Goal: Task Accomplishment & Management: Use online tool/utility

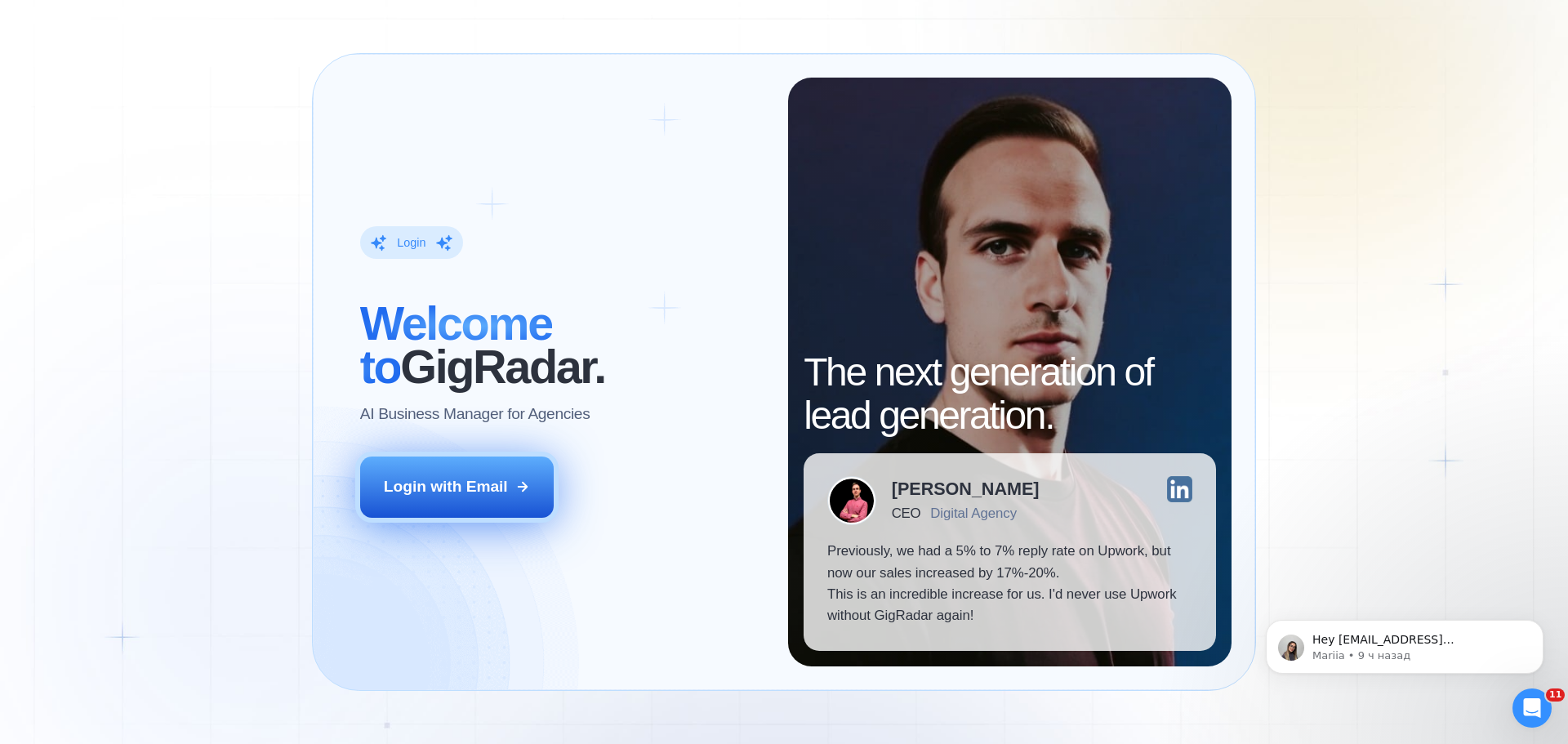
click at [436, 515] on button "Login with Email" at bounding box center [457, 487] width 195 height 61
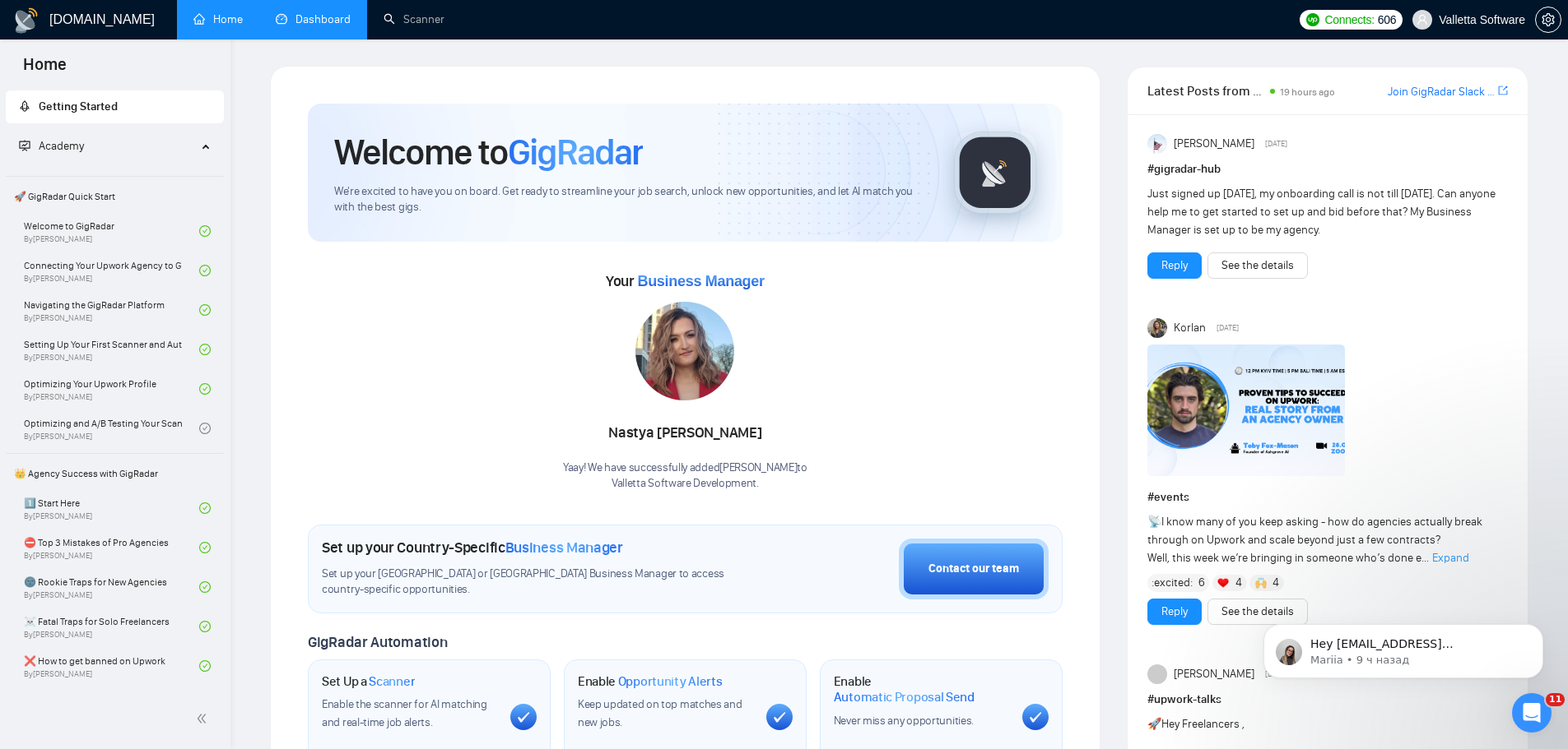
click at [333, 27] on link "Dashboard" at bounding box center [313, 20] width 74 height 14
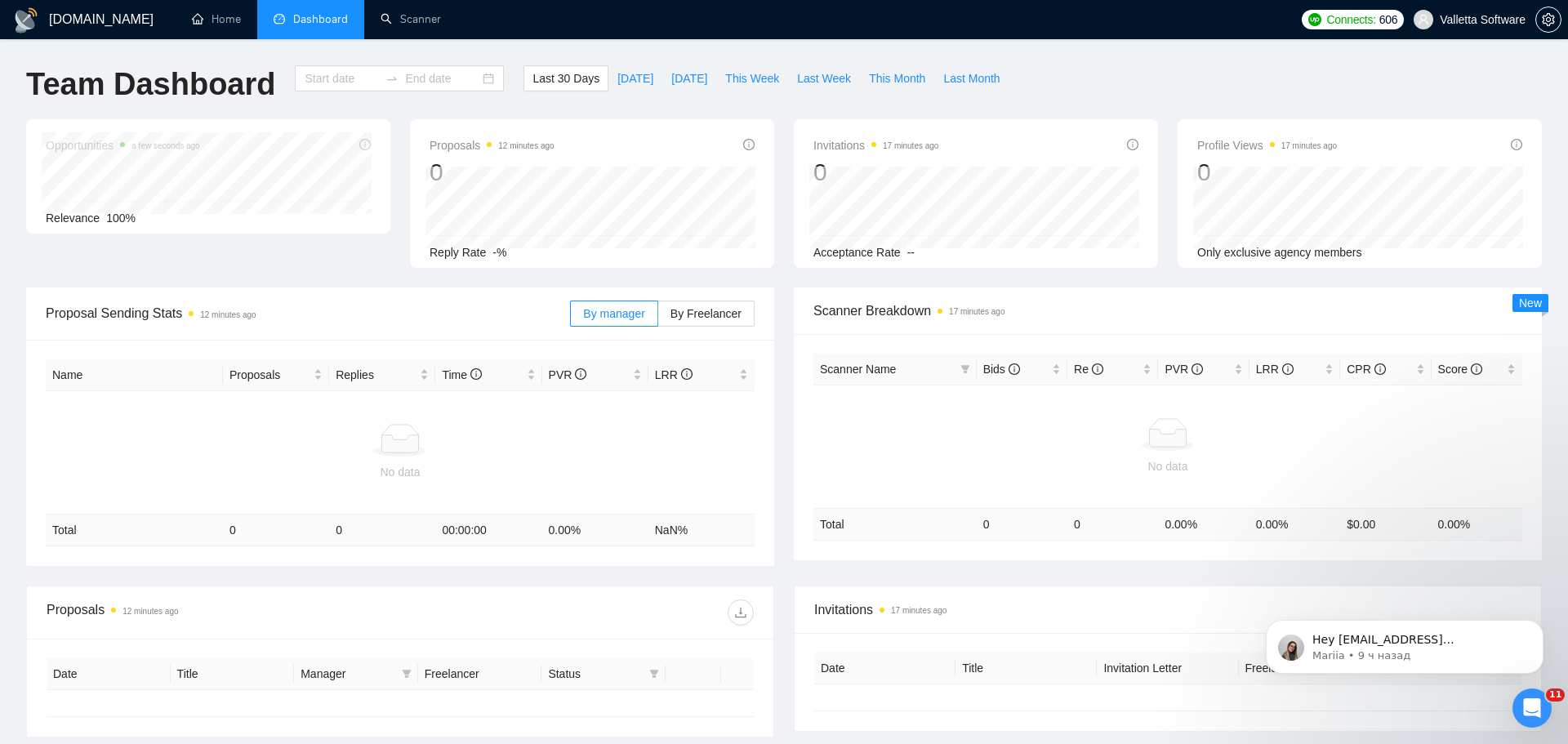
type input "[DATE]"
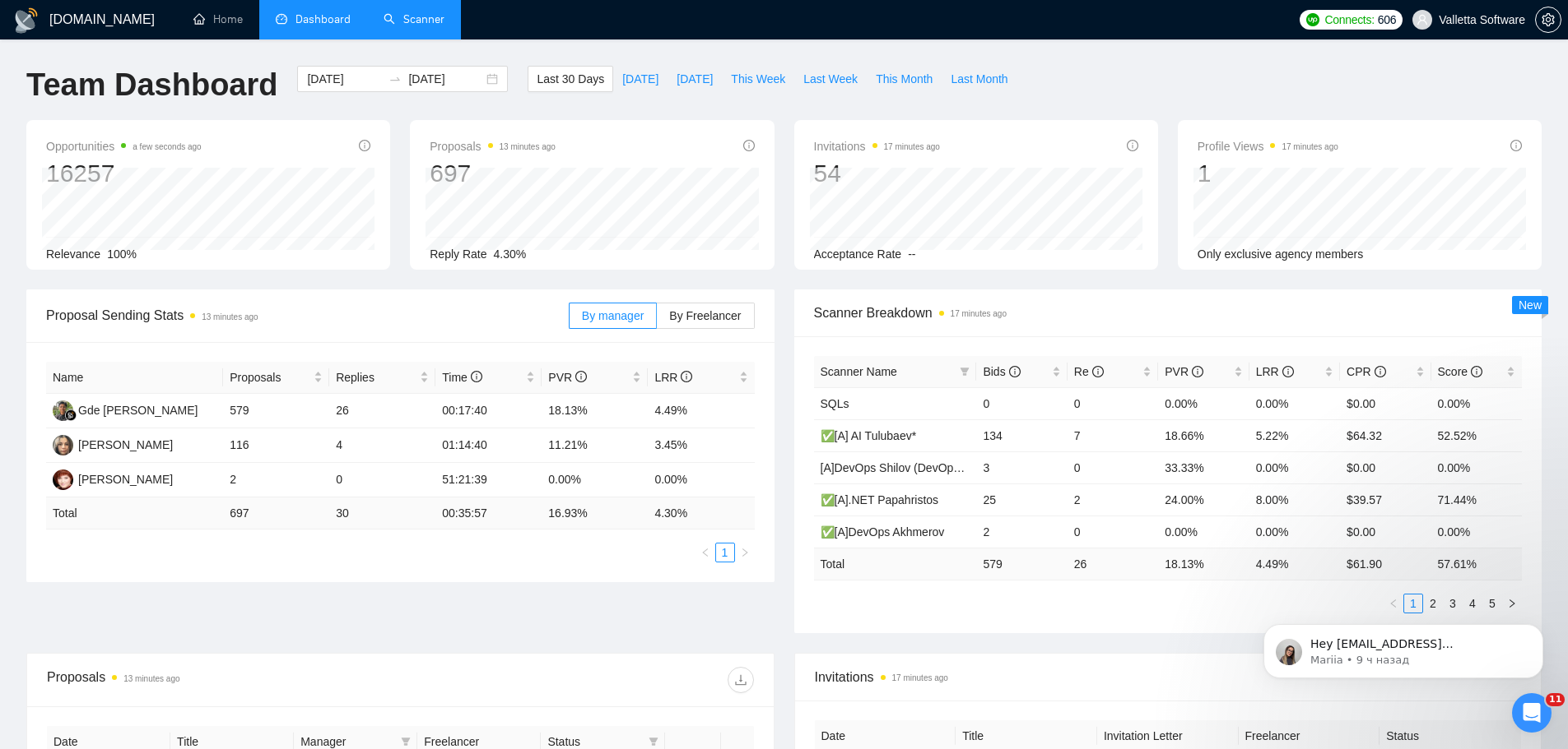
click at [394, 20] on link "Scanner" at bounding box center [413, 20] width 61 height 14
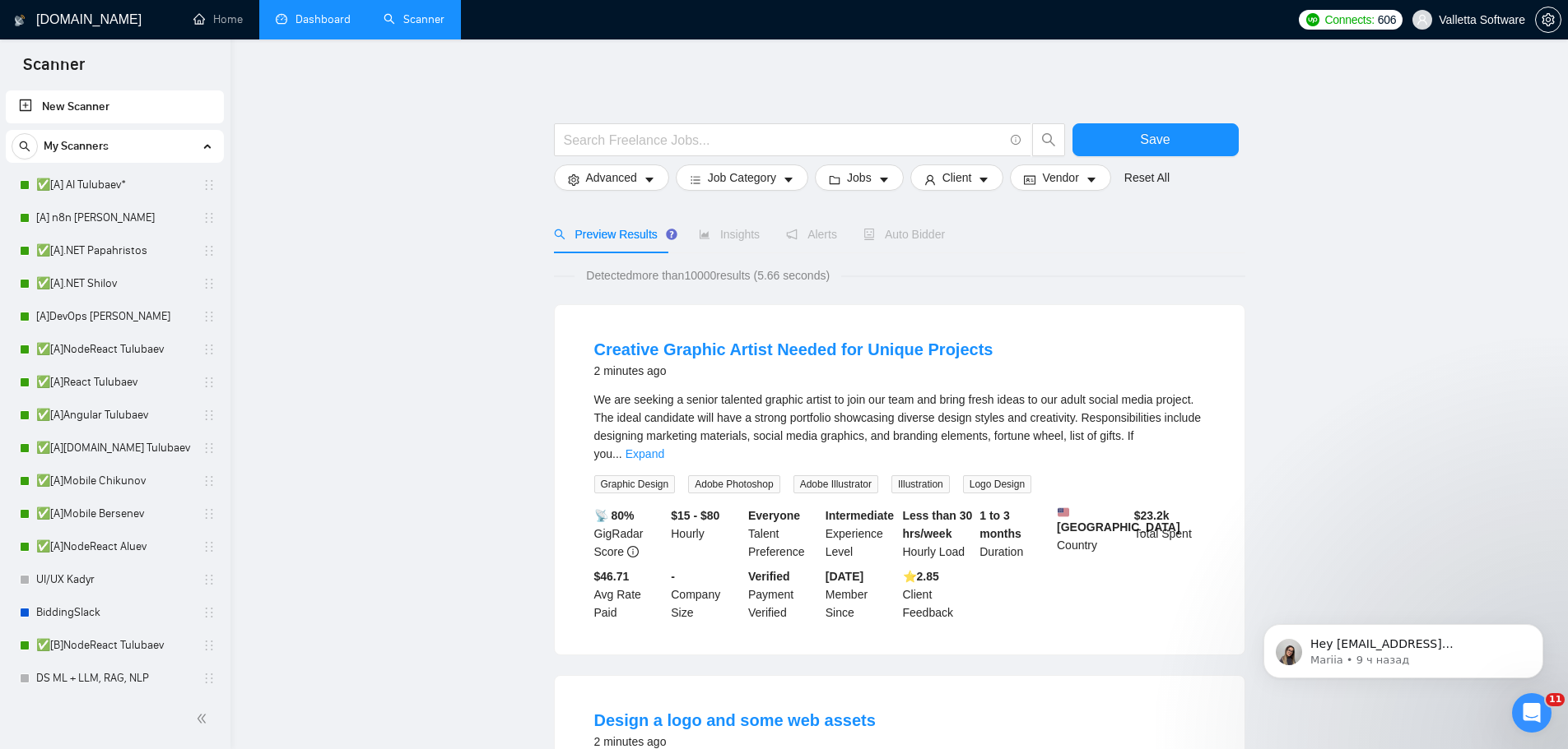
click at [1535, 625] on icon "Dismiss notification" at bounding box center [1539, 628] width 9 height 9
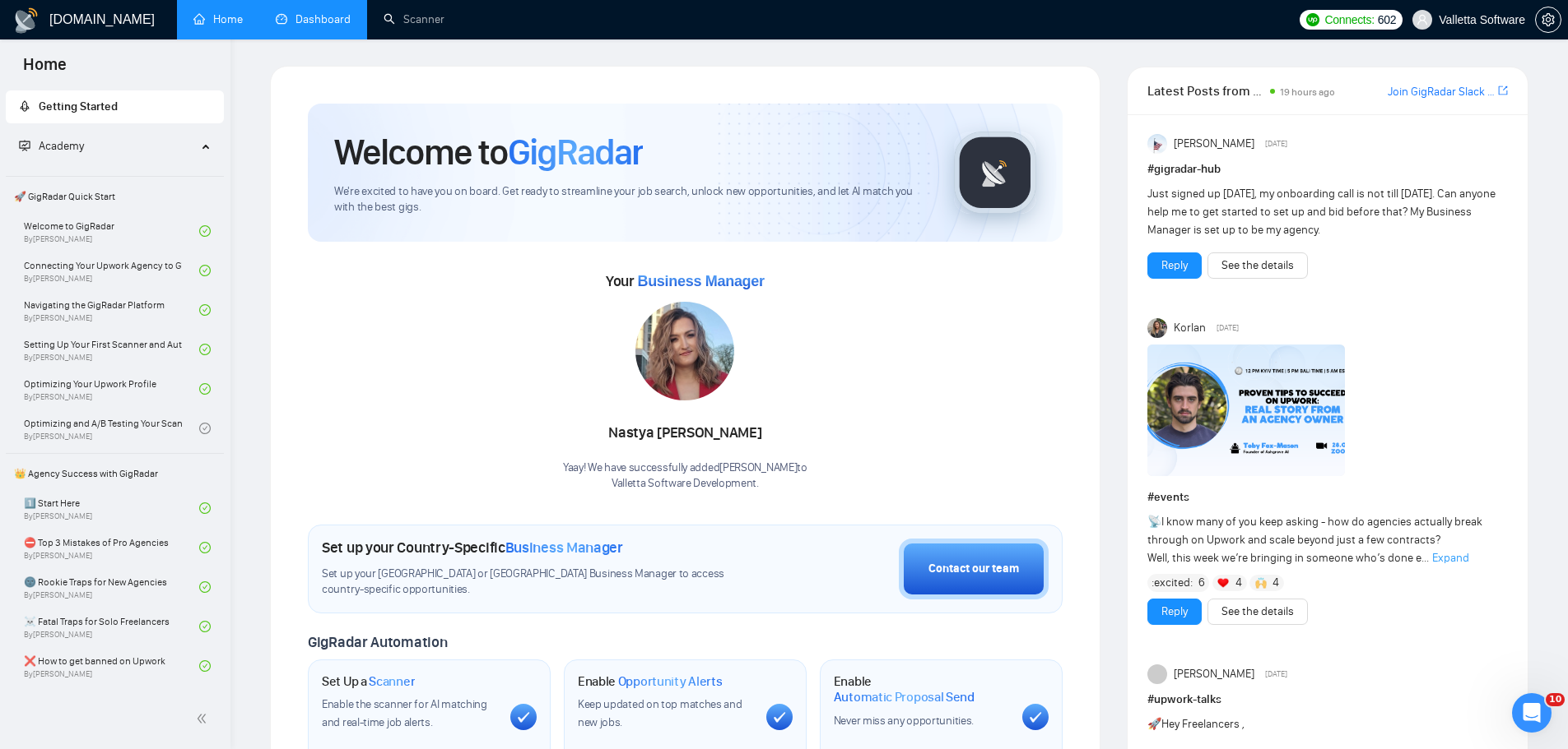
click at [328, 23] on link "Dashboard" at bounding box center [313, 20] width 74 height 14
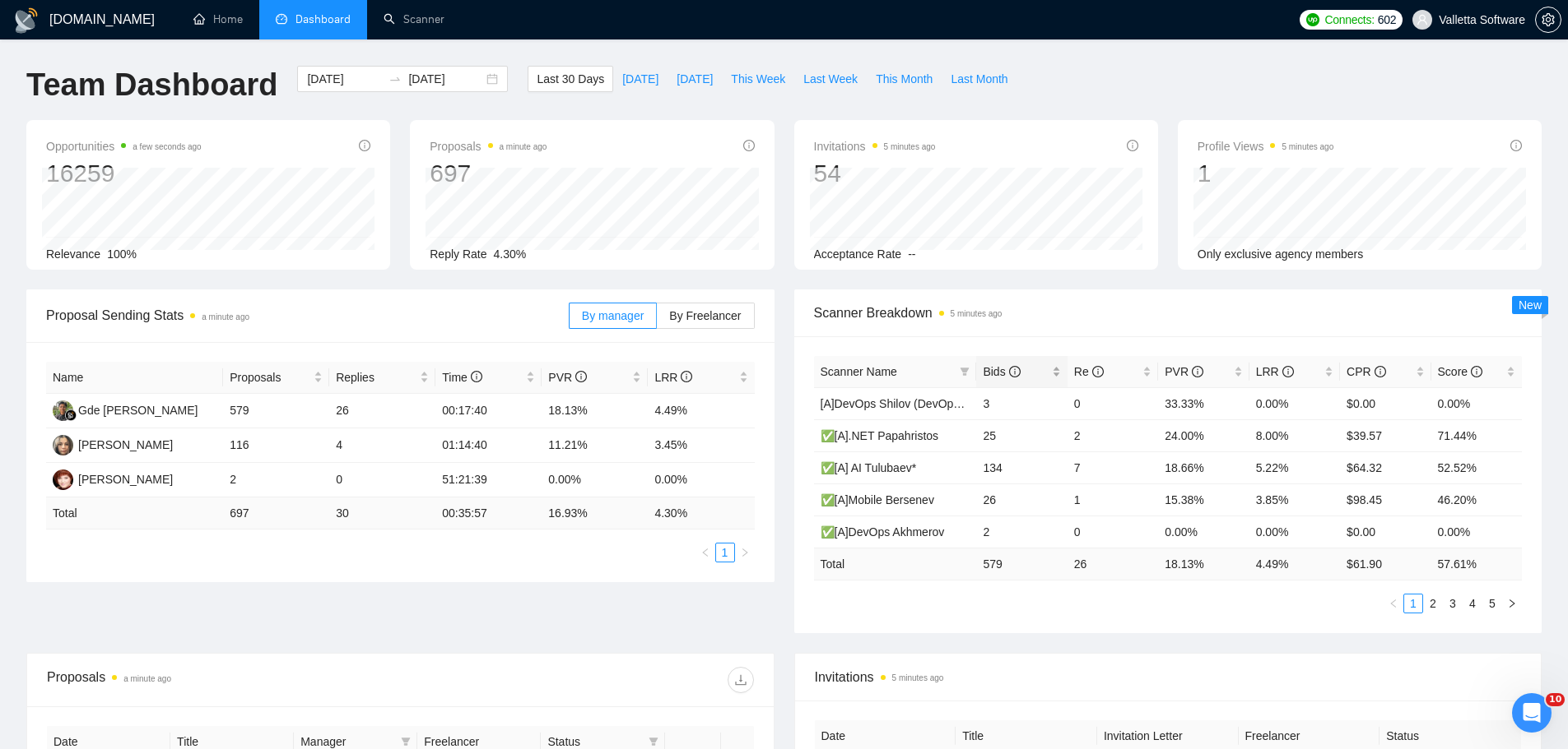
click at [988, 366] on span "Bids" at bounding box center [1001, 371] width 37 height 13
click at [988, 367] on span "Bids" at bounding box center [1001, 371] width 37 height 13
click at [760, 86] on span "This Week" at bounding box center [757, 79] width 54 height 18
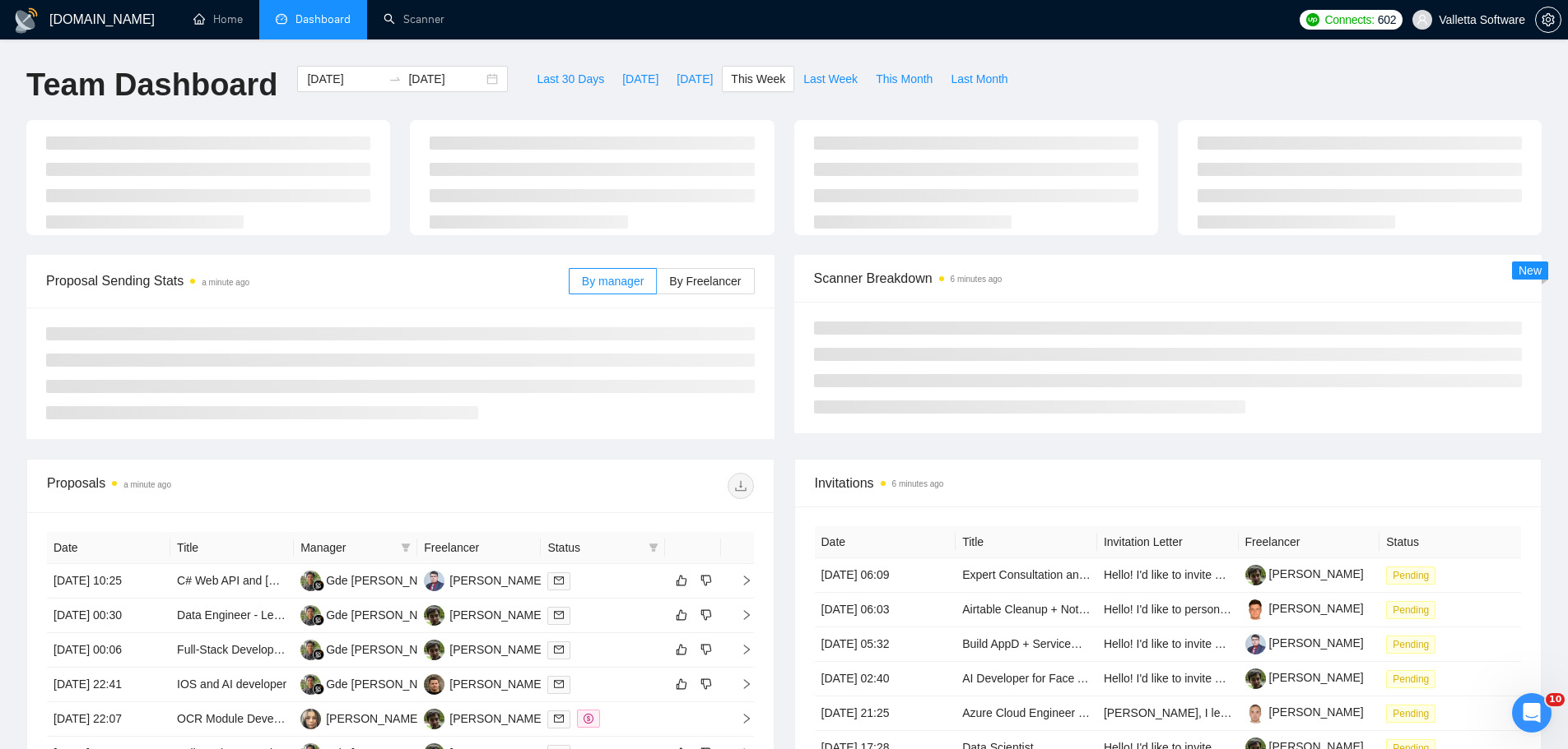
type input "[DATE]"
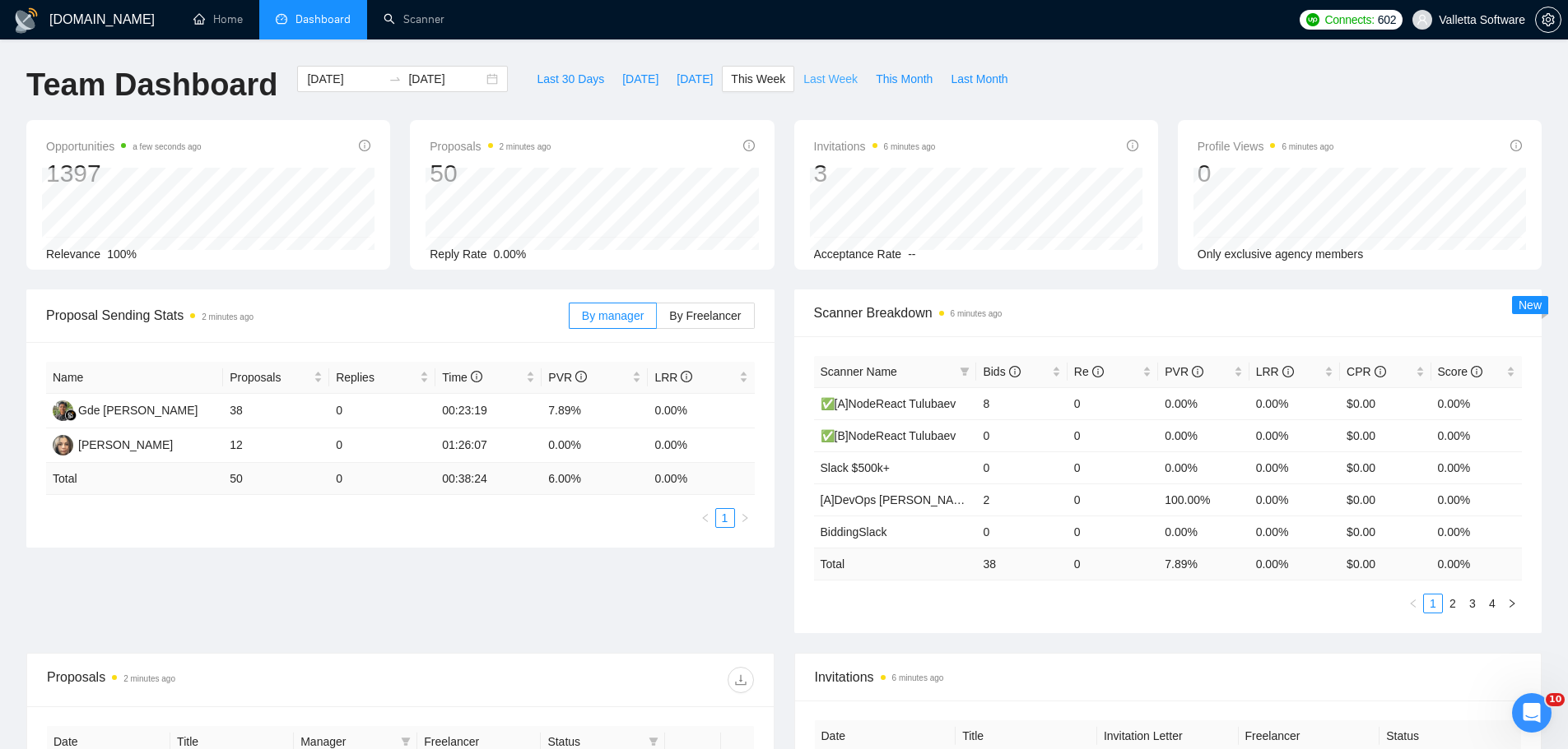
click at [811, 80] on span "Last Week" at bounding box center [830, 79] width 54 height 18
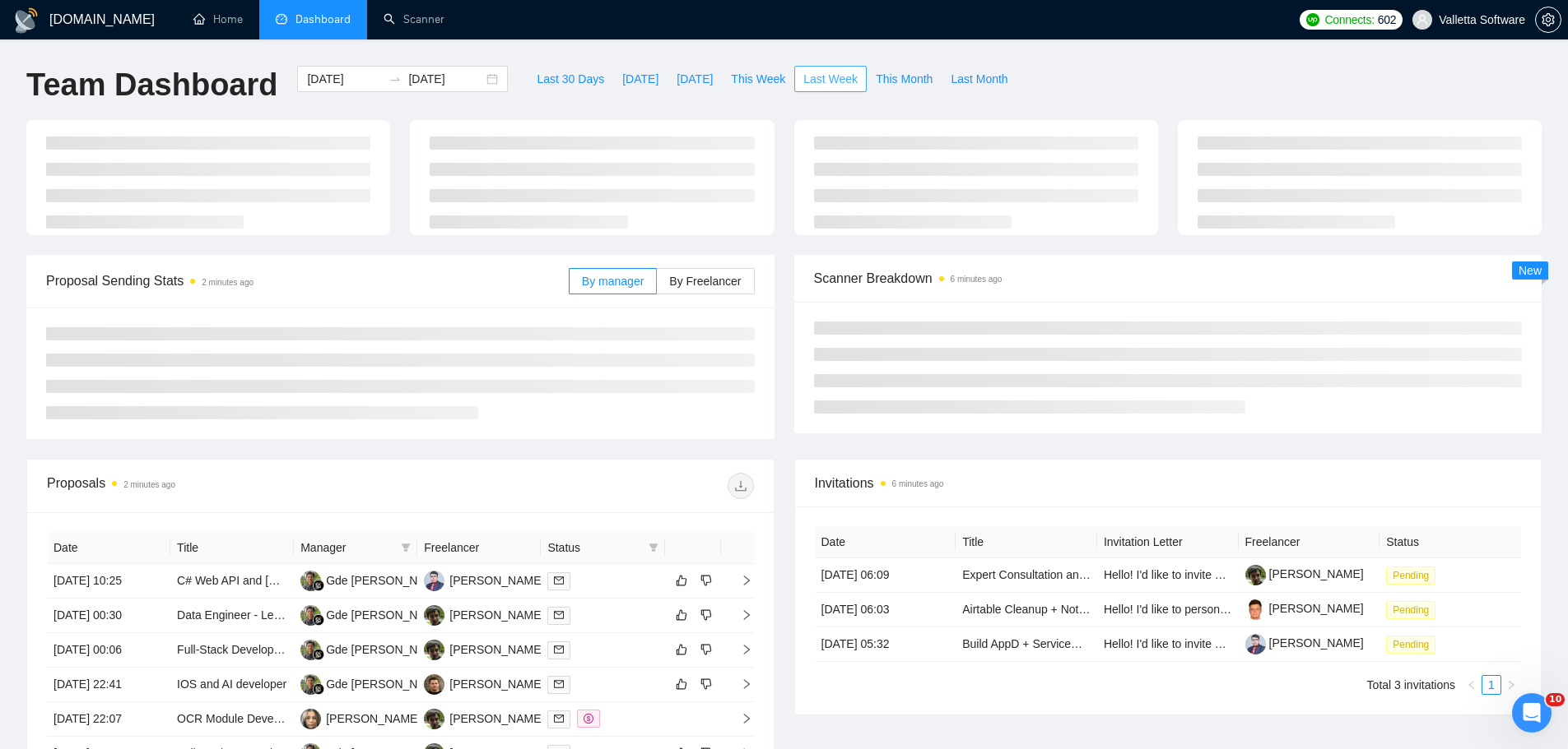
type input "[DATE]"
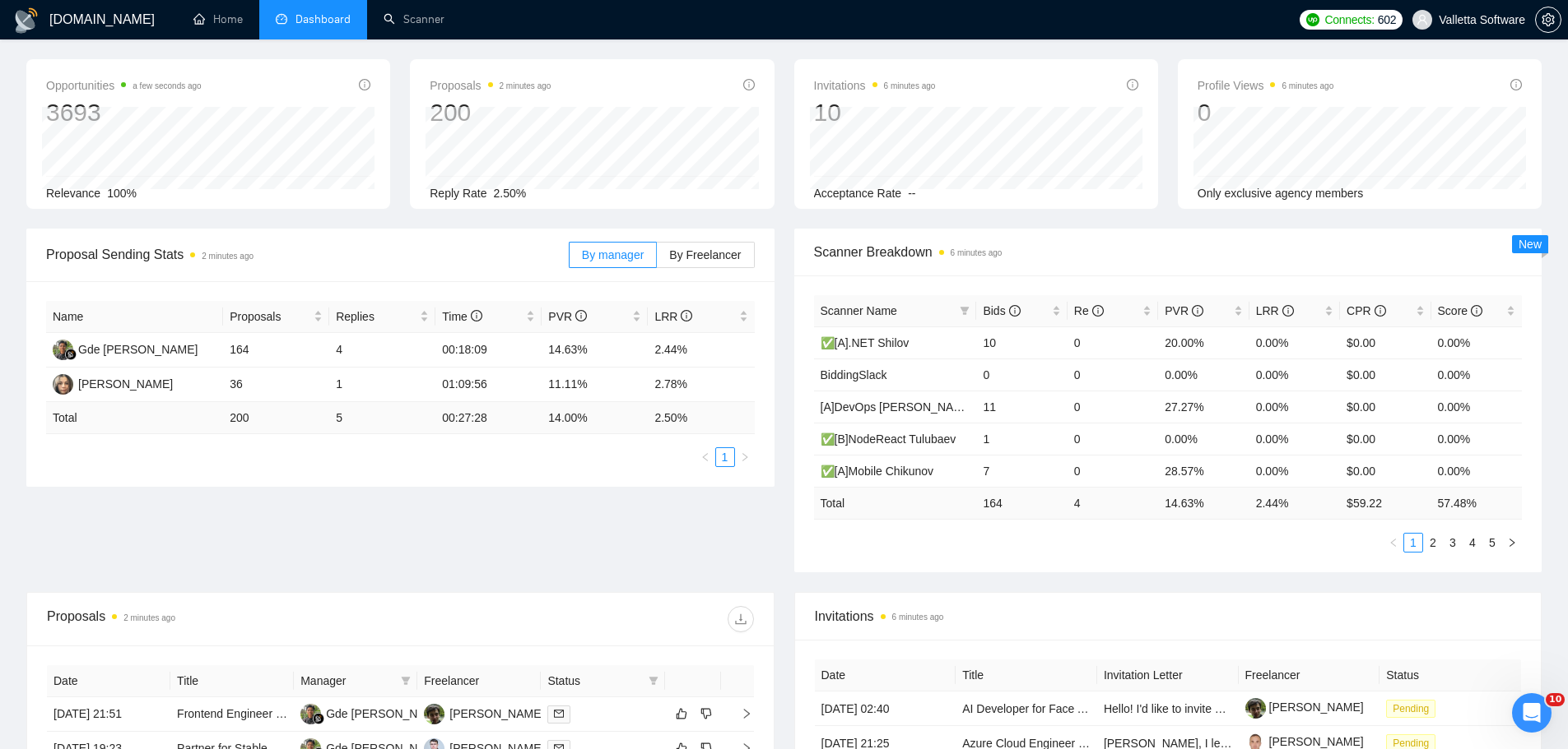
scroll to position [554, 0]
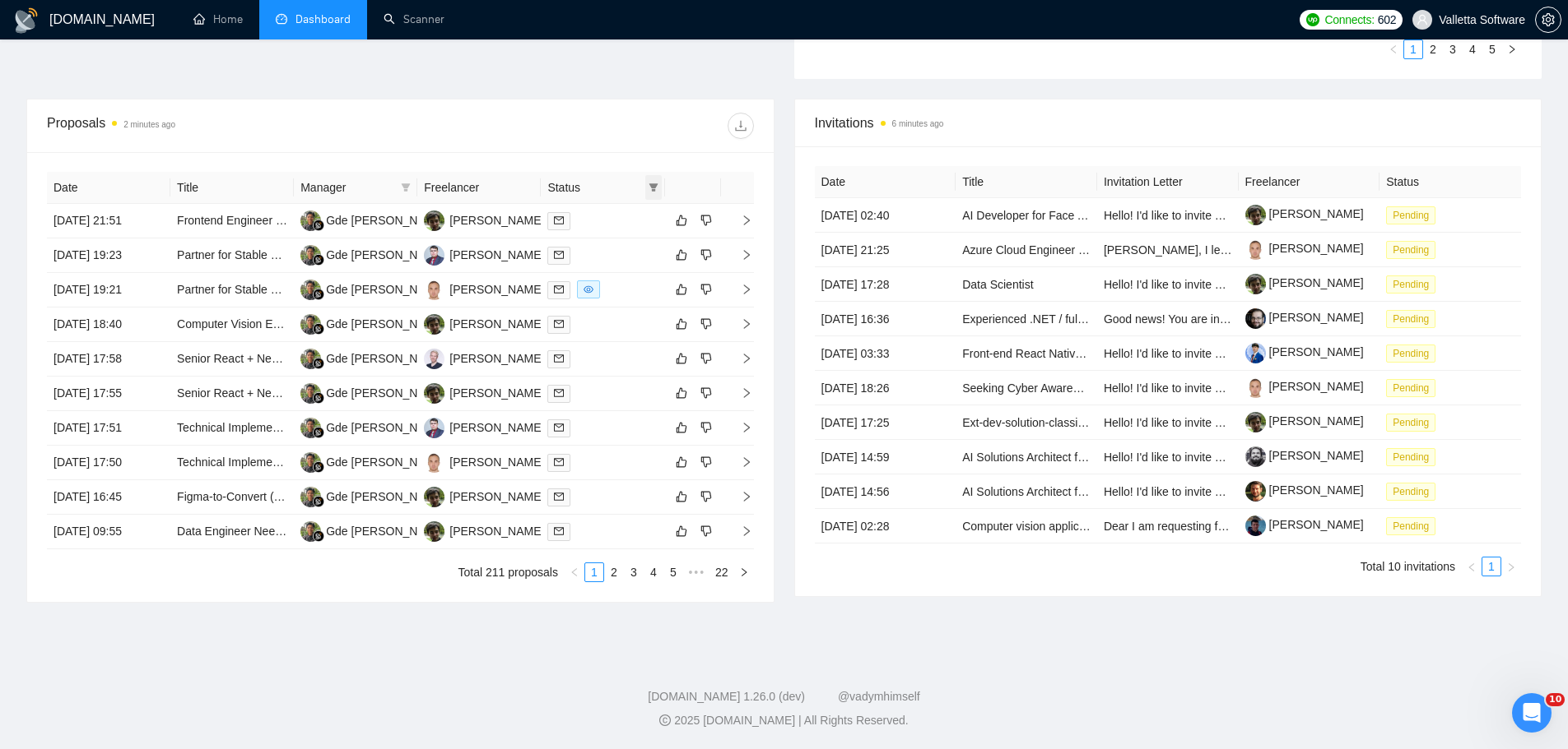
click at [652, 184] on icon "filter" at bounding box center [653, 187] width 9 height 8
click at [607, 215] on span "Chat" at bounding box center [600, 218] width 31 height 13
checkbox input "true"
click at [590, 143] on div "Proposals 2 minutes ago" at bounding box center [400, 125] width 707 height 52
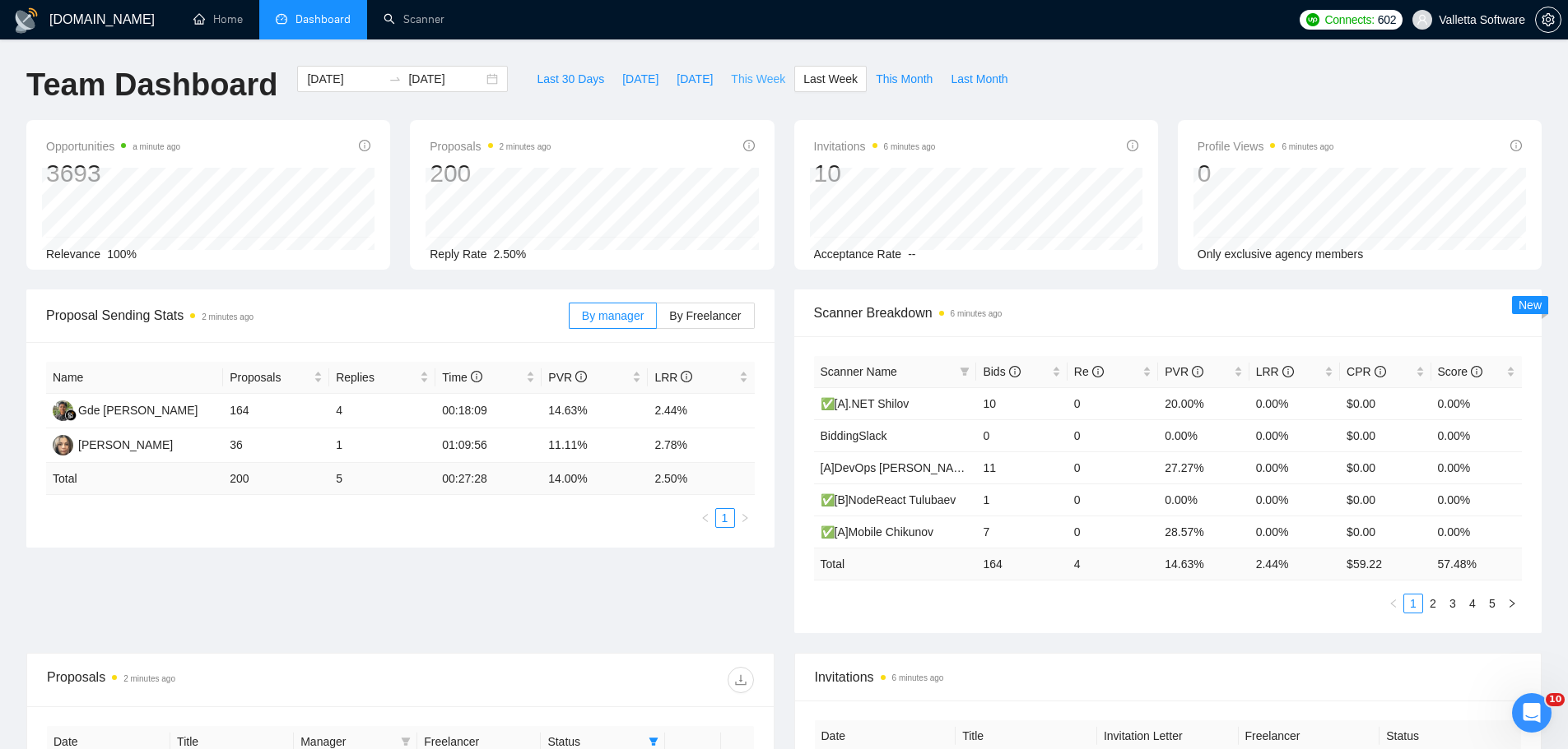
click at [750, 73] on span "This Week" at bounding box center [757, 79] width 54 height 18
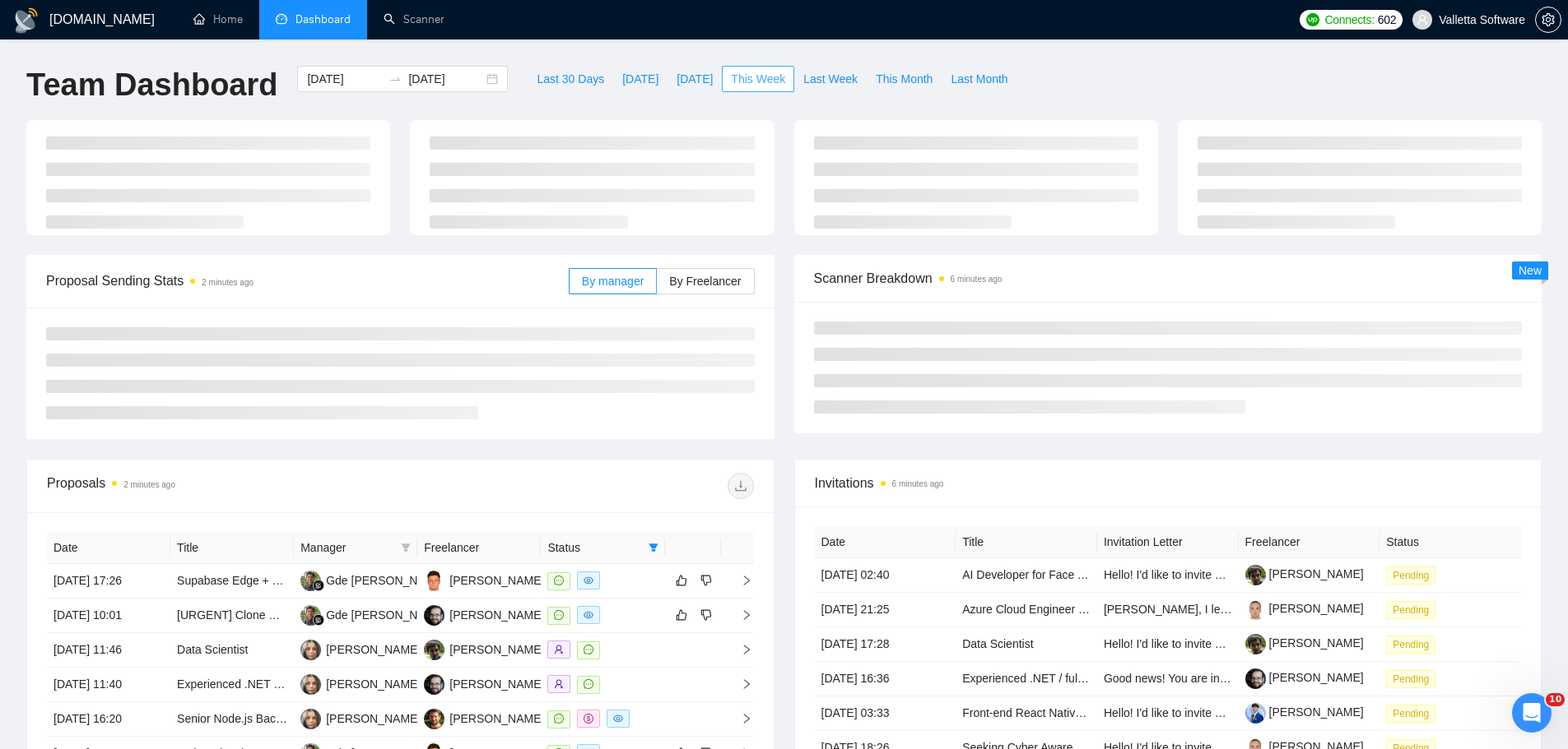
type input "[DATE]"
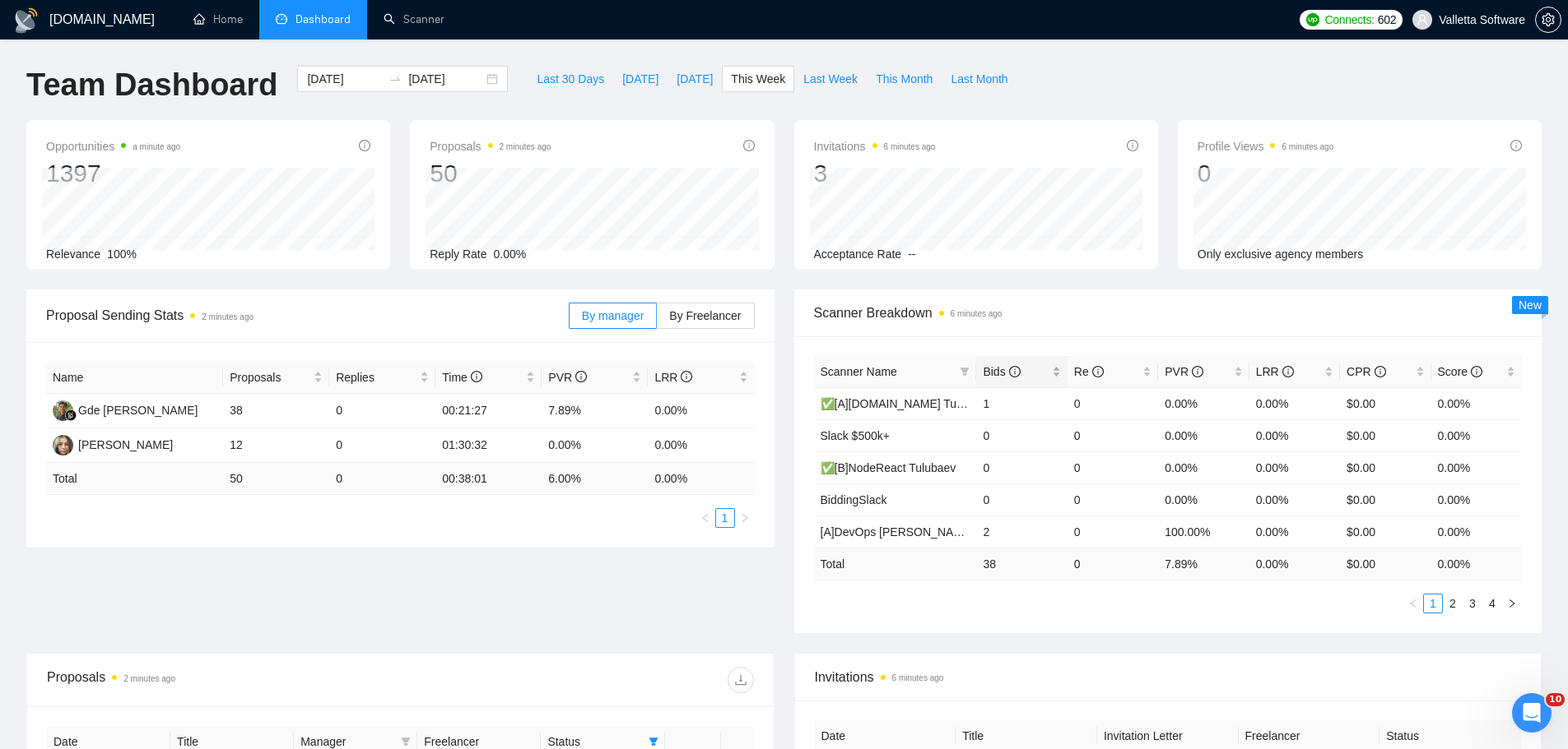
click at [1021, 372] on span "Bids" at bounding box center [1015, 371] width 65 height 18
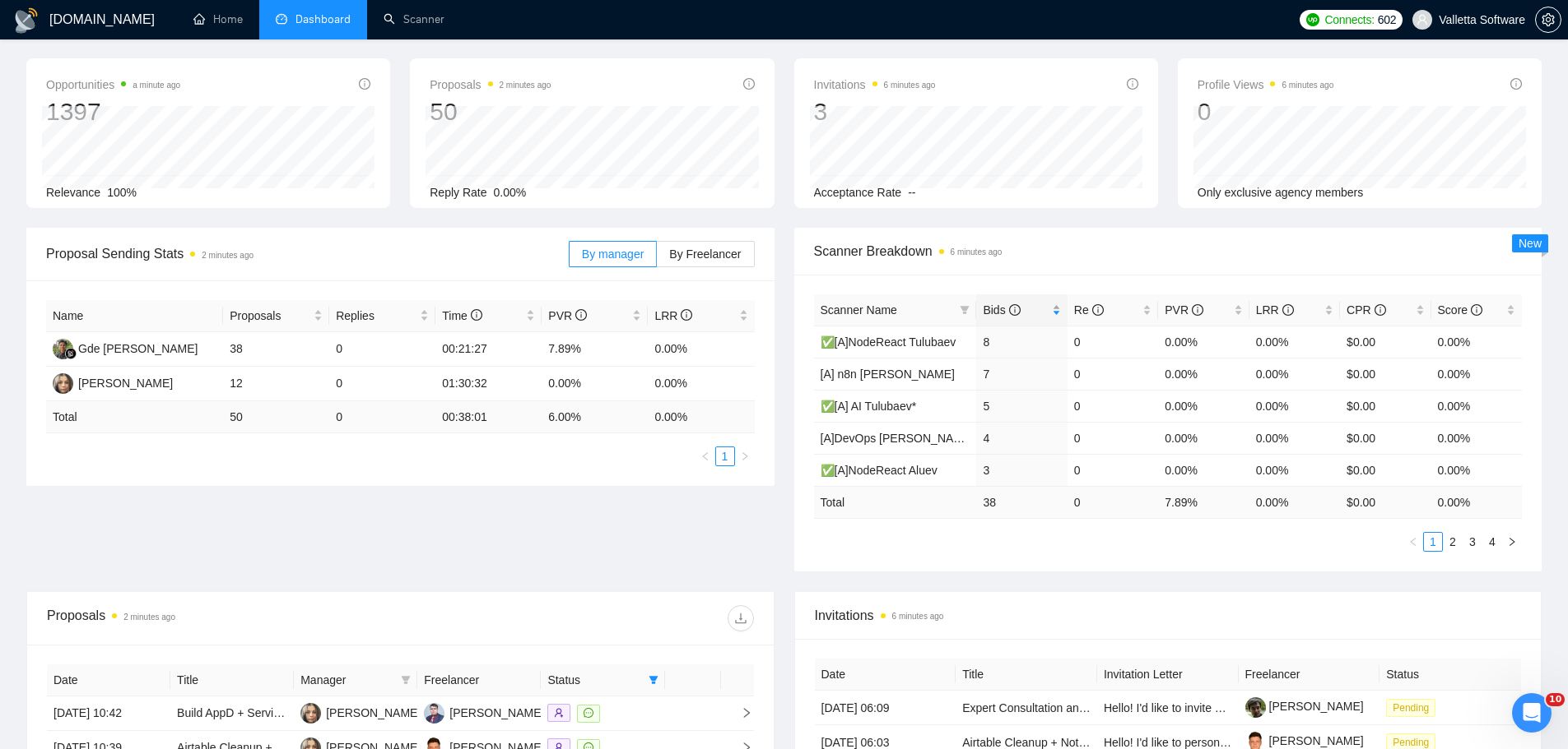
scroll to position [329, 0]
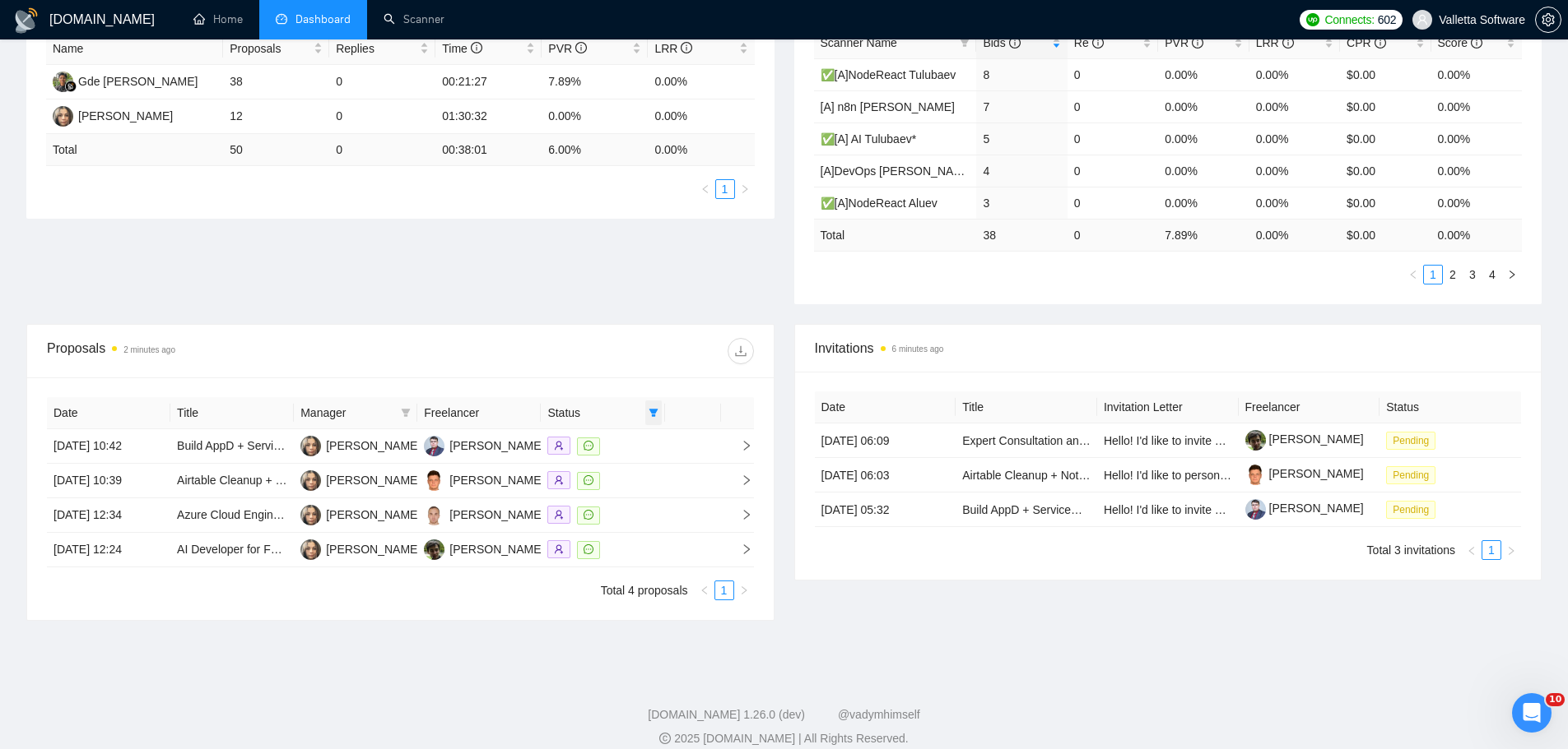
click at [654, 418] on span at bounding box center [653, 413] width 17 height 25
click at [601, 450] on span "Chat" at bounding box center [600, 444] width 31 height 13
checkbox input "false"
click at [588, 332] on div "Proposals 2 minutes ago" at bounding box center [400, 351] width 707 height 52
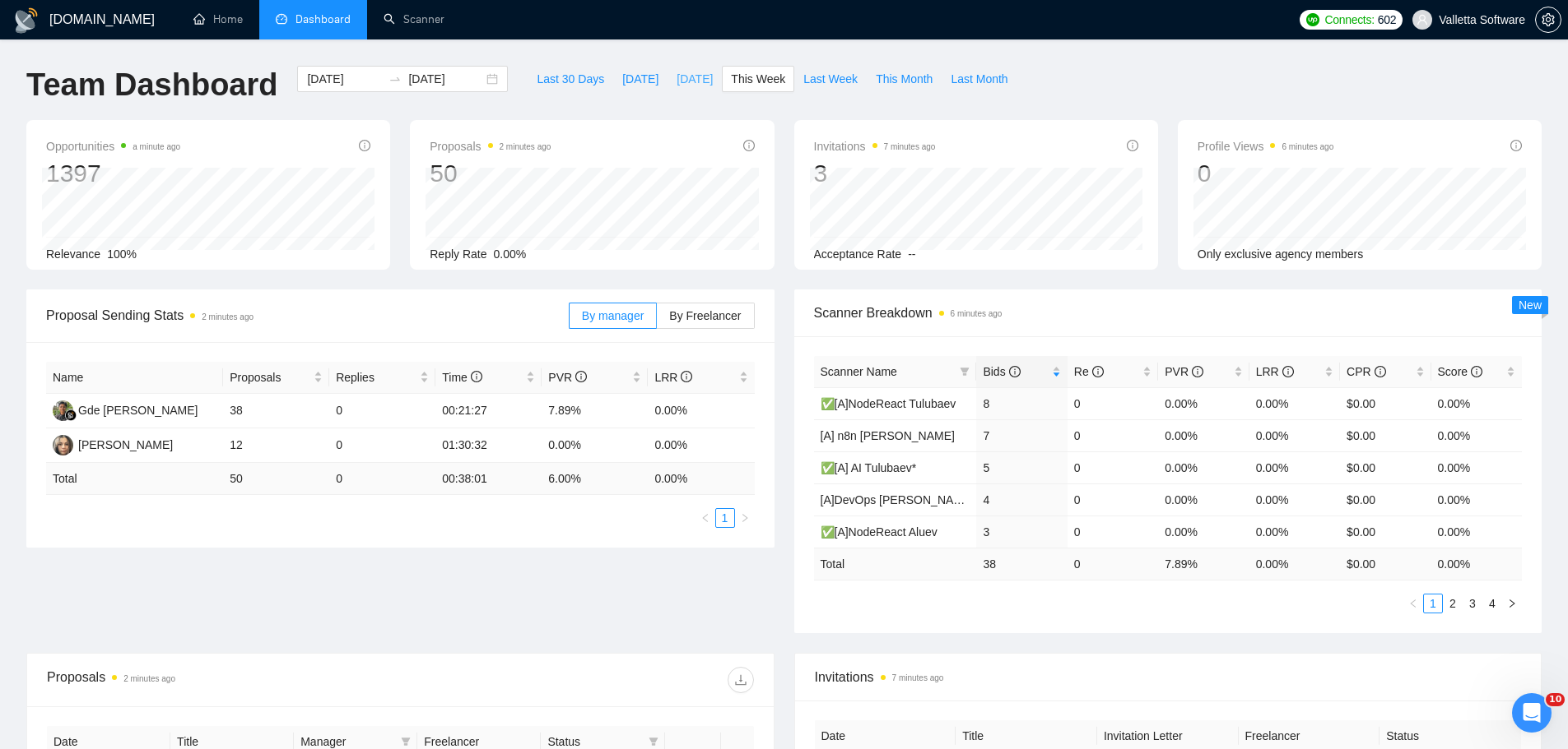
click at [678, 82] on span "[DATE]" at bounding box center [694, 79] width 36 height 18
type input "[DATE]"
click at [396, 12] on link "Scanner" at bounding box center [413, 20] width 61 height 14
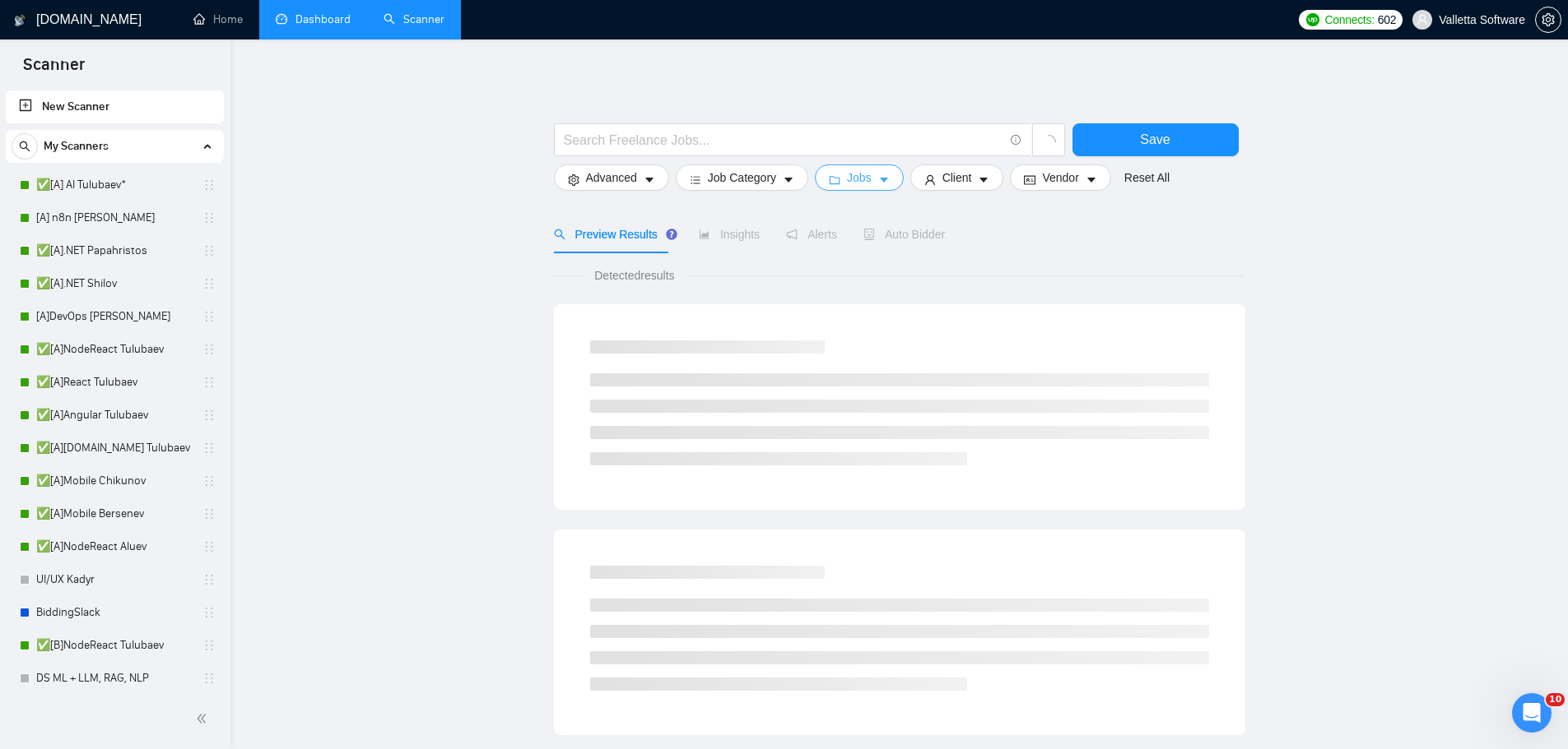
click at [869, 176] on button "Jobs" at bounding box center [859, 178] width 89 height 27
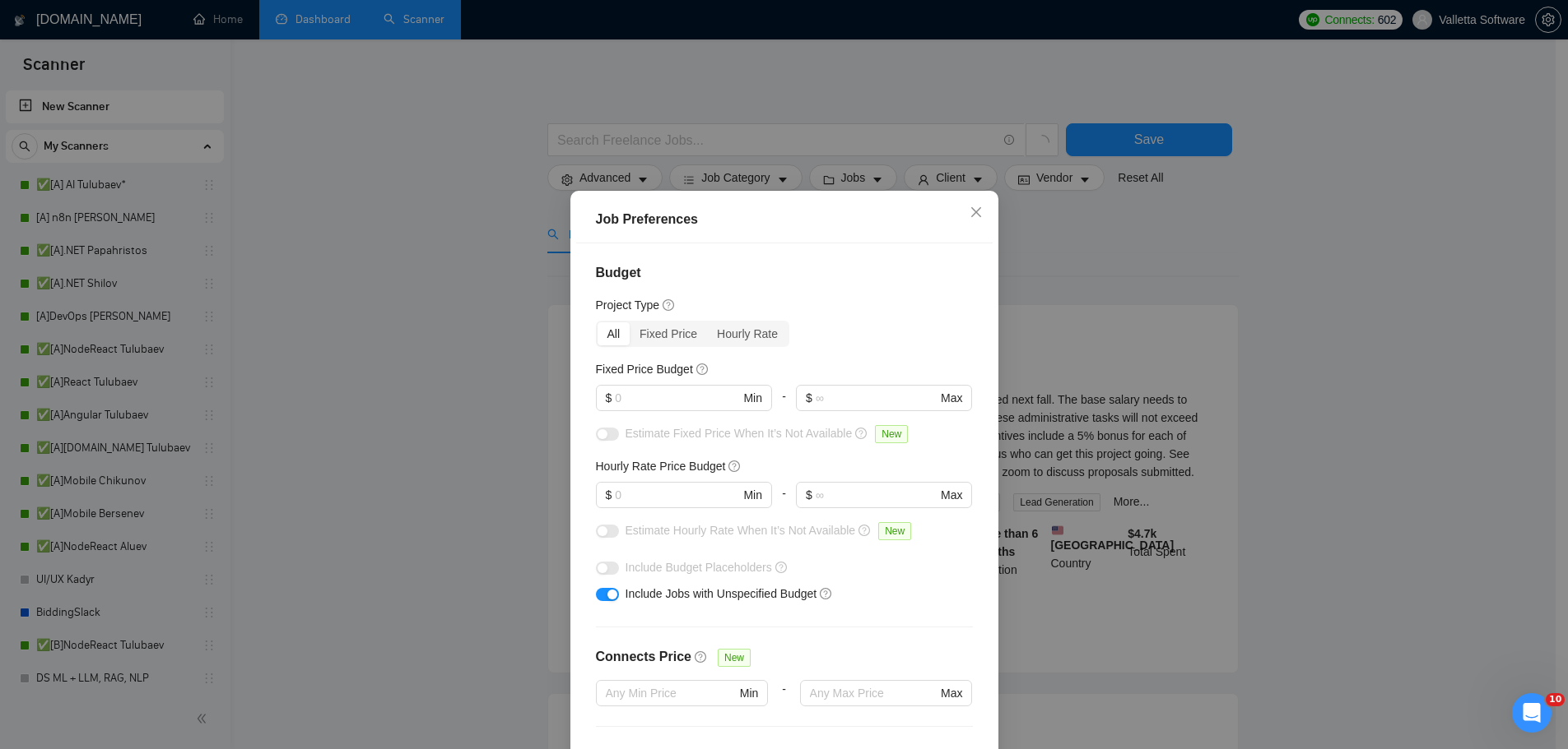
click at [1222, 285] on div "Job Preferences Budget Project Type All Fixed Price Hourly Rate Fixed Price Bud…" at bounding box center [784, 374] width 1568 height 749
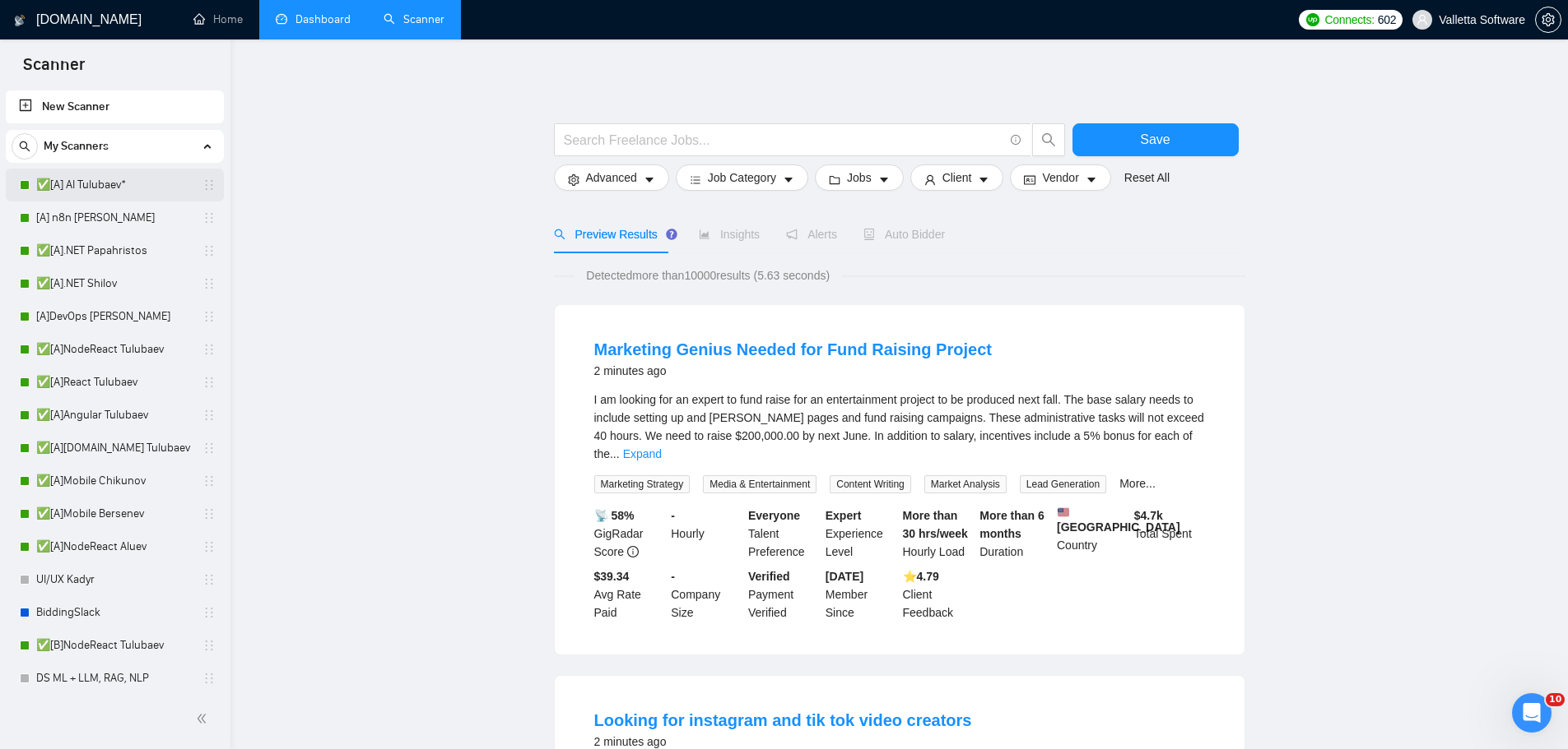
click at [147, 183] on link "✅[A] AI Tulubaev*" at bounding box center [114, 184] width 156 height 33
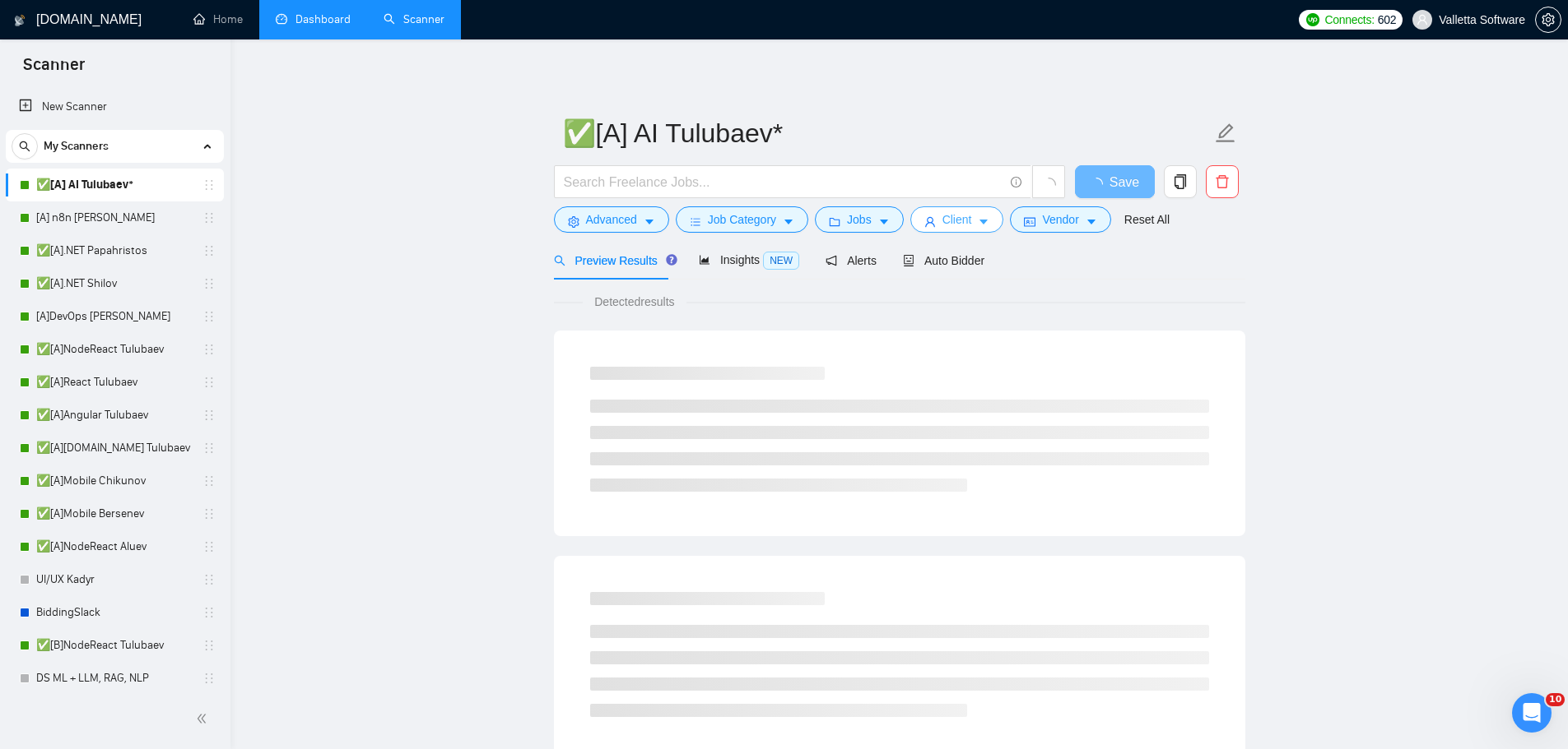
click at [942, 217] on span "Client" at bounding box center [956, 220] width 29 height 18
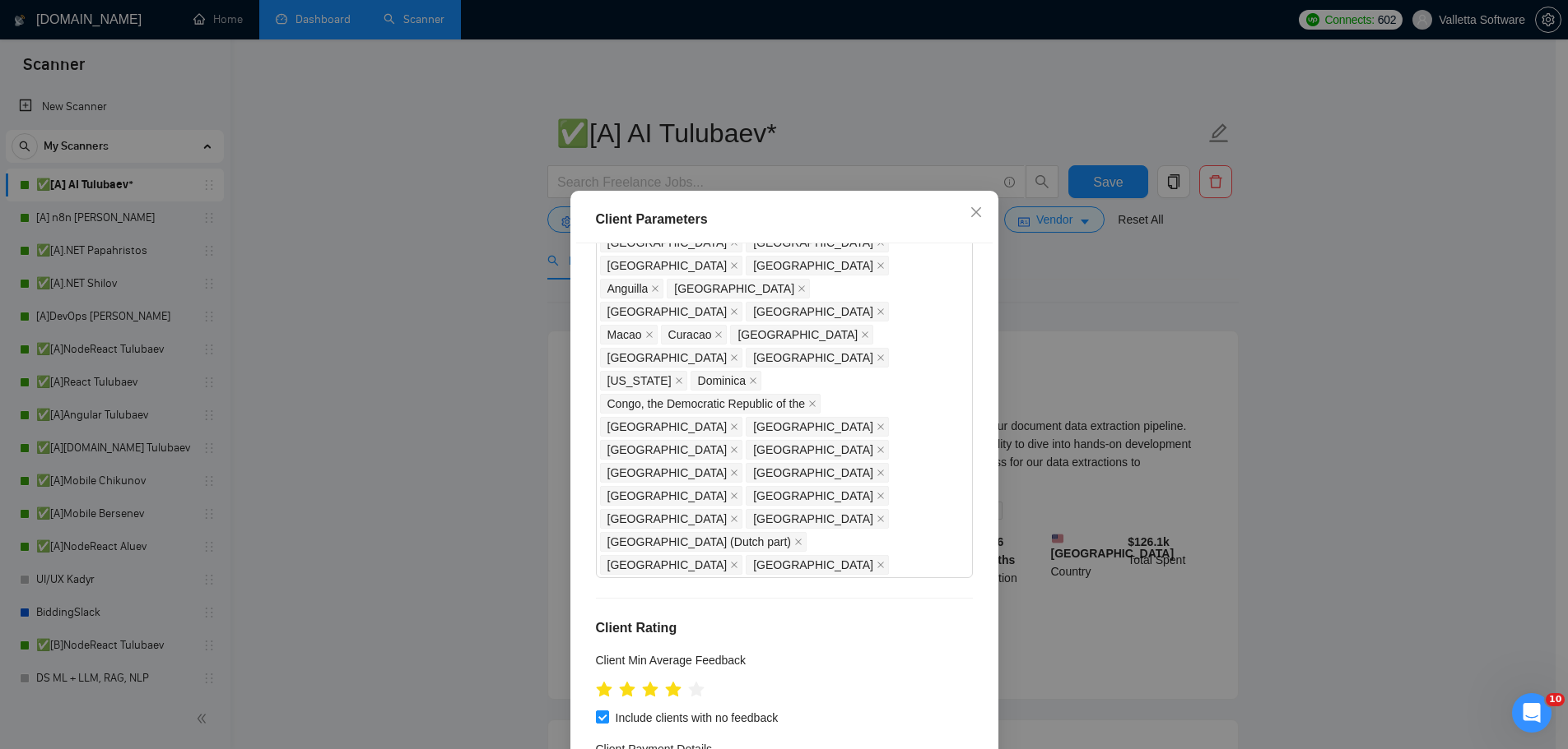
scroll to position [987, 0]
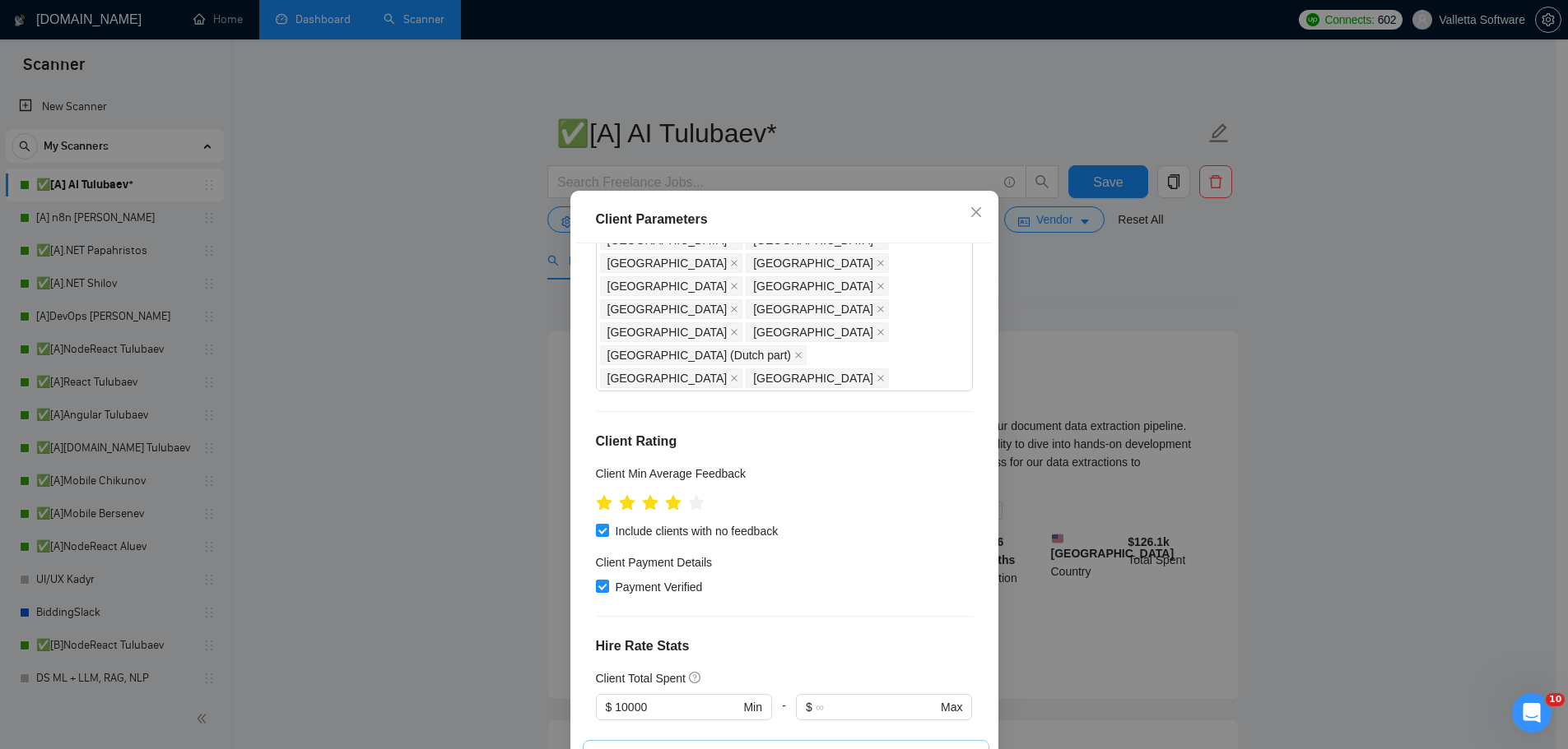
click at [1109, 358] on div "Client Parameters Client Location Include Client Countries Select Exclude Clien…" at bounding box center [784, 374] width 1568 height 749
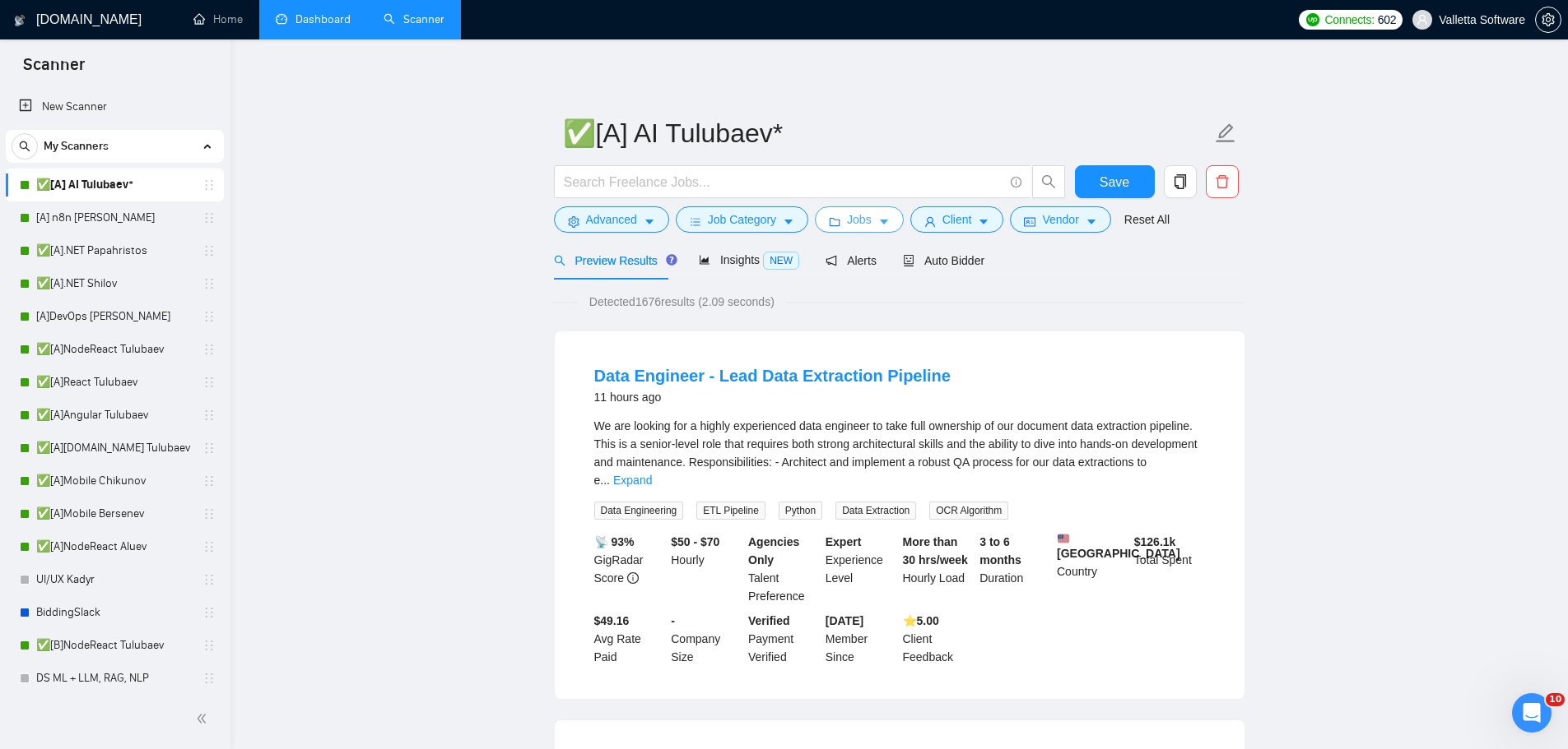
click at [839, 222] on button "Jobs" at bounding box center [859, 220] width 89 height 27
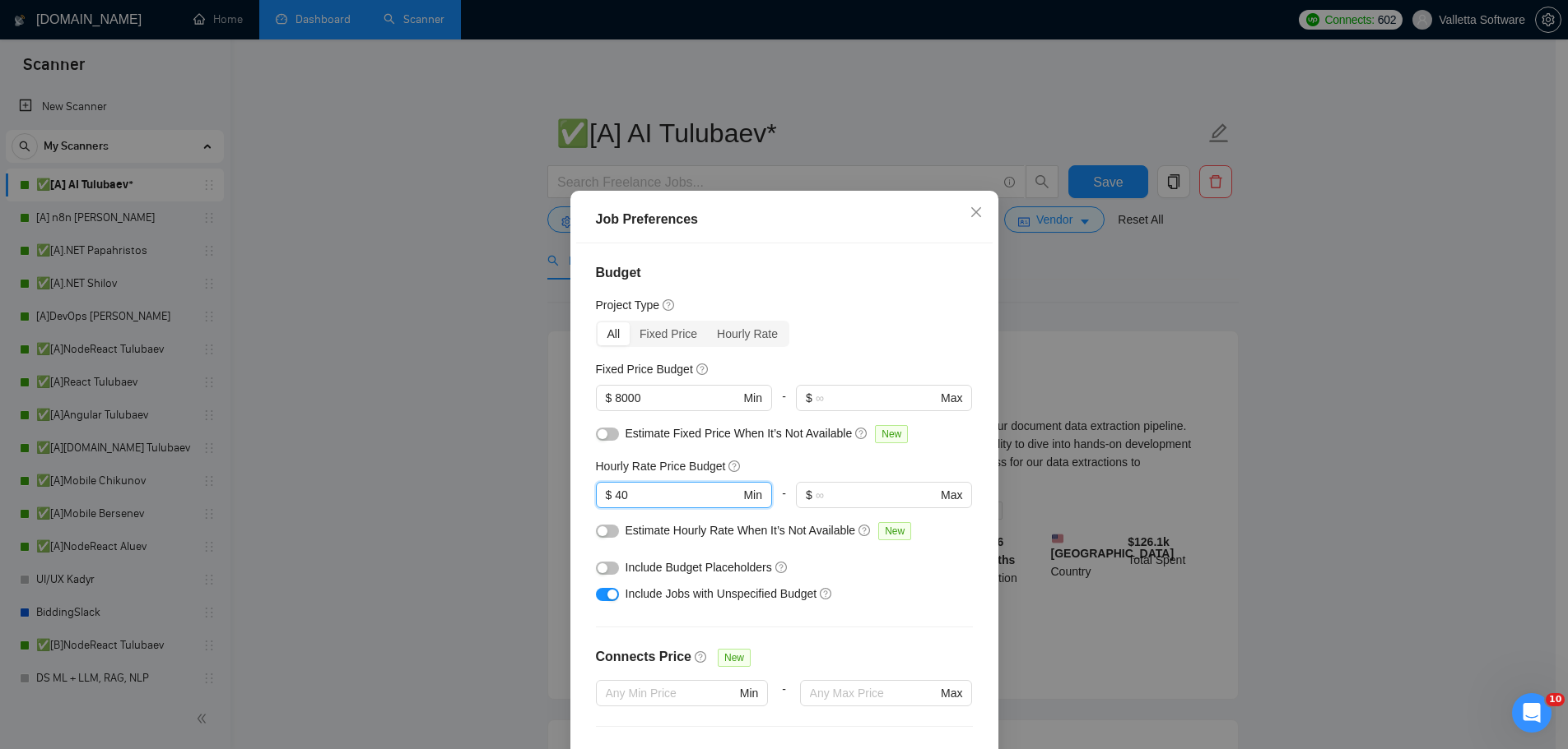
drag, startPoint x: 662, startPoint y: 500, endPoint x: 566, endPoint y: 491, distance: 96.4
click at [570, 491] on div "Job Preferences Budget Project Type All Fixed Price Hourly Rate Fixed Price Bud…" at bounding box center [784, 505] width 427 height 630
drag, startPoint x: 628, startPoint y: 400, endPoint x: 570, endPoint y: 403, distance: 58.1
click at [576, 403] on div "Budget Project Type All Fixed Price Hourly Rate Fixed Price Budget 8000 $ 8000 …" at bounding box center [784, 506] width 416 height 525
click at [662, 379] on div "Fixed Price Budget 400 $ 400 Min - $ Max" at bounding box center [784, 392] width 377 height 64
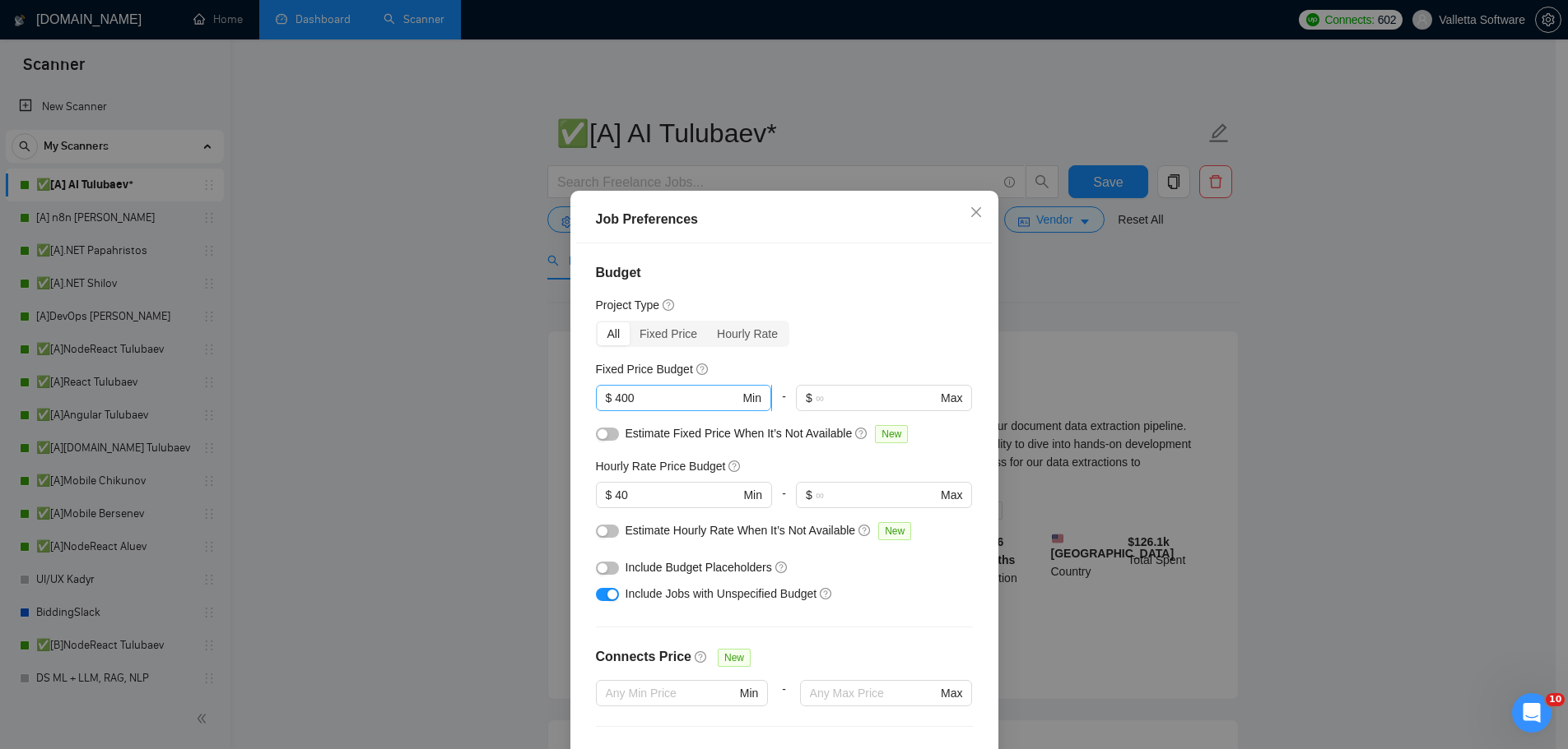
click at [655, 395] on input "400" at bounding box center [677, 398] width 124 height 18
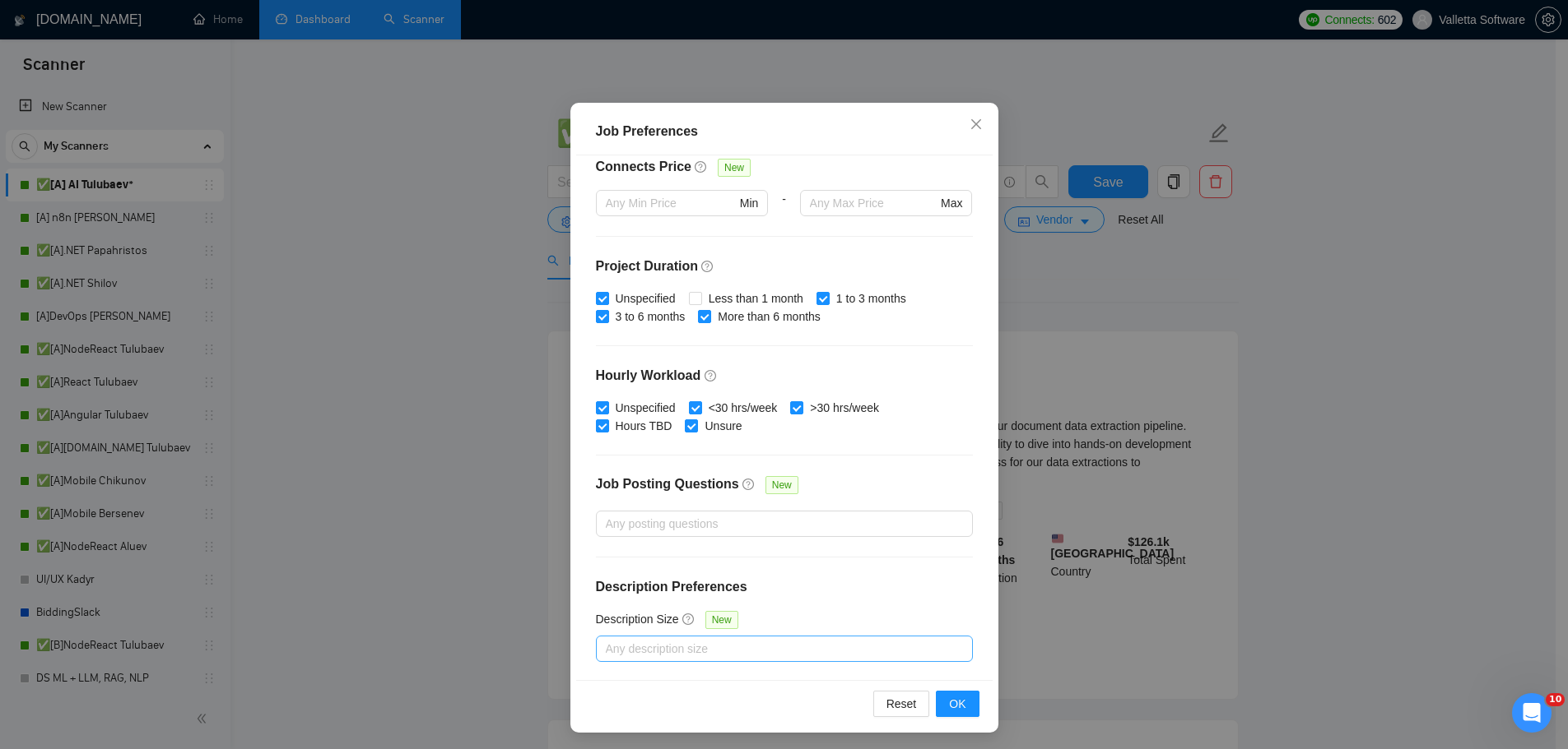
scroll to position [91, 0]
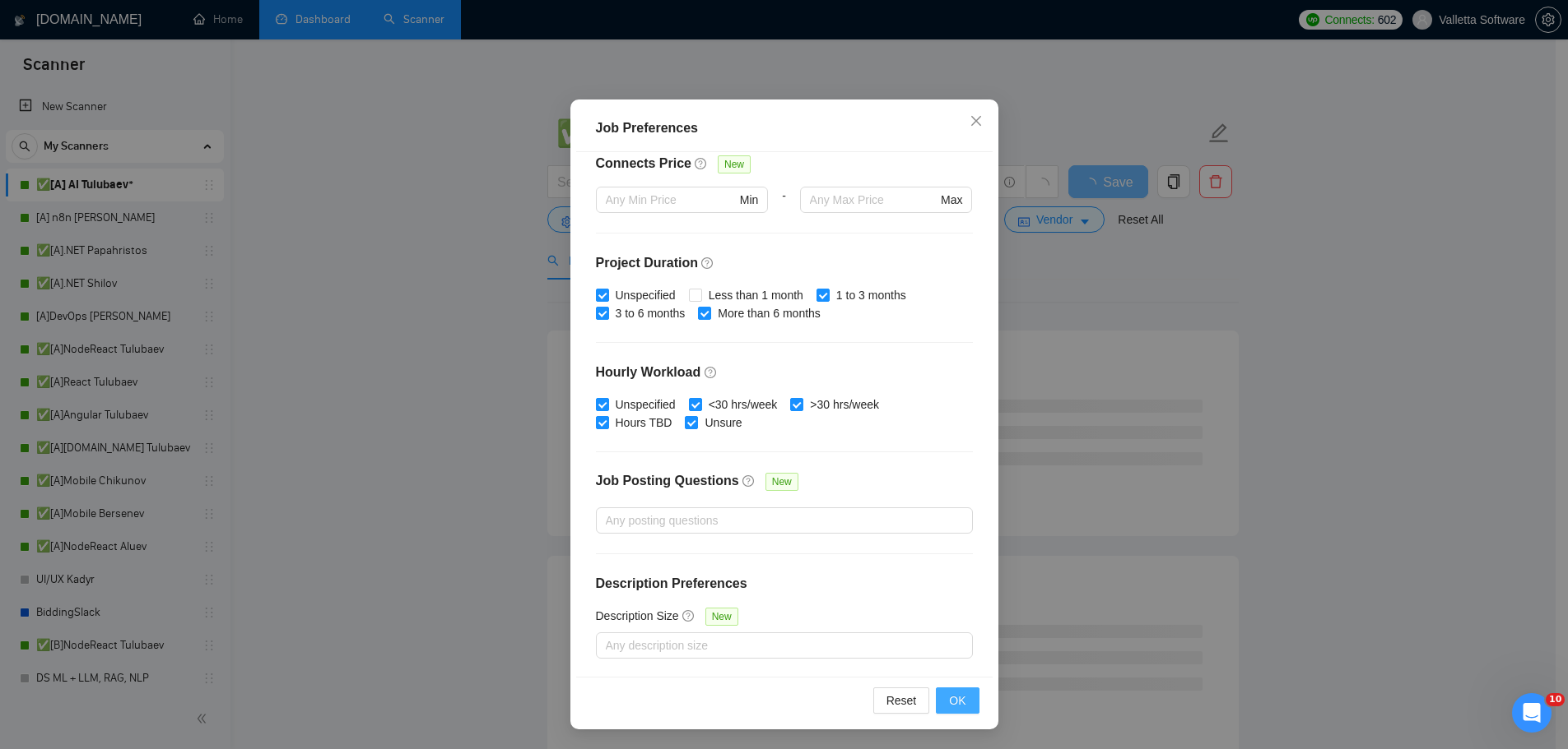
type input "4000"
click at [960, 706] on button "OK" at bounding box center [957, 701] width 43 height 27
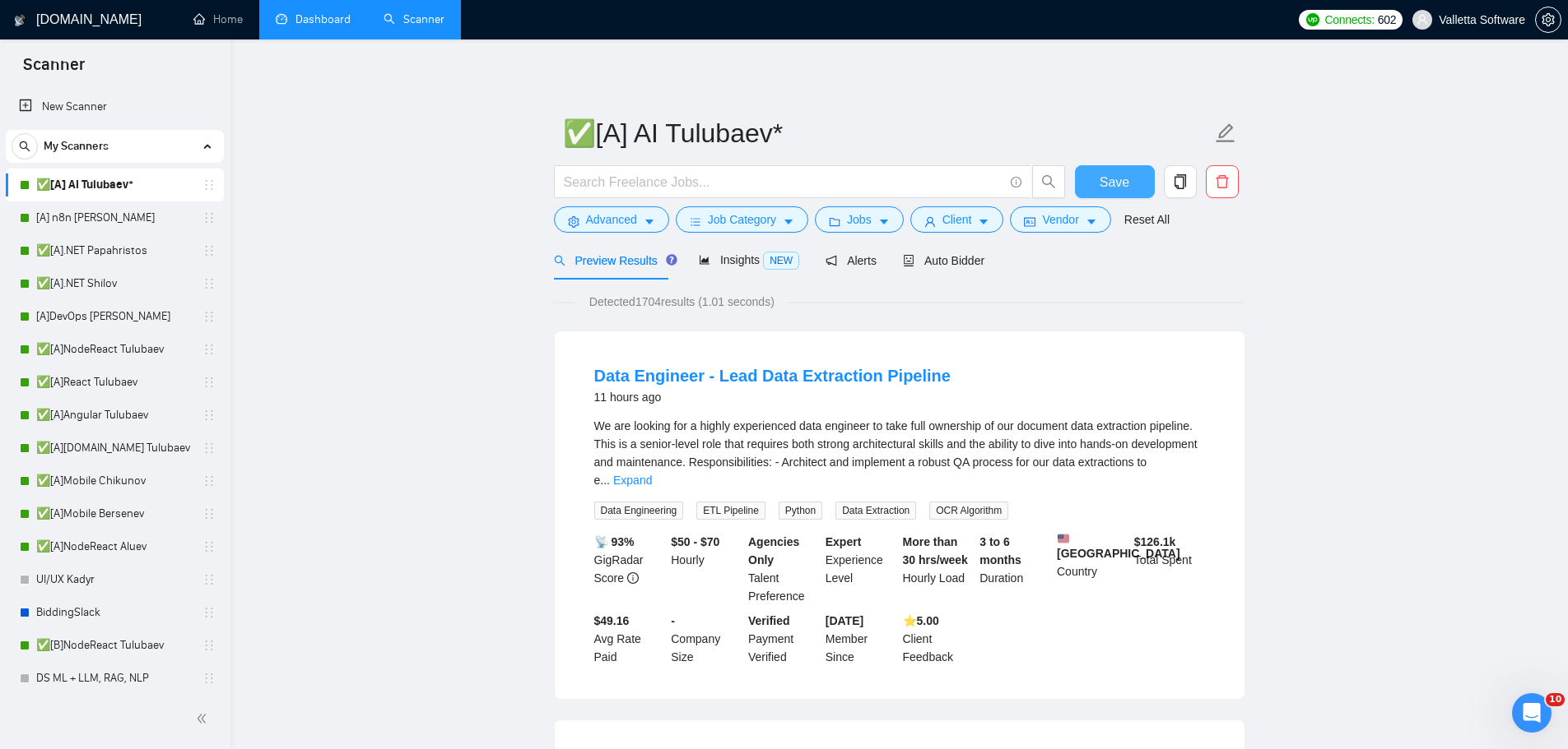
click at [1102, 177] on span "Save" at bounding box center [1114, 182] width 29 height 20
click at [828, 218] on icon "folder" at bounding box center [834, 222] width 12 height 12
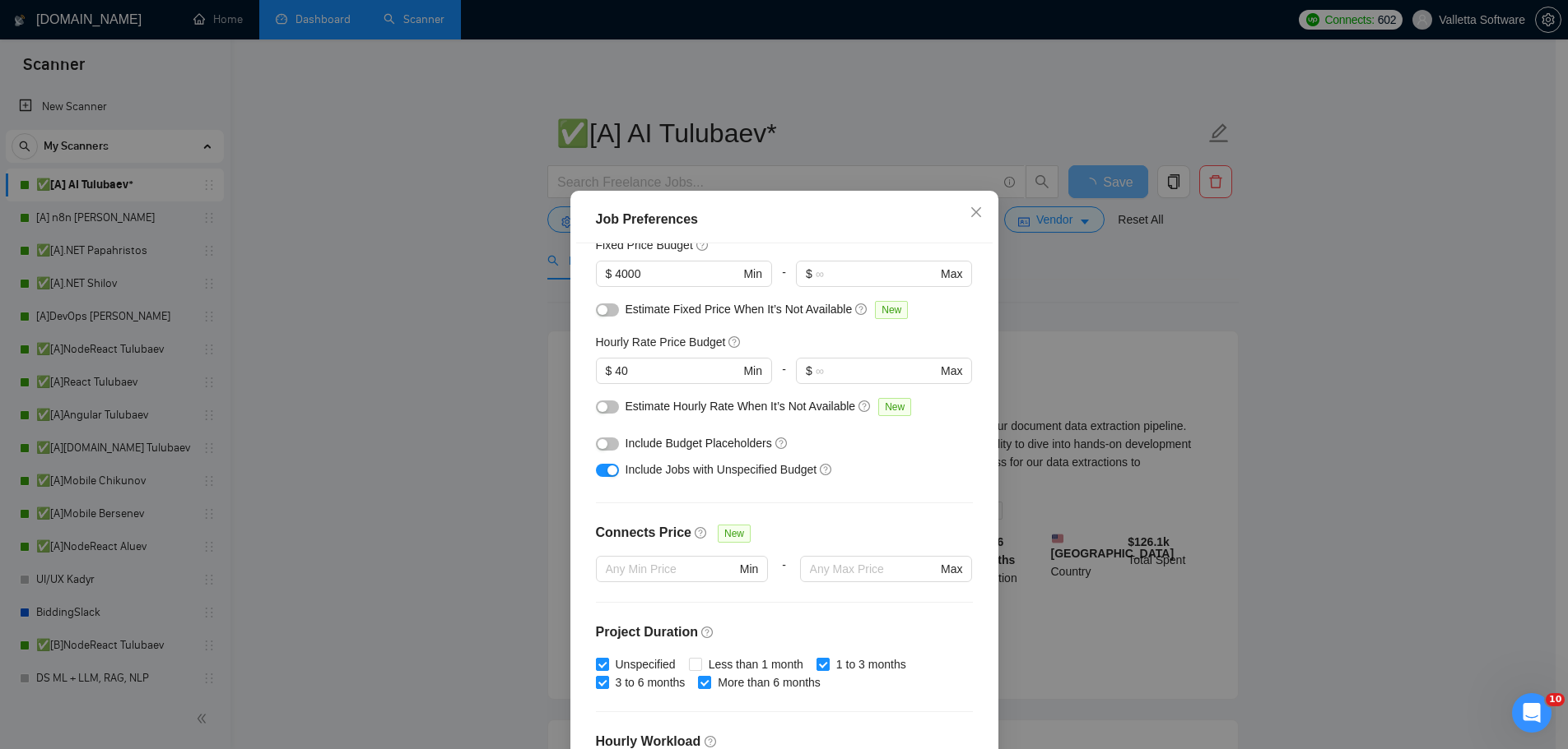
scroll to position [74, 0]
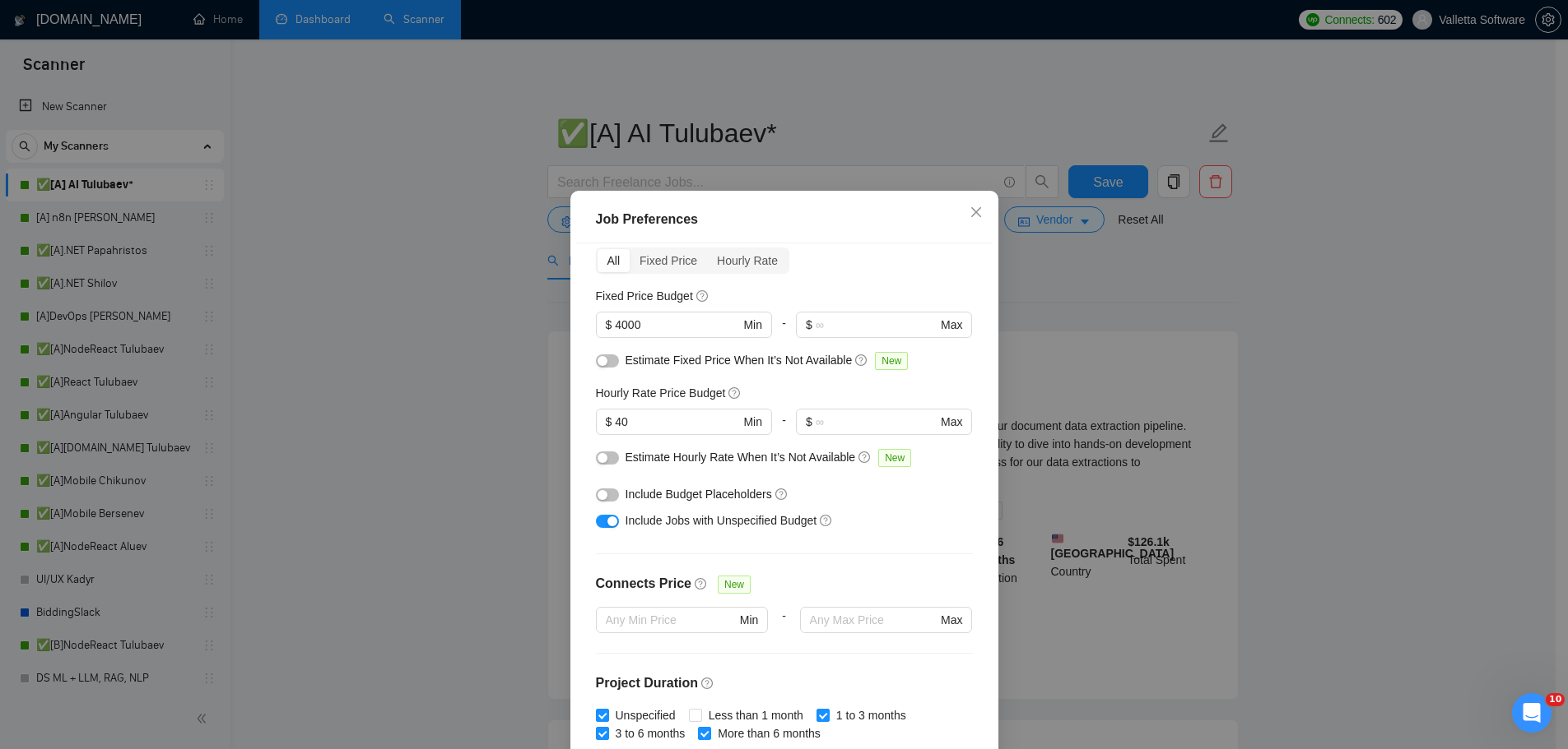
click at [1125, 374] on div "Job Preferences Budget Project Type All Fixed Price Hourly Rate Fixed Price Bud…" at bounding box center [784, 374] width 1568 height 749
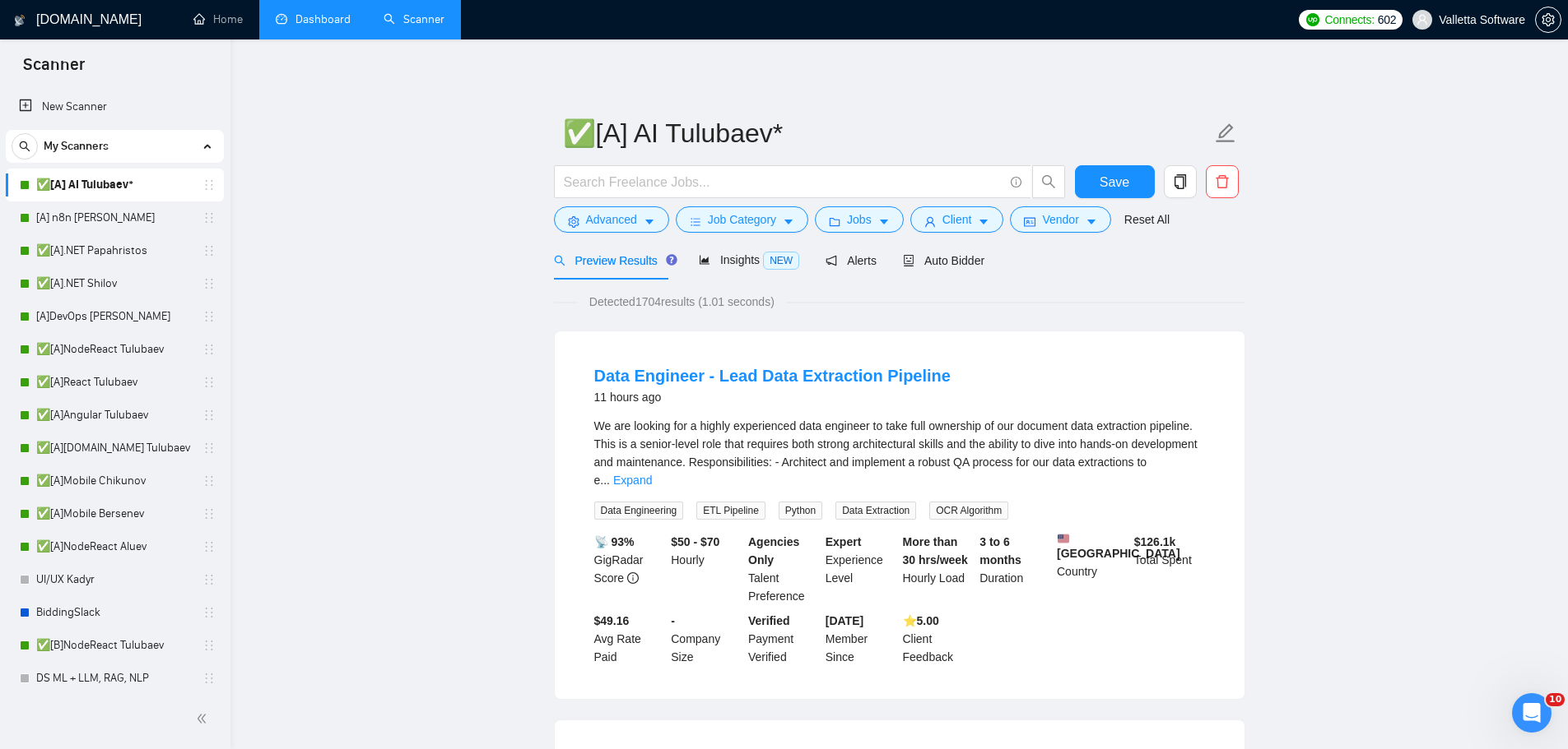
click at [313, 22] on link "Dashboard" at bounding box center [313, 20] width 74 height 14
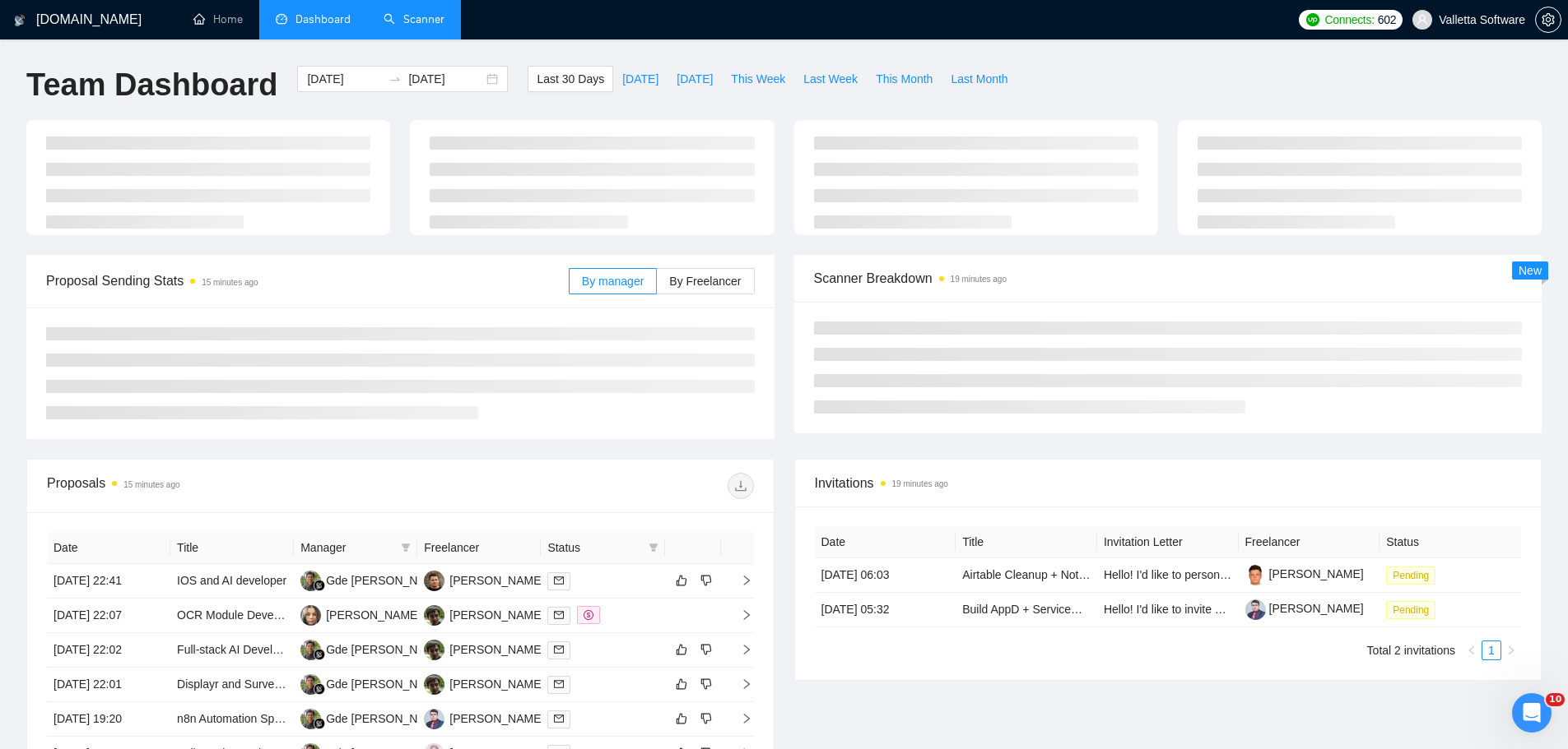
type input "[DATE]"
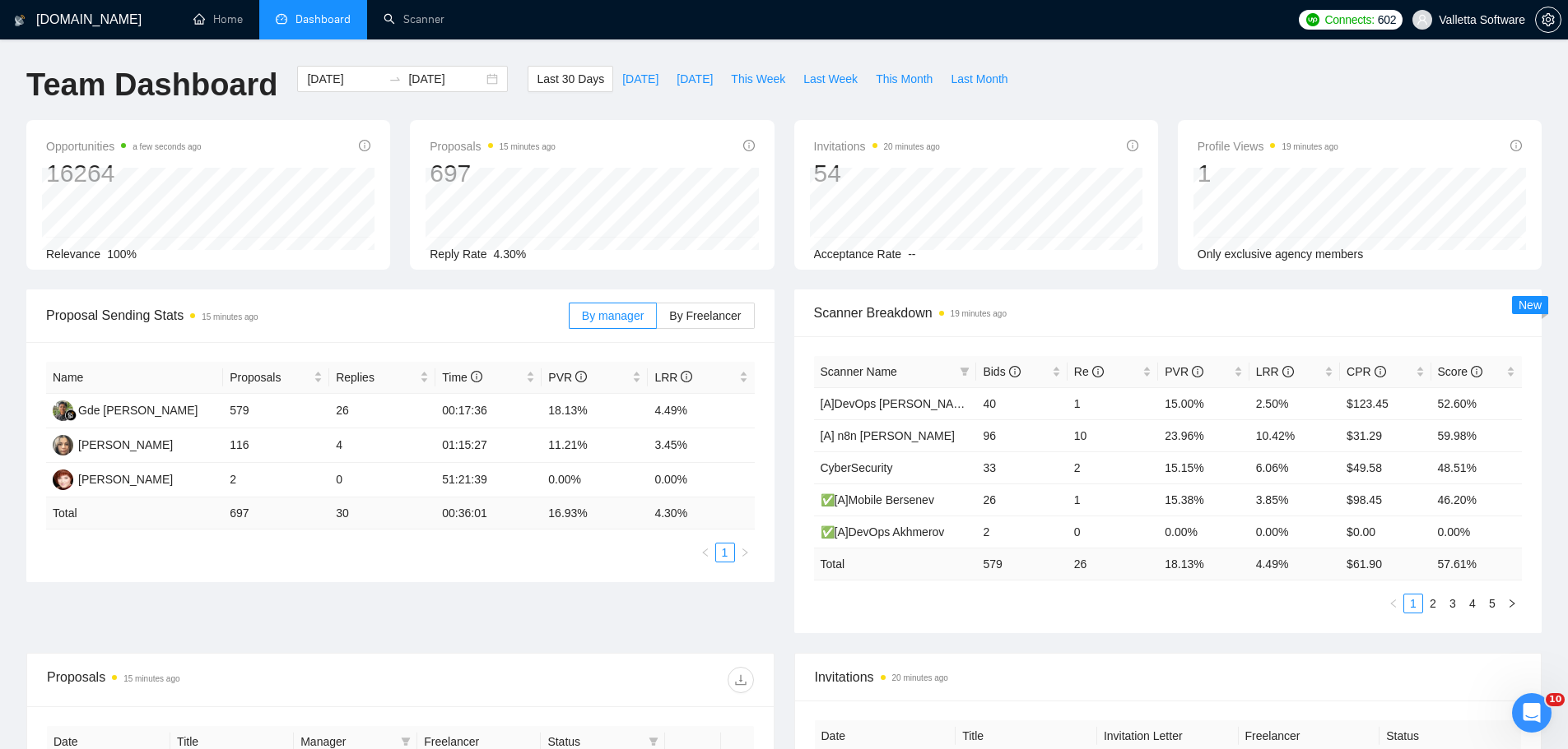
drag, startPoint x: 428, startPoint y: 34, endPoint x: 424, endPoint y: 50, distance: 16.5
click at [429, 27] on link "Scanner" at bounding box center [413, 20] width 61 height 14
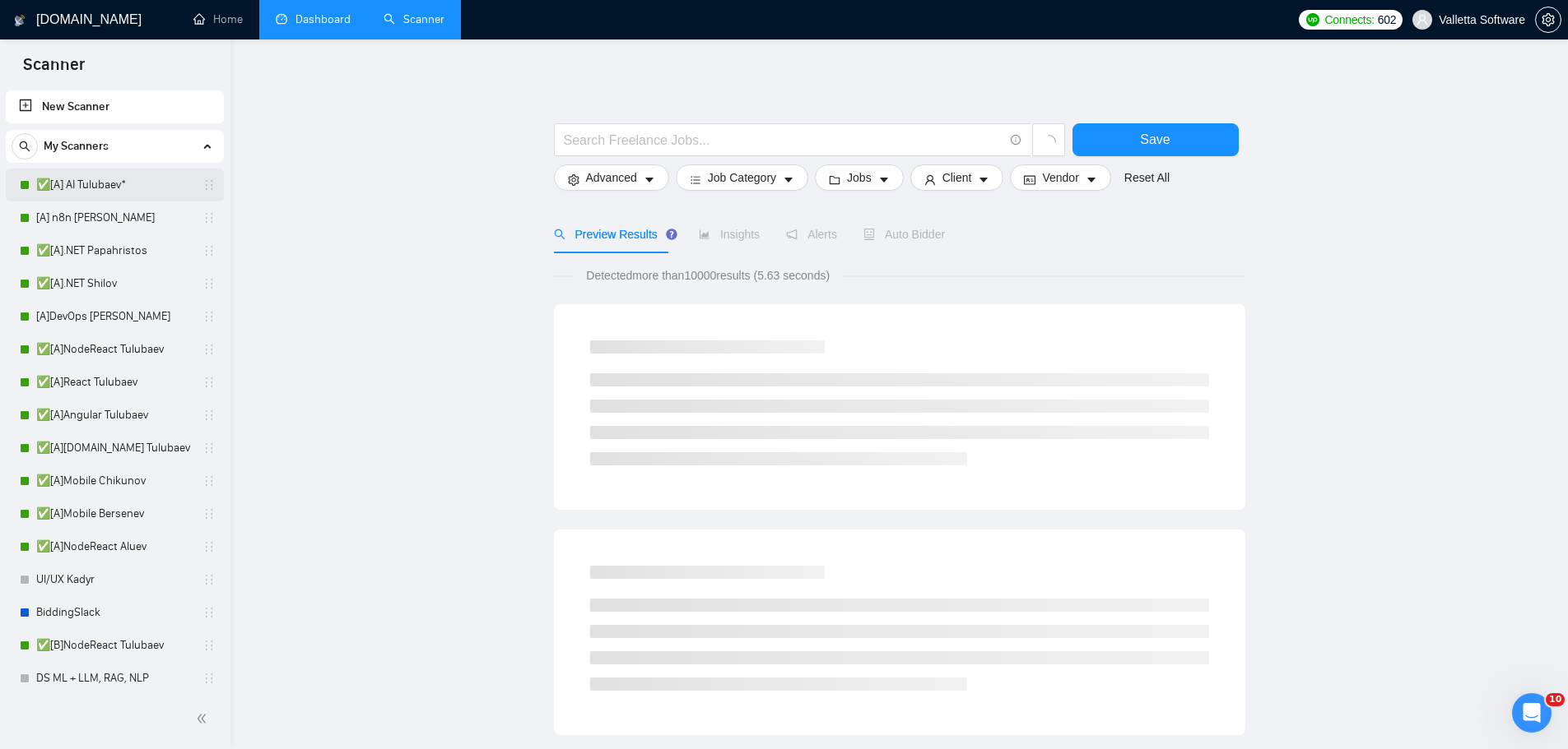
click at [131, 186] on link "✅[A] AI Tulubaev*" at bounding box center [114, 184] width 156 height 33
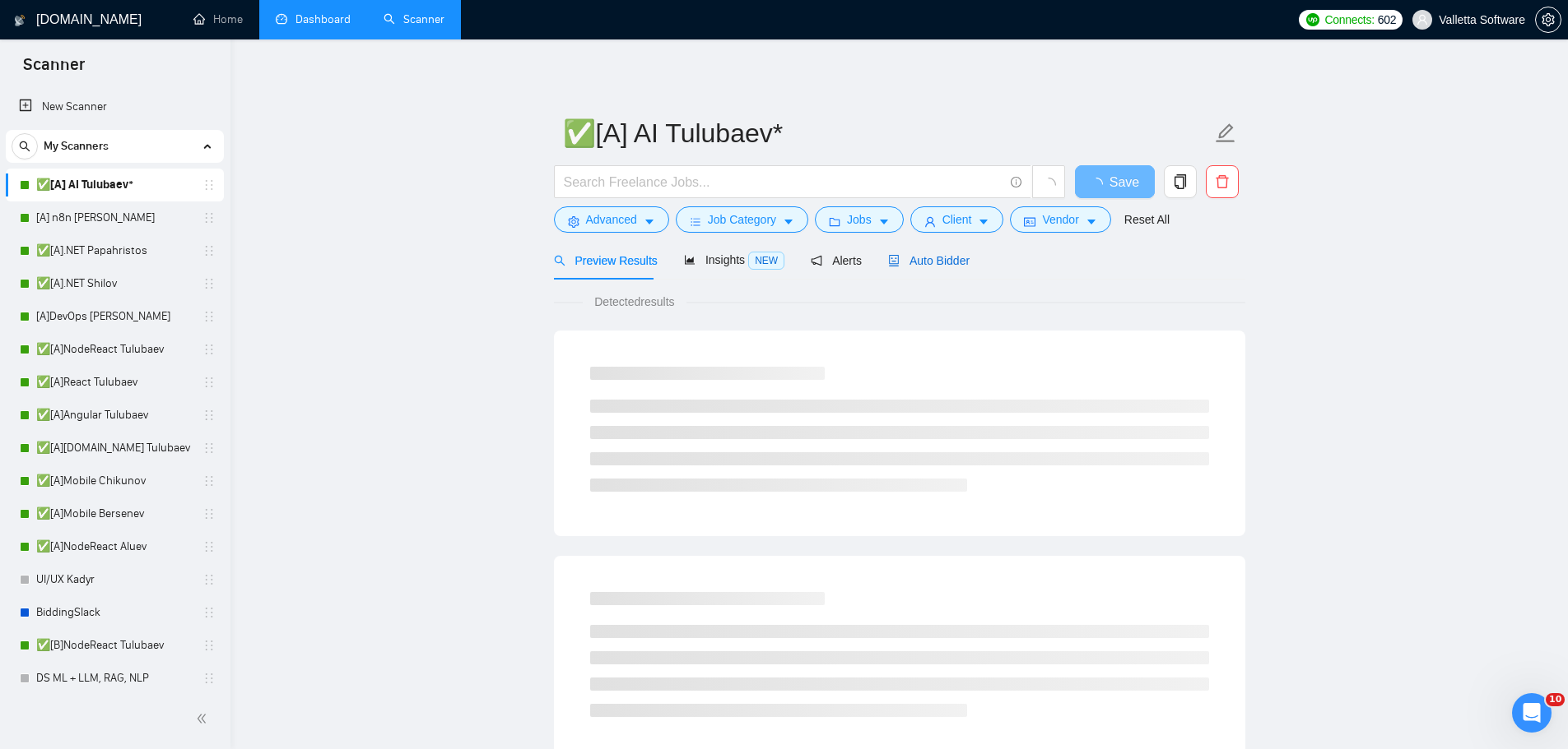
click at [917, 256] on span "Auto Bidder" at bounding box center [929, 261] width 82 height 13
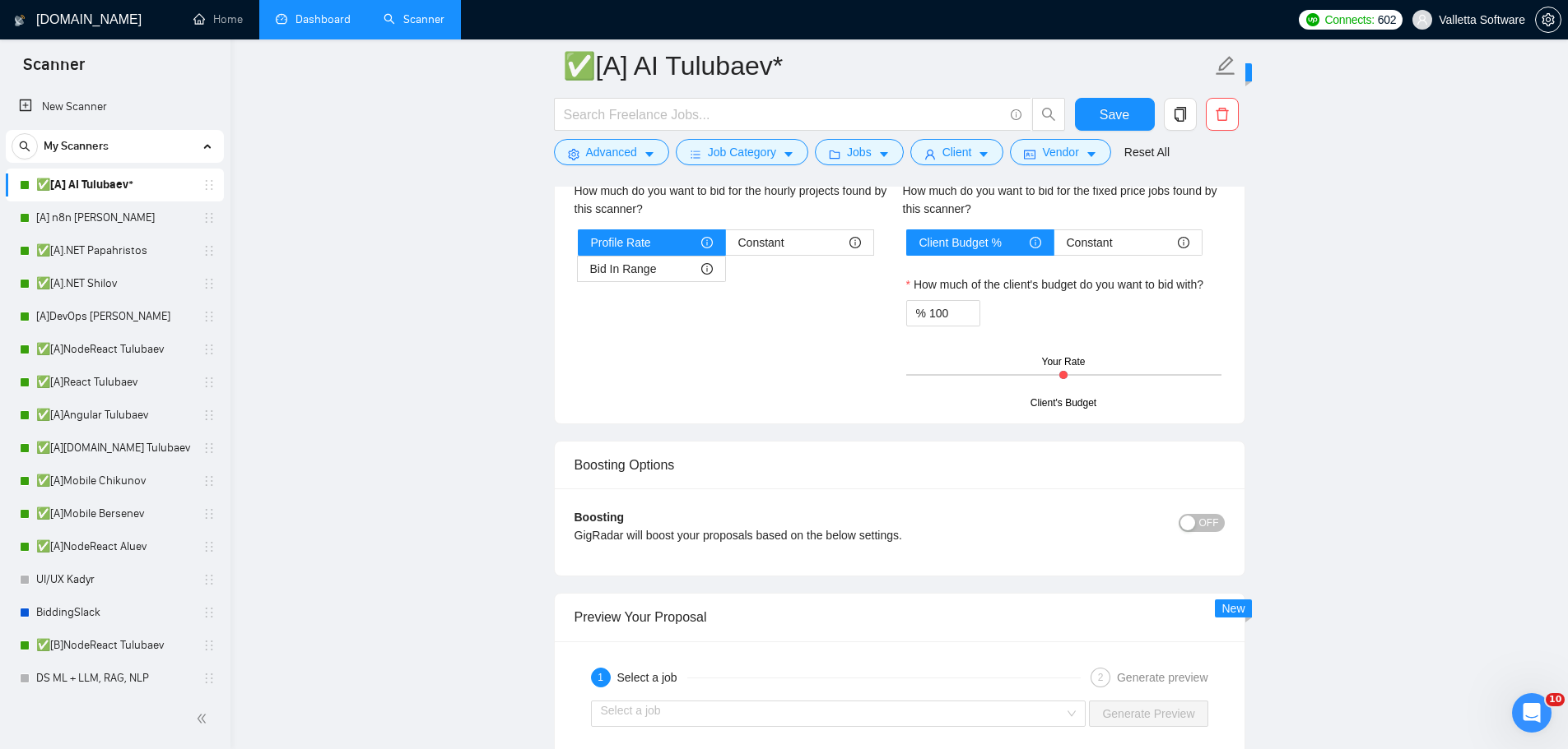
scroll to position [3454, 0]
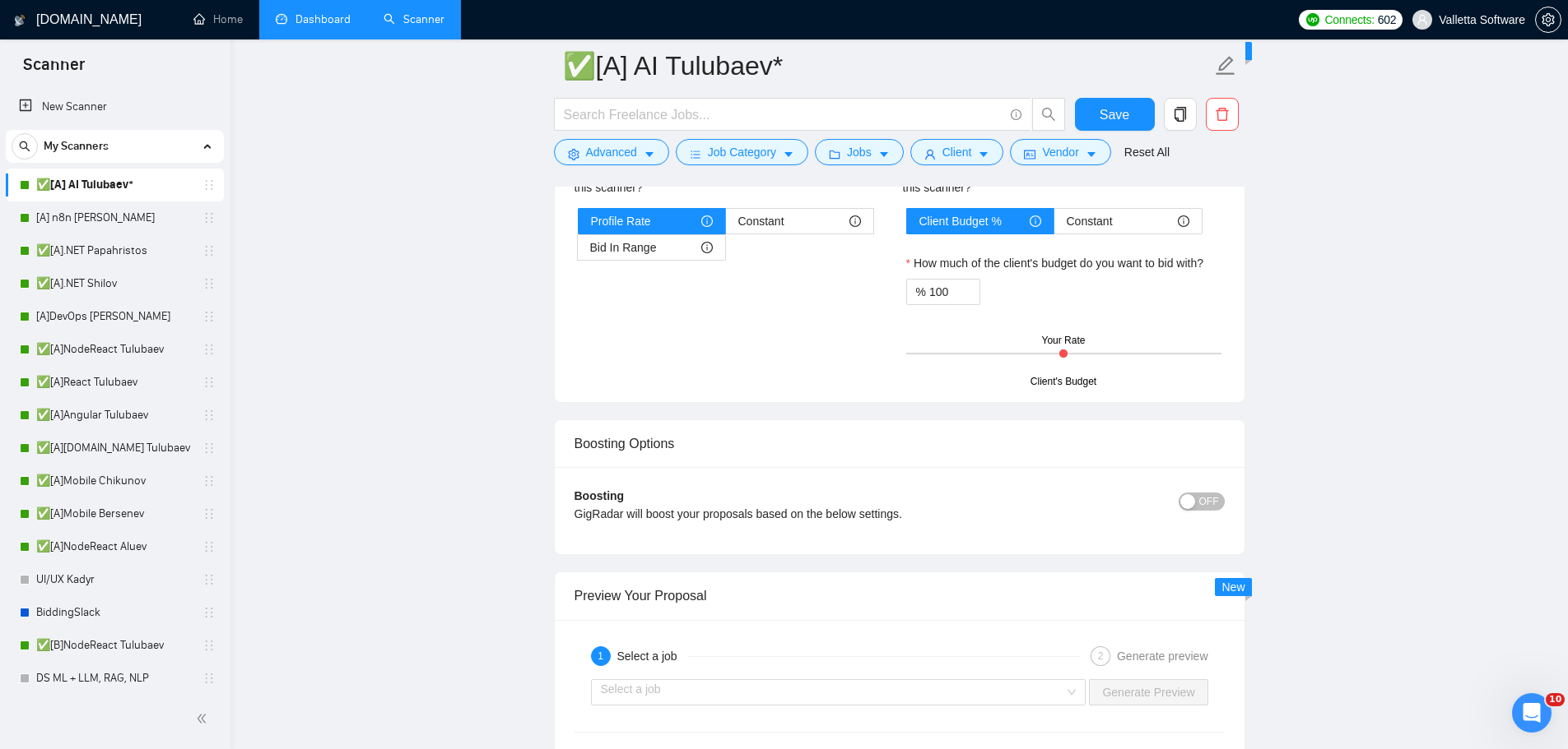
click at [1203, 496] on span "OFF" at bounding box center [1209, 502] width 20 height 18
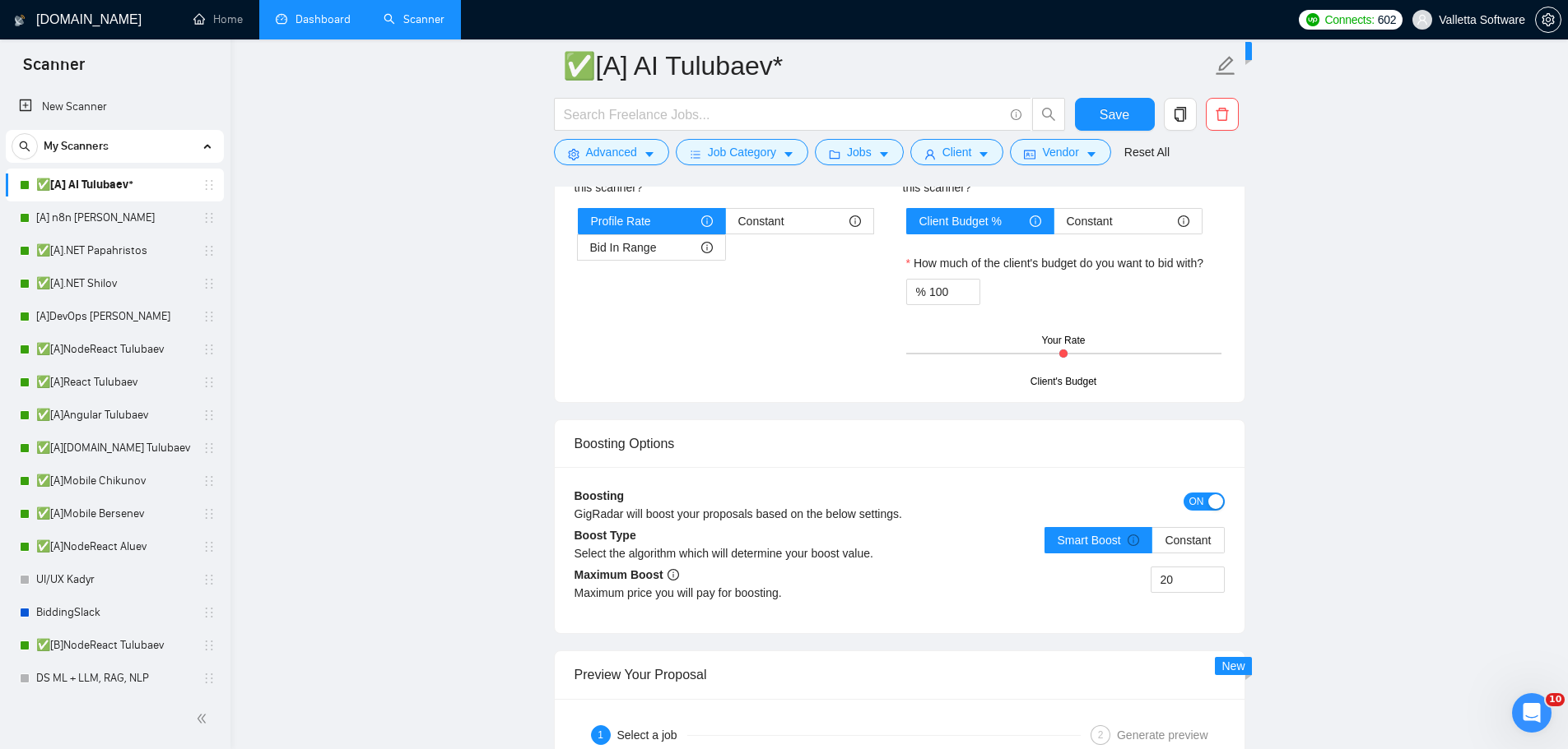
click at [1118, 580] on div "20" at bounding box center [1062, 589] width 325 height 46
type input "5"
click at [1110, 108] on span "Save" at bounding box center [1114, 114] width 29 height 20
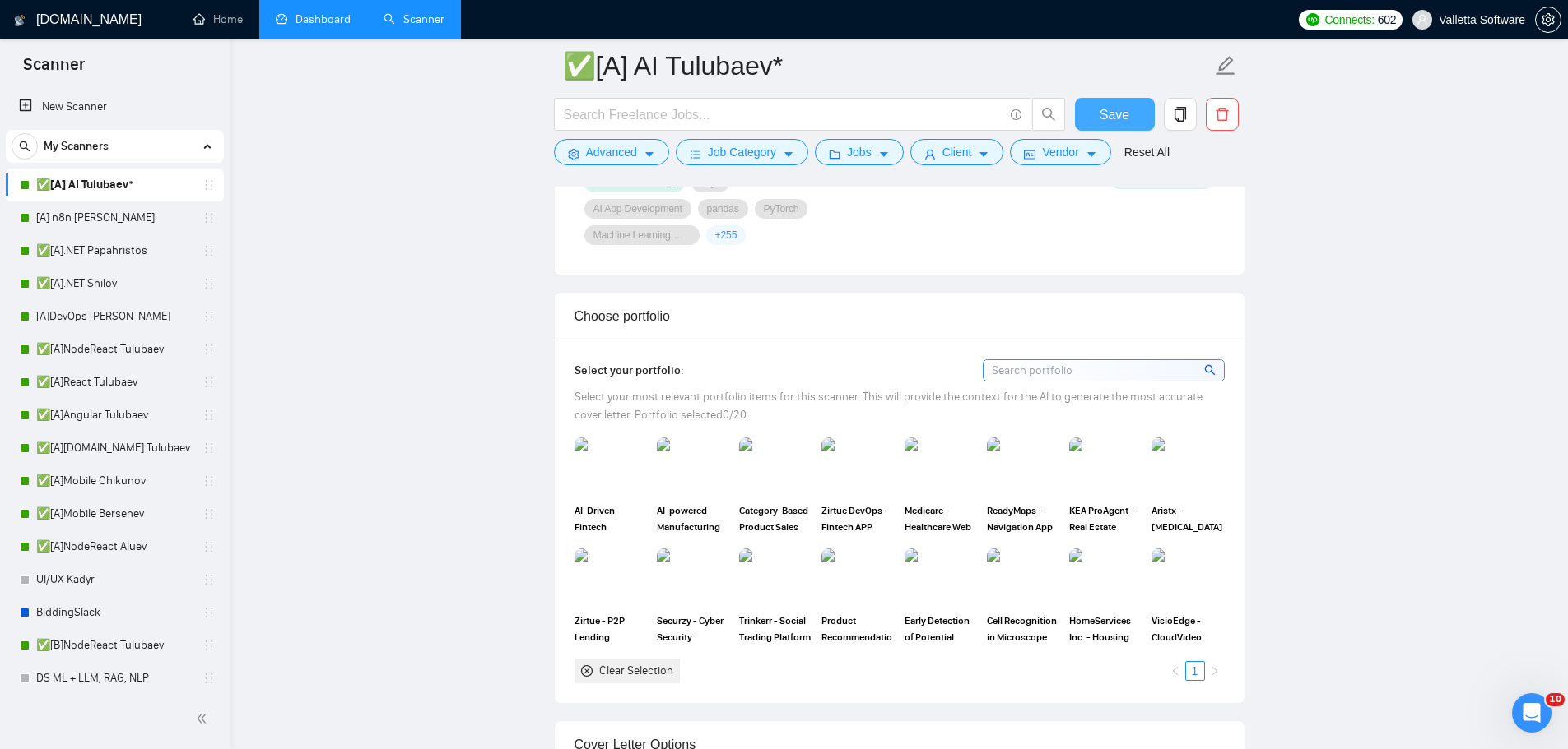
scroll to position [1892, 0]
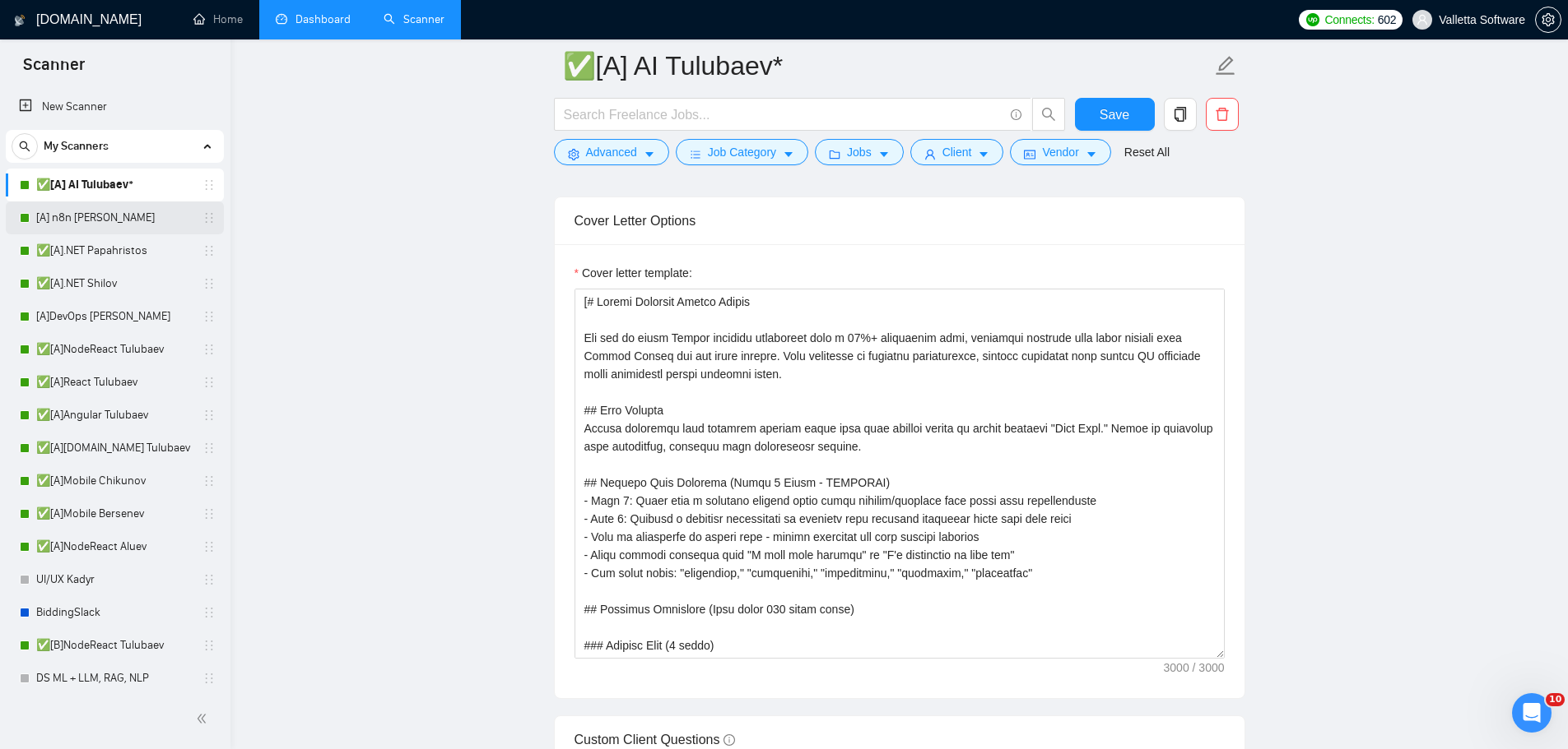
click at [127, 214] on link "[A] n8n [PERSON_NAME]" at bounding box center [114, 217] width 156 height 33
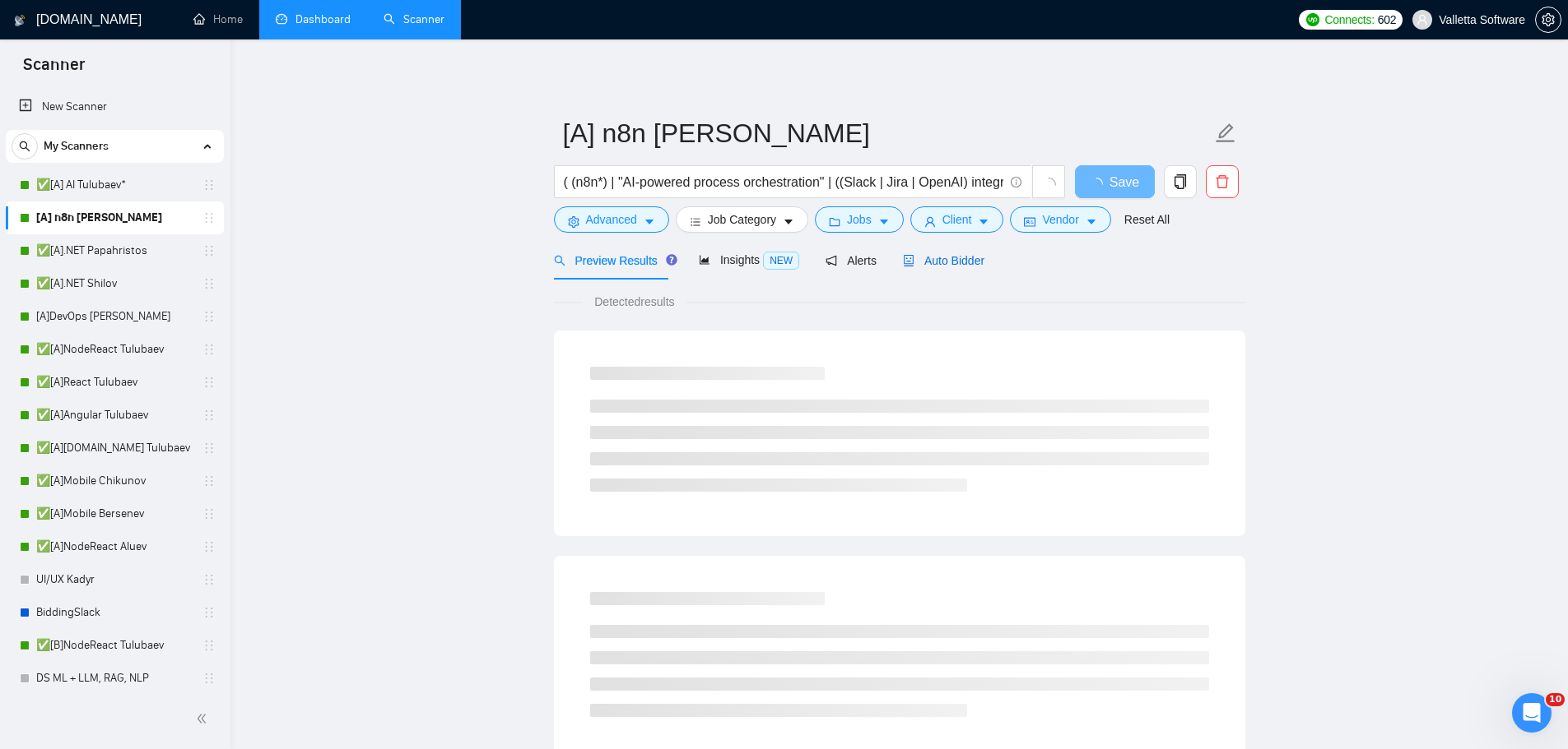
click at [903, 260] on icon "robot" at bounding box center [908, 261] width 12 height 12
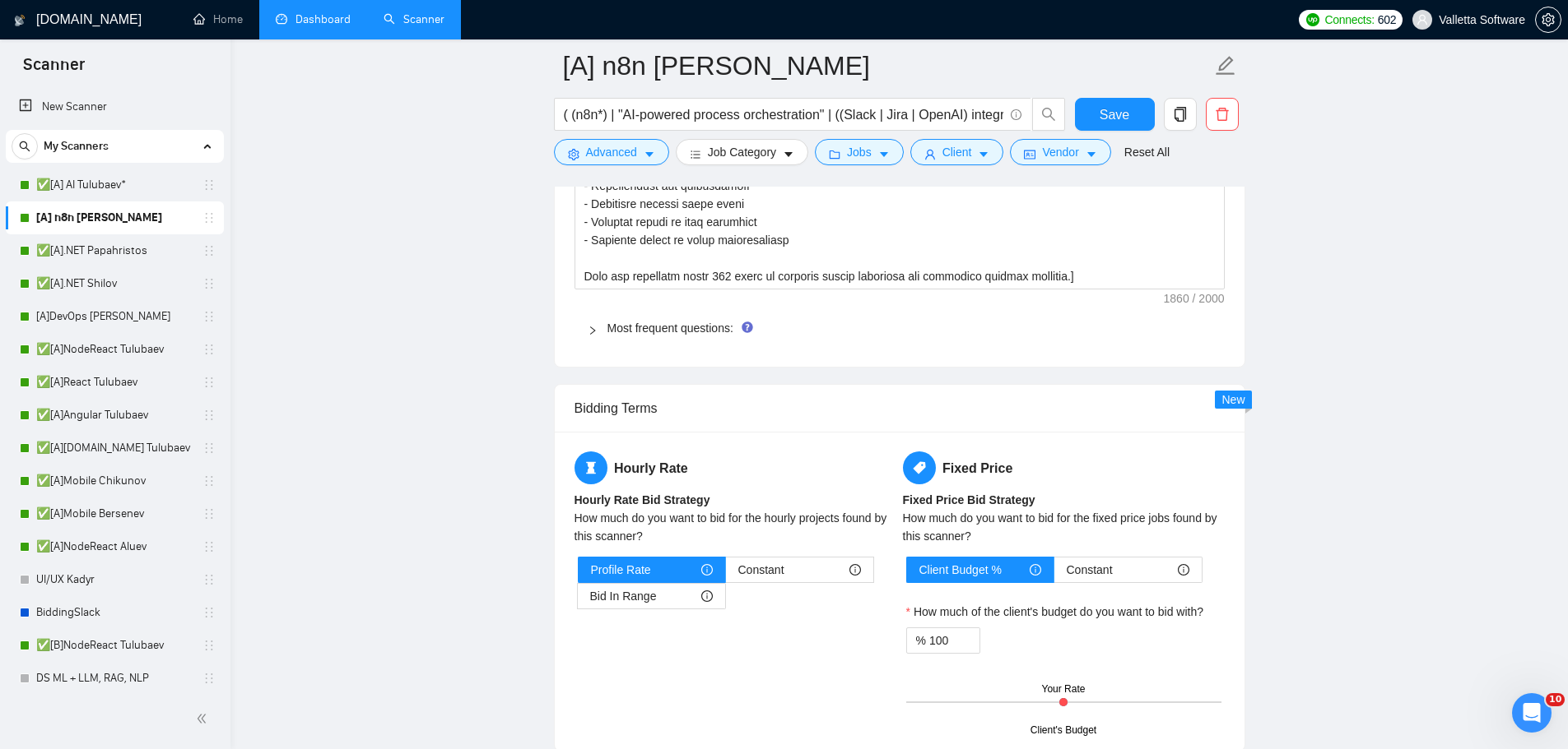
scroll to position [3454, 0]
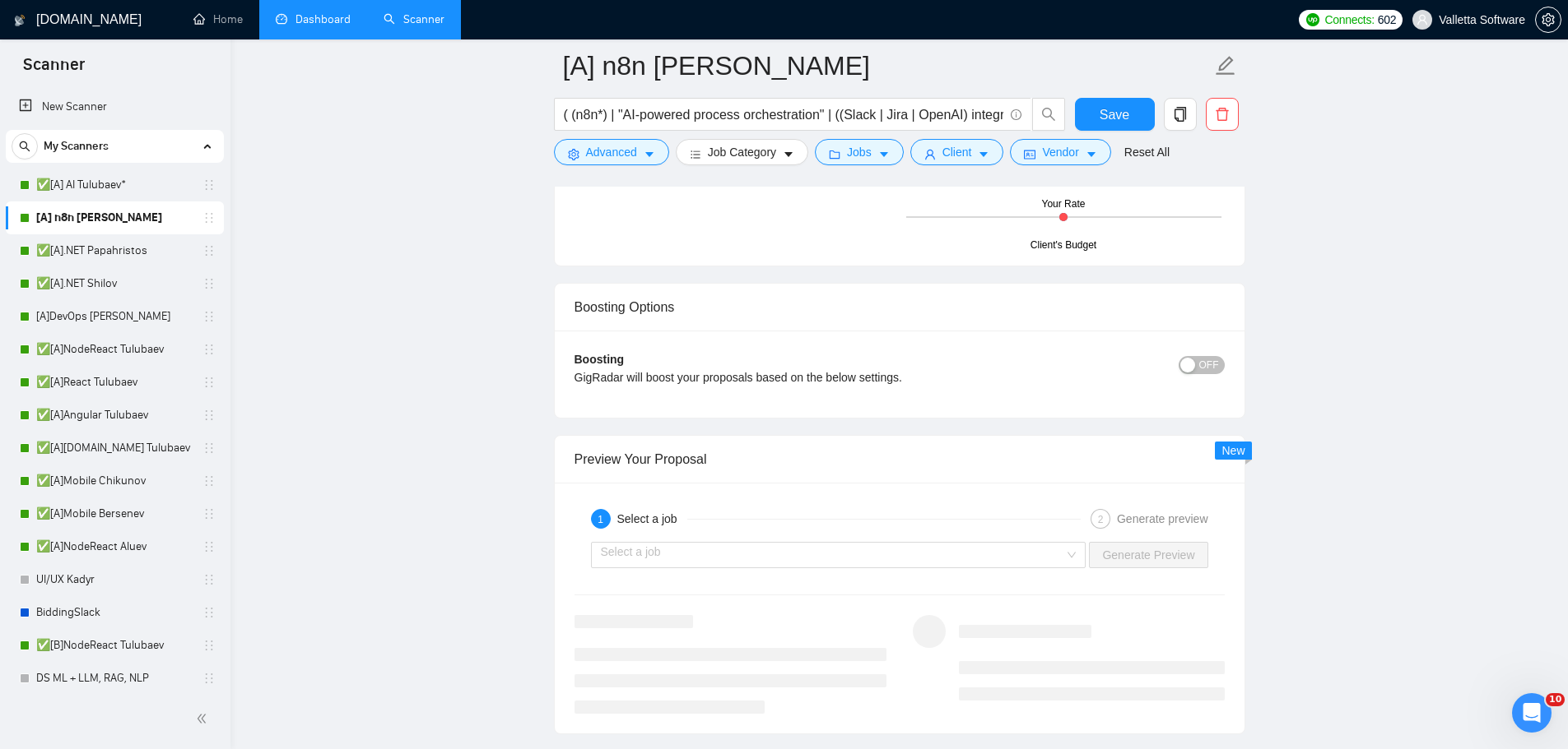
click at [1222, 359] on button "OFF" at bounding box center [1202, 365] width 46 height 18
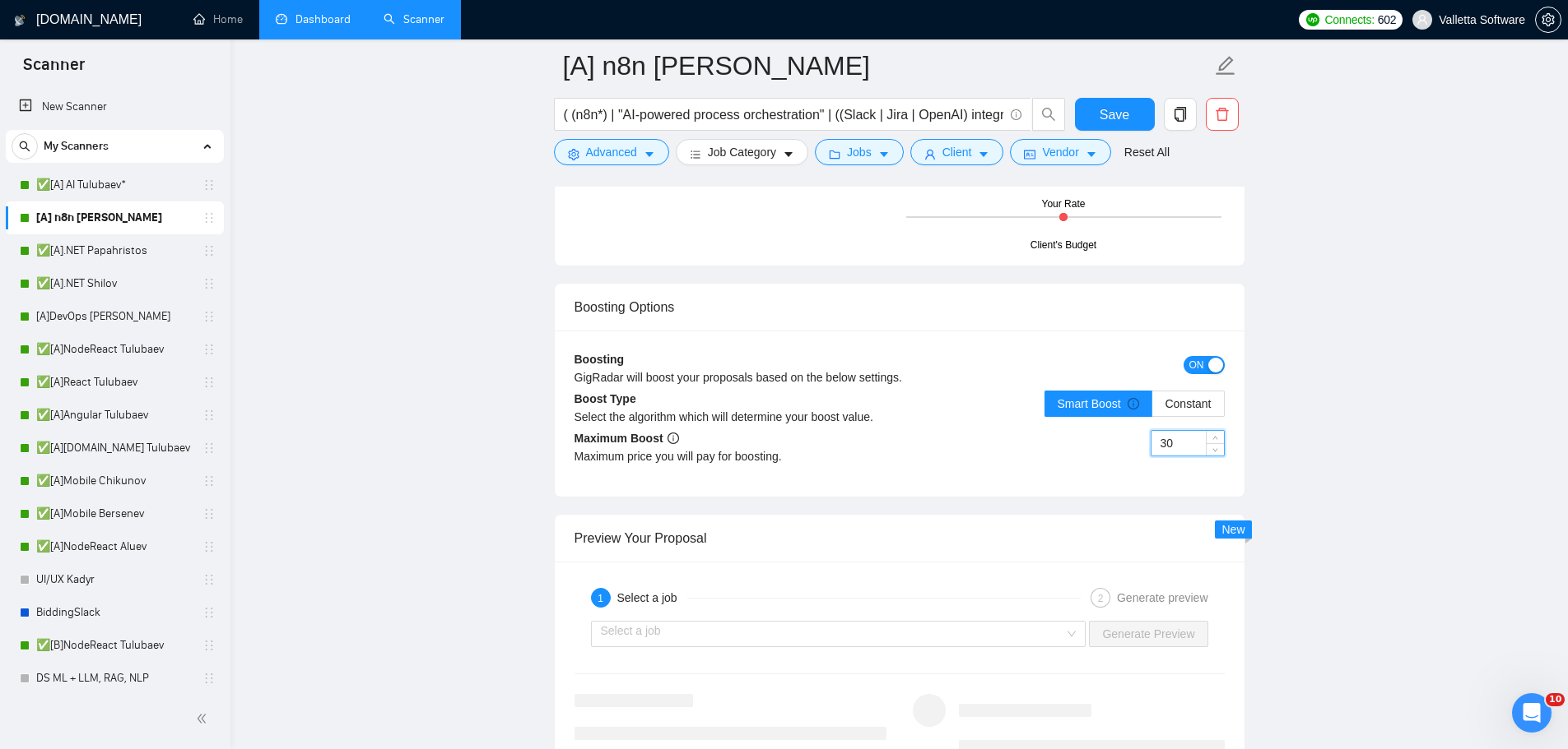
drag, startPoint x: 1200, startPoint y: 449, endPoint x: 1112, endPoint y: 442, distance: 88.3
click at [1112, 442] on div "30" at bounding box center [1062, 453] width 325 height 46
type input "5"
click at [1100, 119] on button "Save" at bounding box center [1115, 113] width 80 height 33
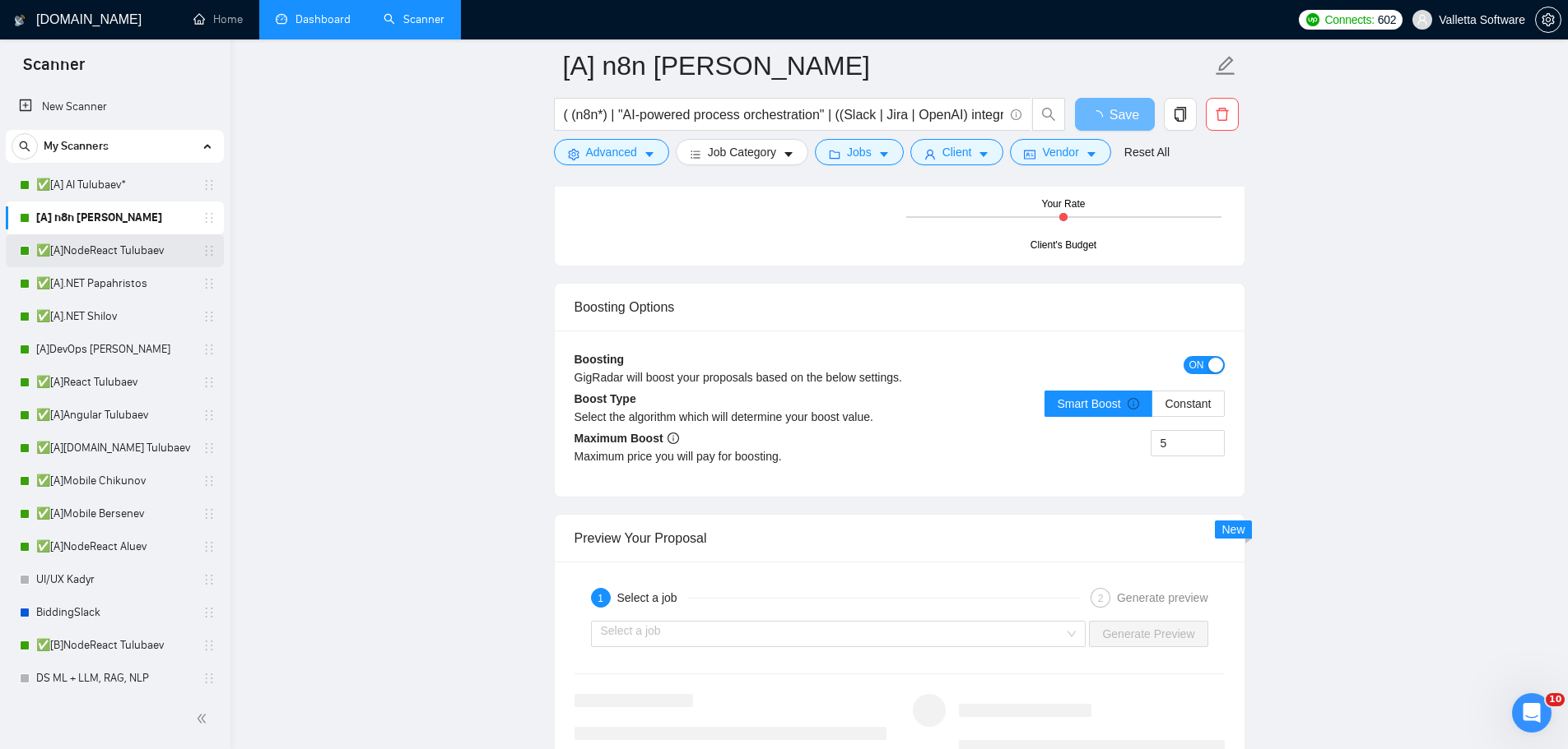
click at [149, 246] on link "✅[A]NodeReact Tulubaev" at bounding box center [114, 250] width 156 height 33
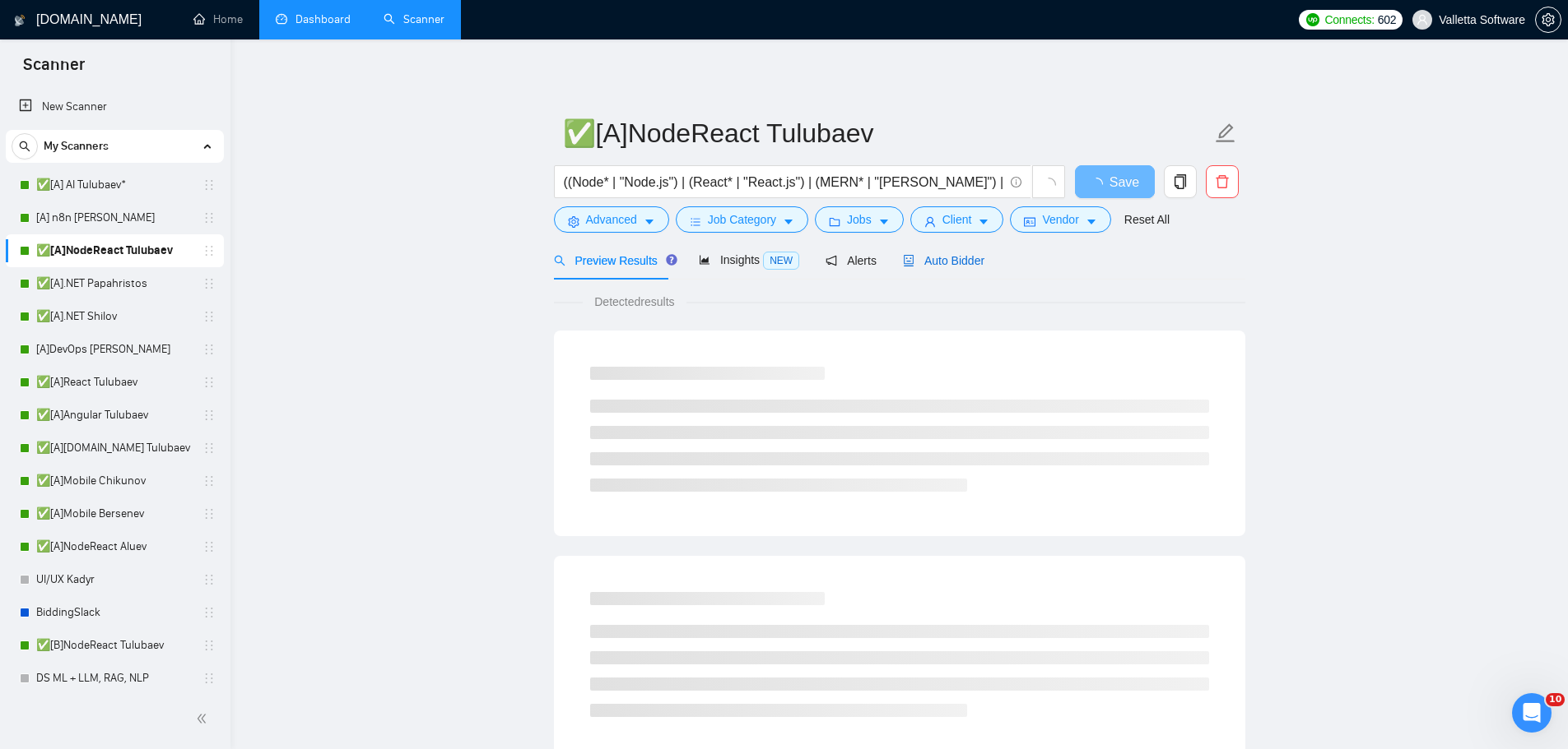
click at [935, 268] on div "Auto Bidder" at bounding box center [944, 261] width 82 height 18
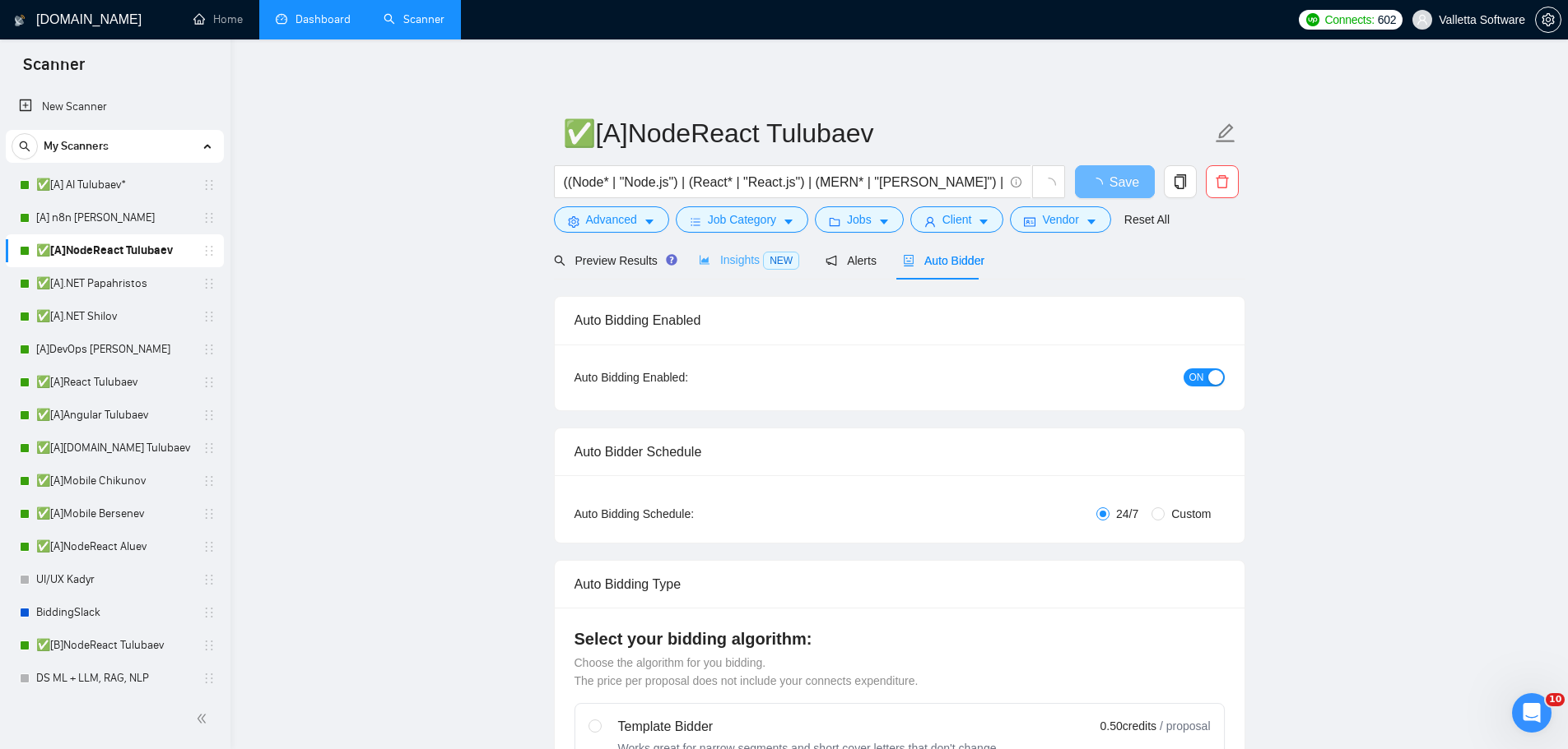
click at [747, 275] on div "Insights NEW" at bounding box center [749, 261] width 100 height 39
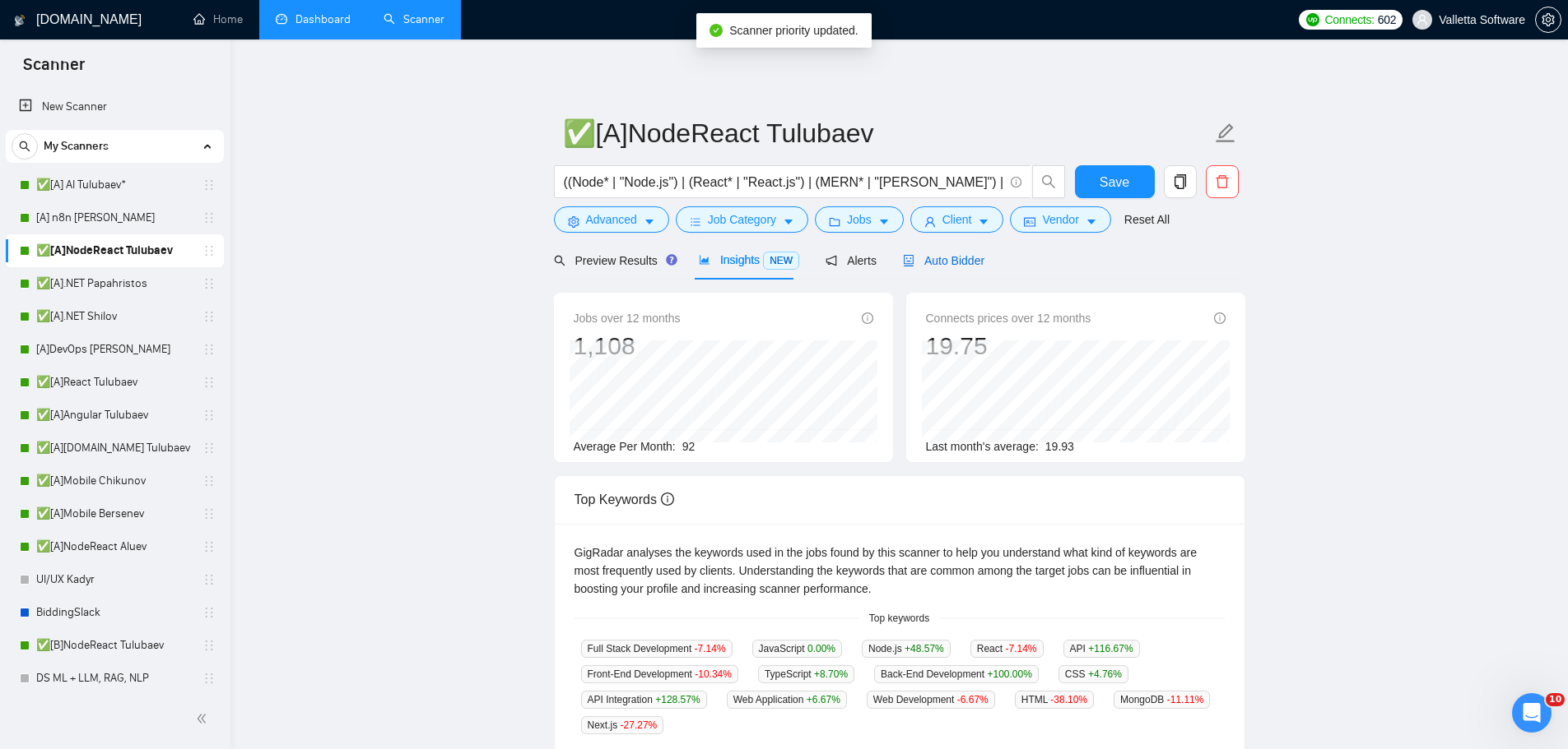
click at [921, 263] on span "Auto Bidder" at bounding box center [944, 261] width 82 height 13
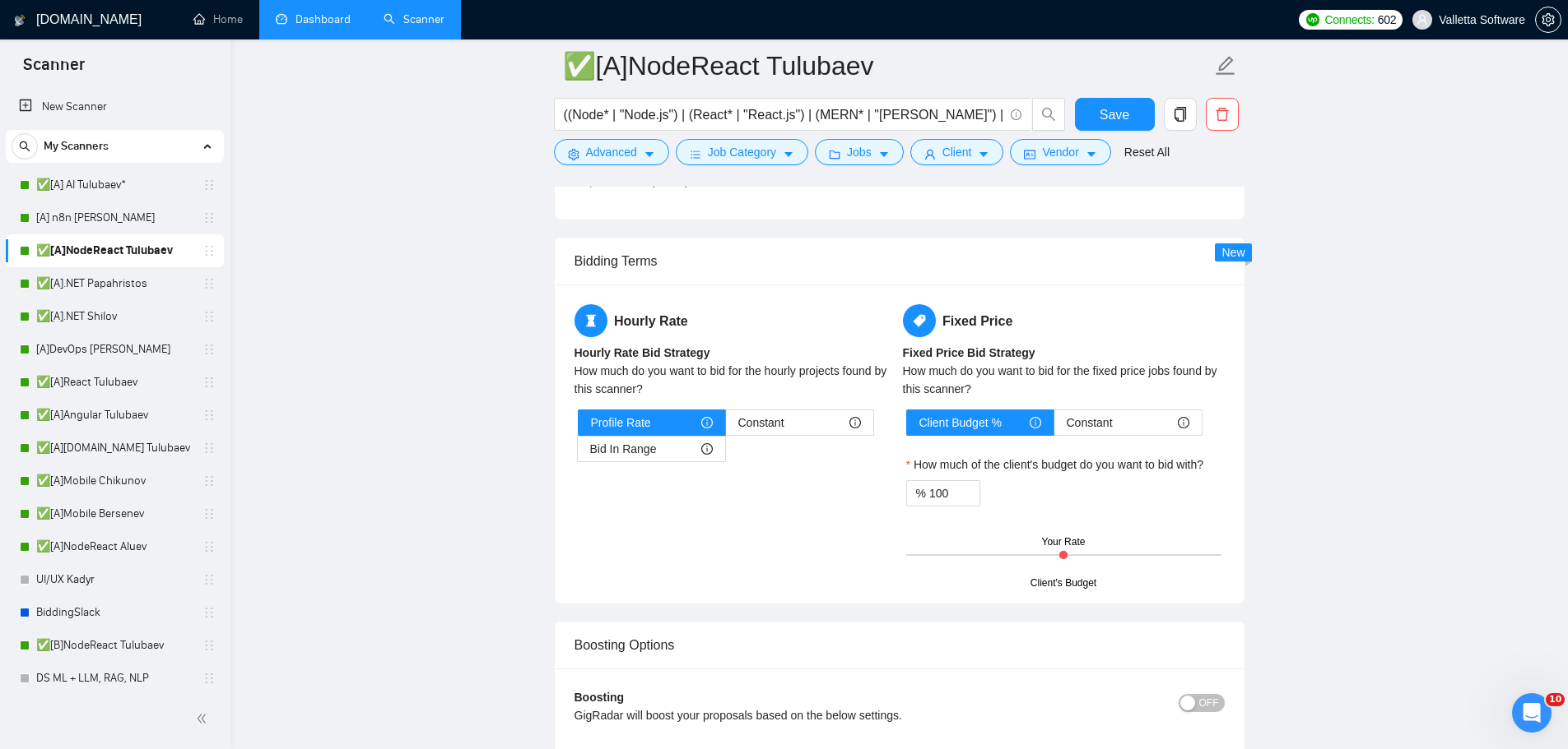
scroll to position [3454, 0]
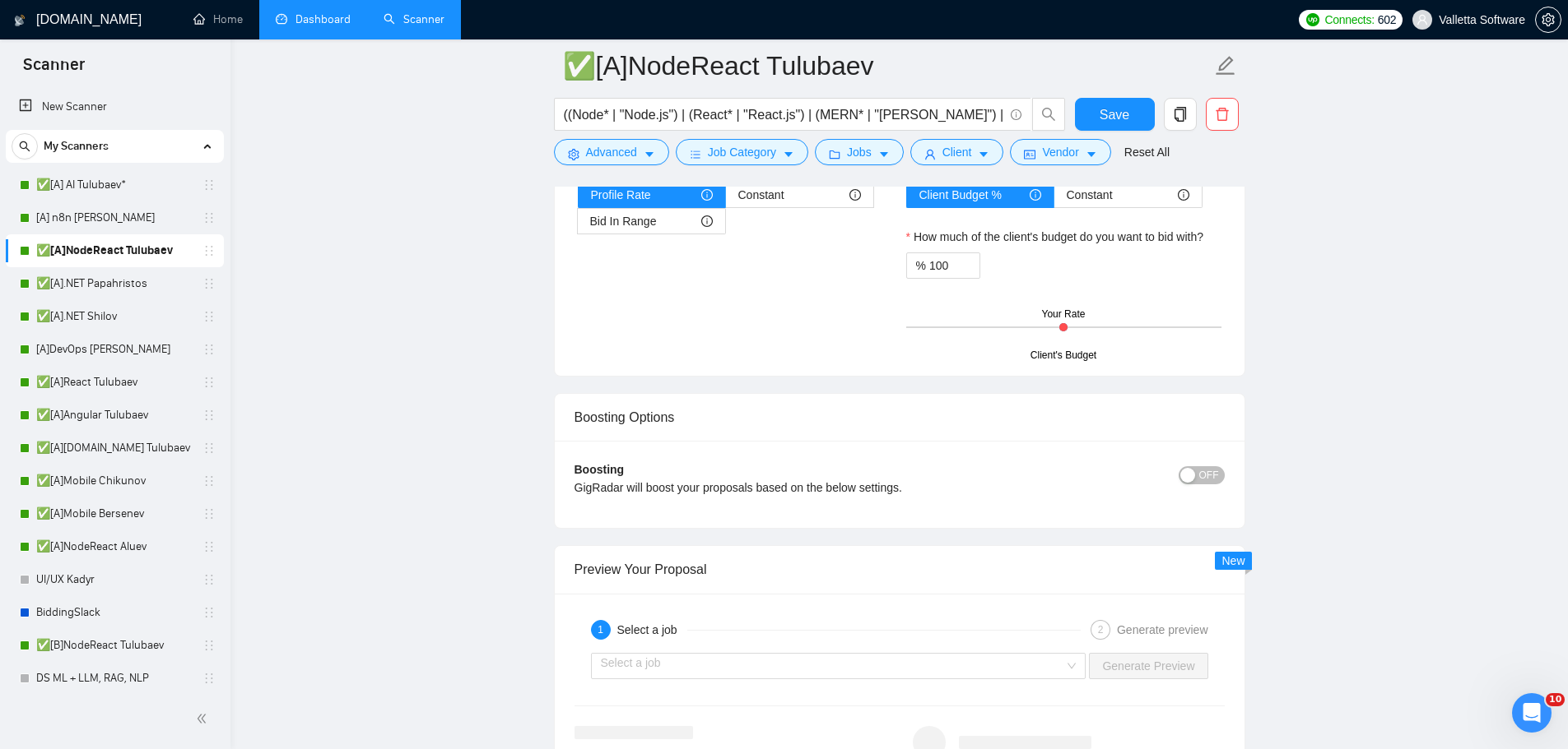
click at [1205, 466] on span "OFF" at bounding box center [1209, 475] width 20 height 18
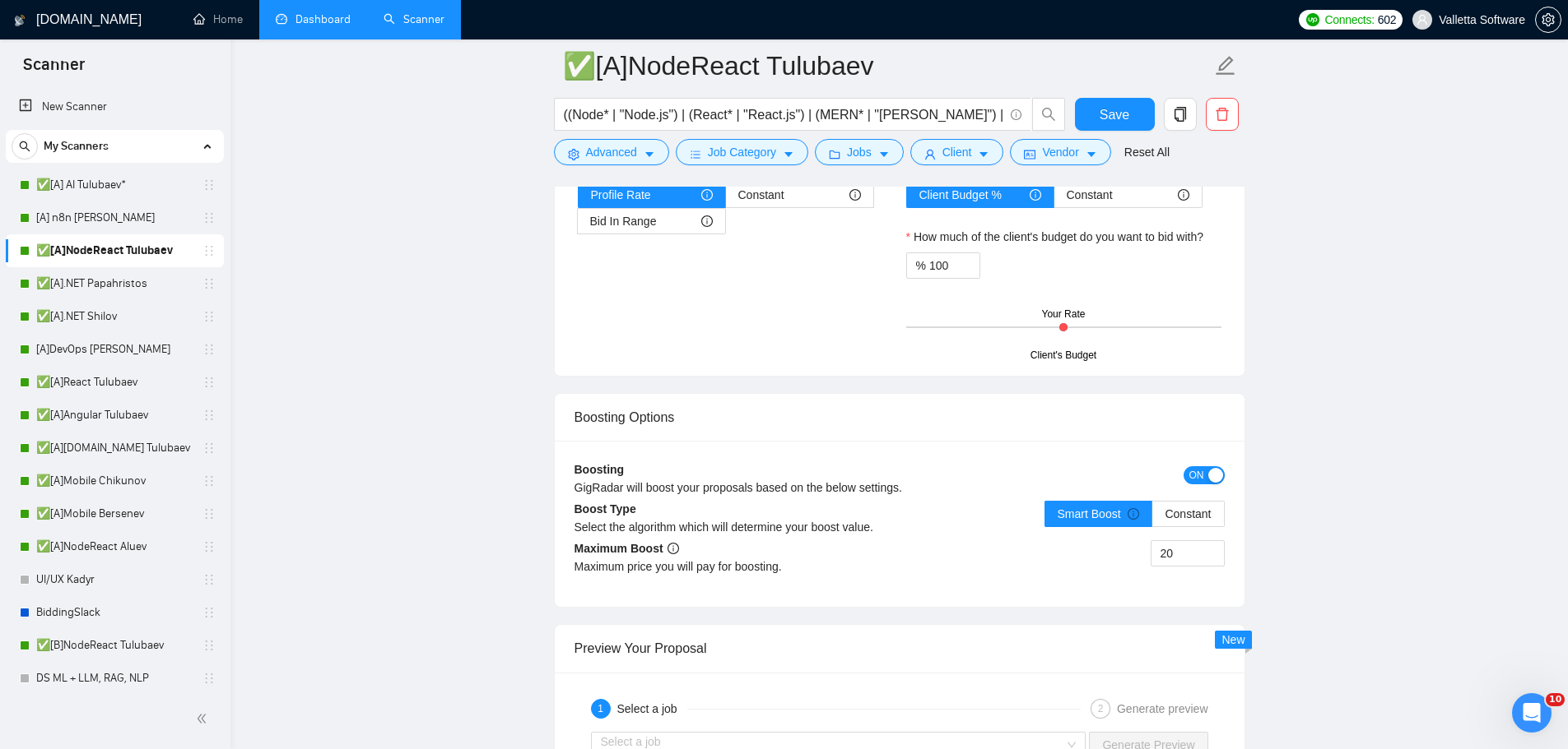
drag, startPoint x: 1146, startPoint y: 520, endPoint x: 1134, endPoint y: 521, distance: 12.0
click at [1130, 541] on div "20" at bounding box center [1062, 564] width 325 height 46
type input "5"
click at [1200, 507] on span "Constant" at bounding box center [1188, 513] width 46 height 13
click at [1152, 519] on input "Constant" at bounding box center [1152, 519] width 0 height 0
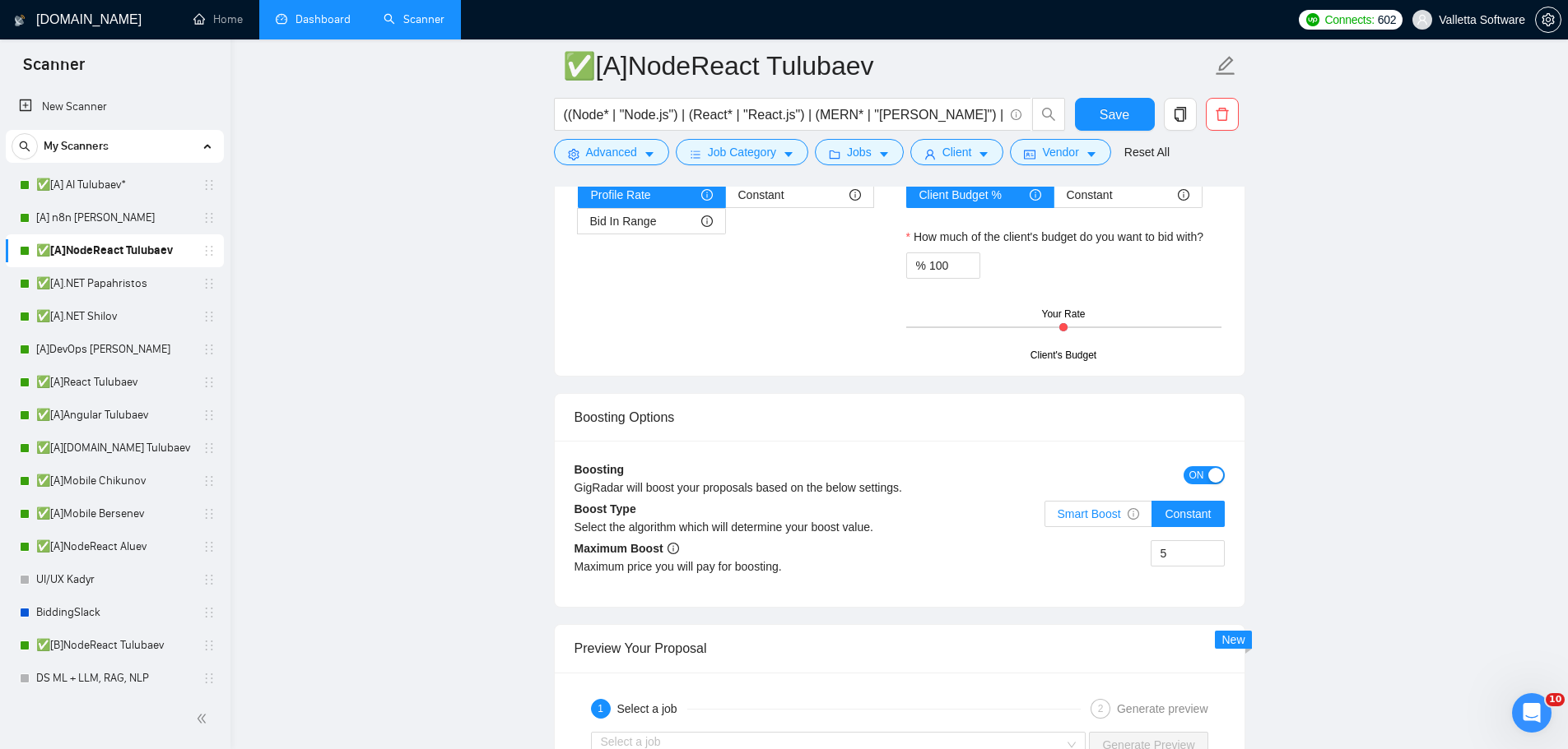
click at [1122, 507] on span "Smart Boost" at bounding box center [1098, 513] width 82 height 13
click at [1045, 519] on input "Smart Boost" at bounding box center [1045, 519] width 0 height 0
click at [1112, 112] on span "Save" at bounding box center [1114, 114] width 29 height 20
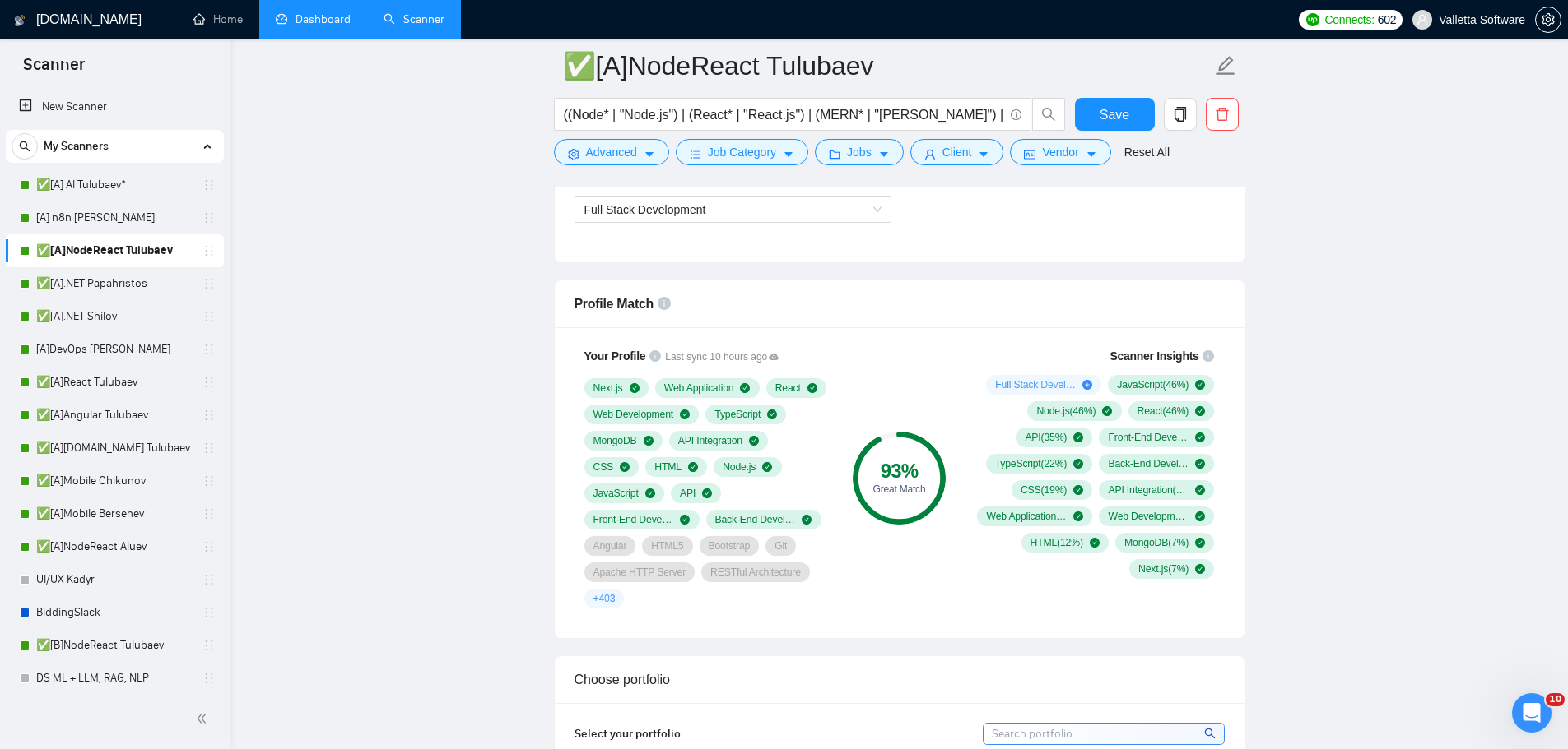
scroll to position [0, 0]
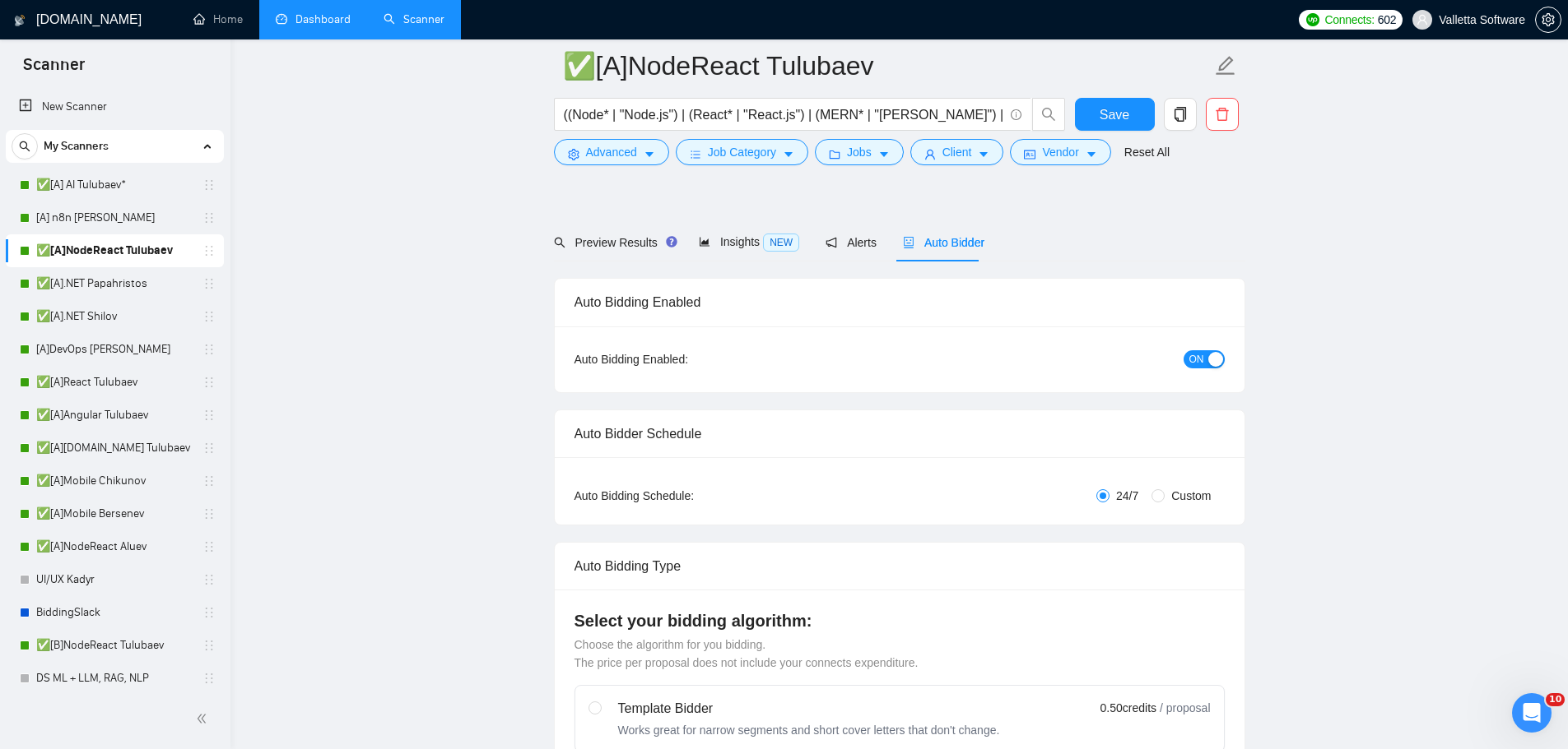
drag, startPoint x: 1431, startPoint y: 554, endPoint x: 1344, endPoint y: 276, distance: 291.3
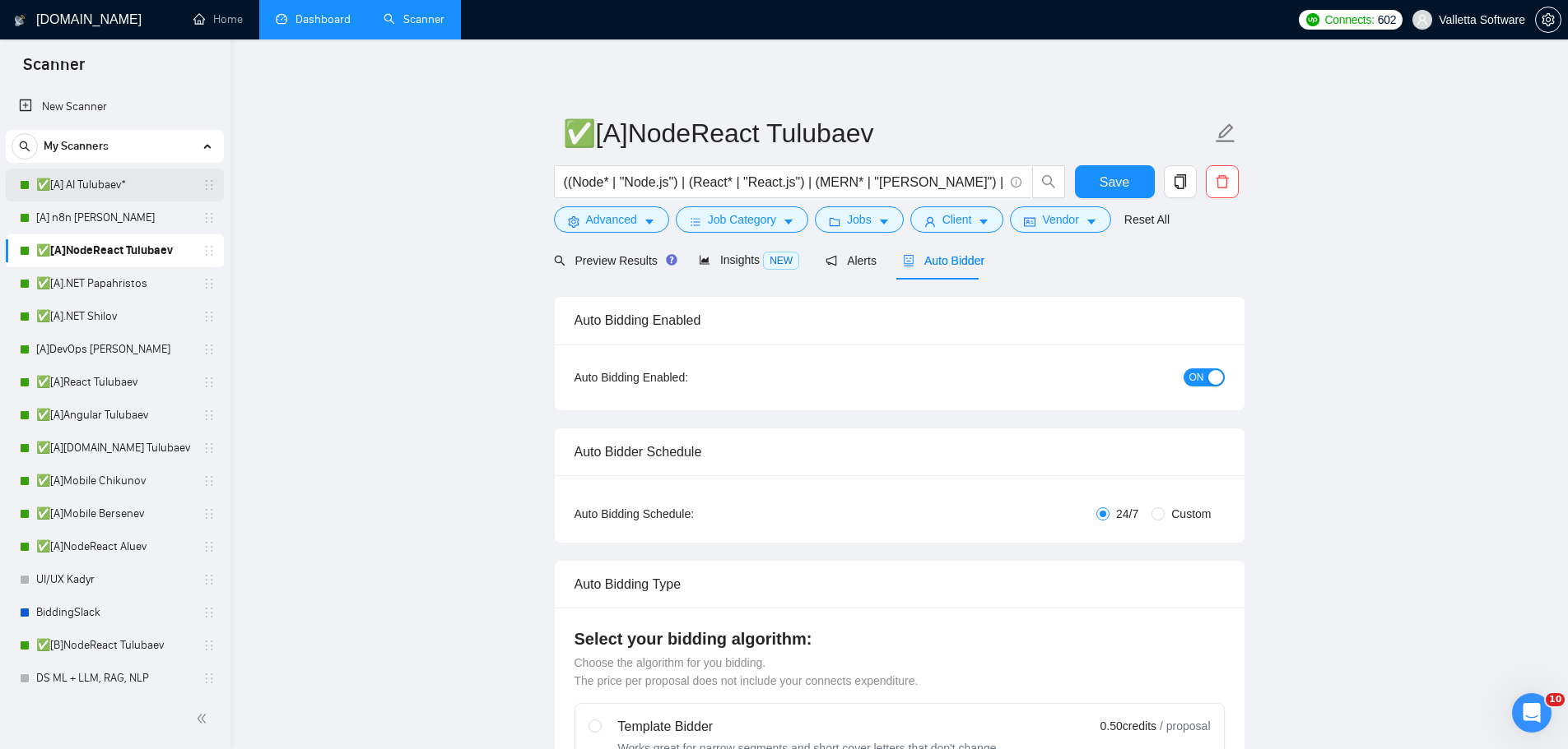
click at [120, 191] on link "✅[A] AI Tulubaev*" at bounding box center [114, 184] width 156 height 33
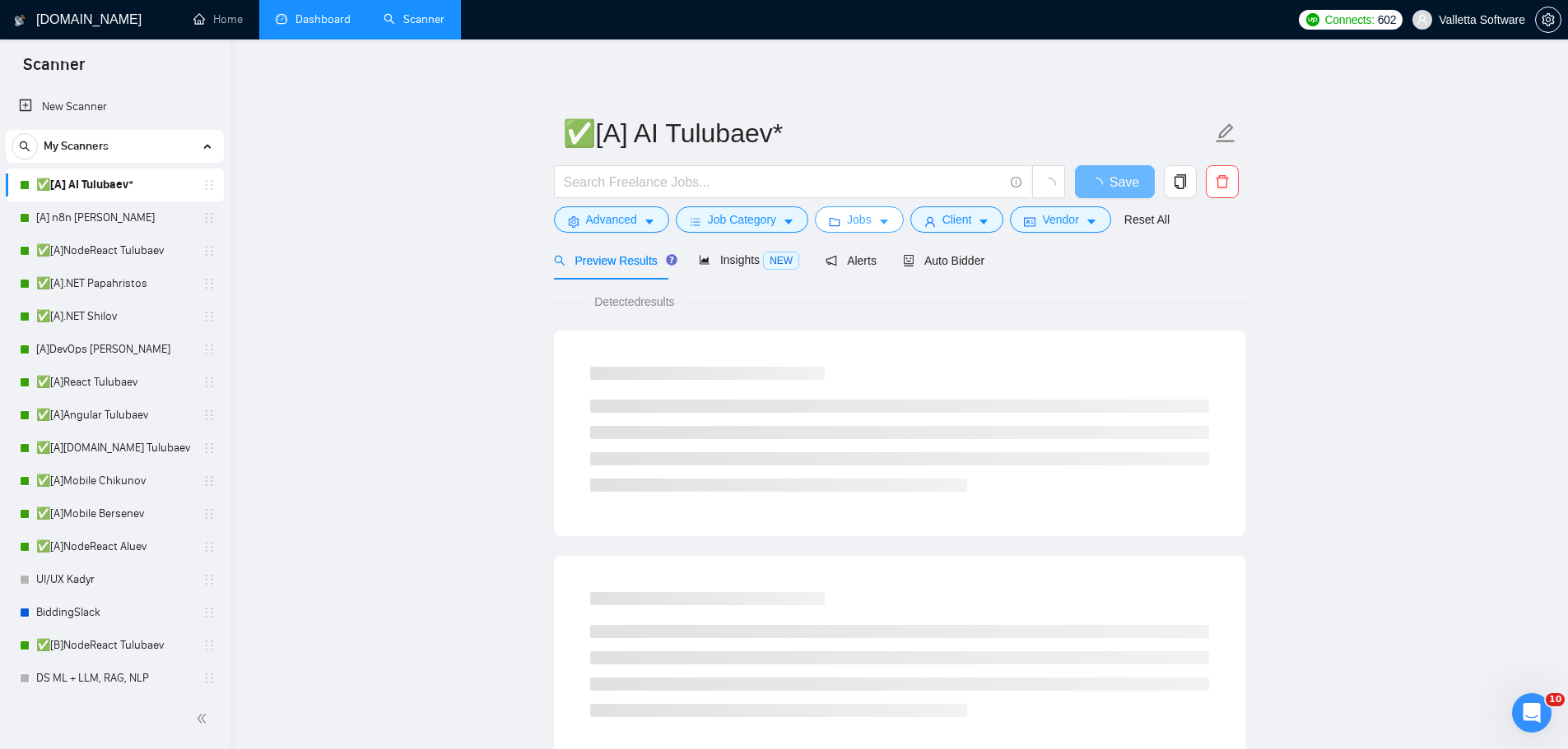
click at [855, 211] on span "Jobs" at bounding box center [859, 220] width 25 height 18
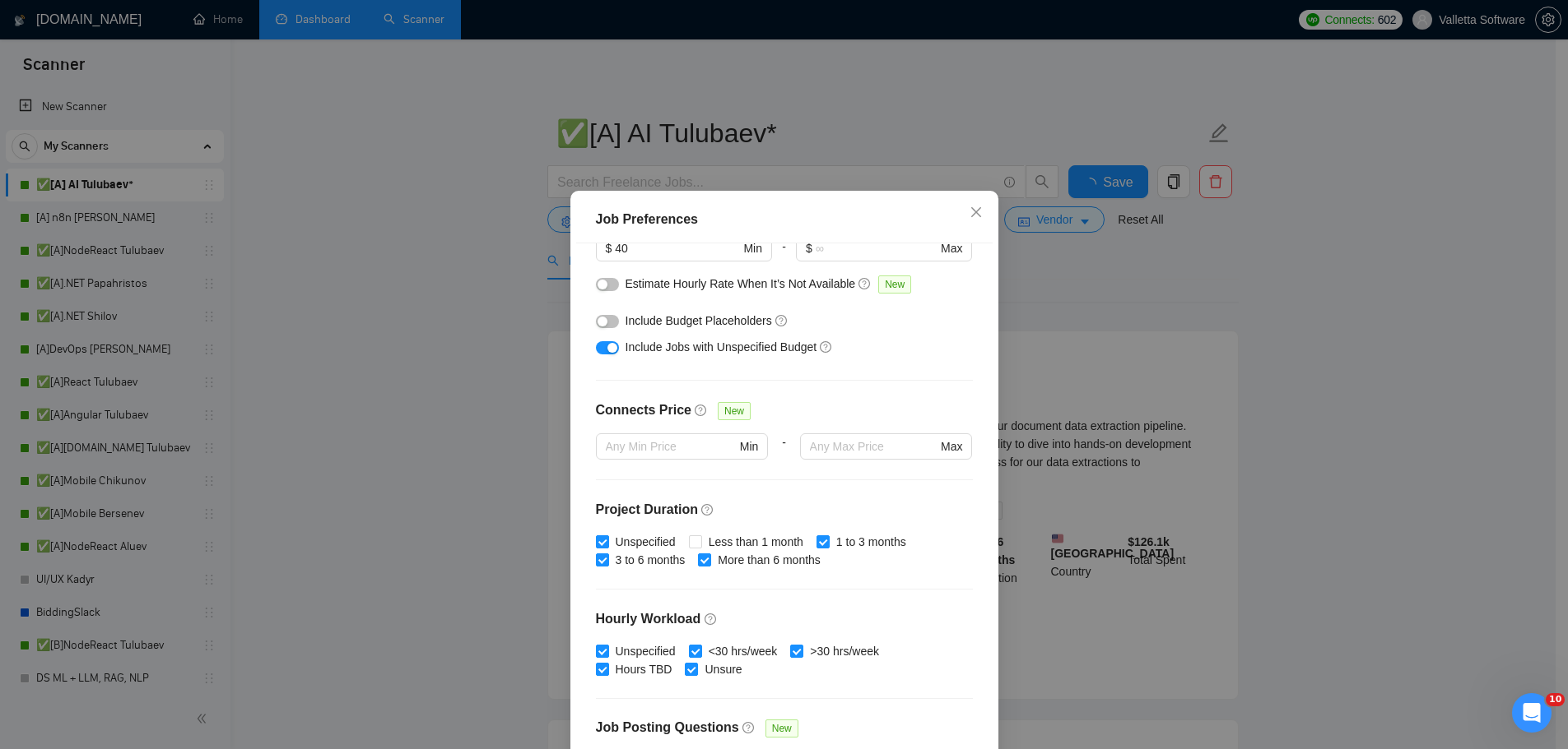
scroll to position [82, 0]
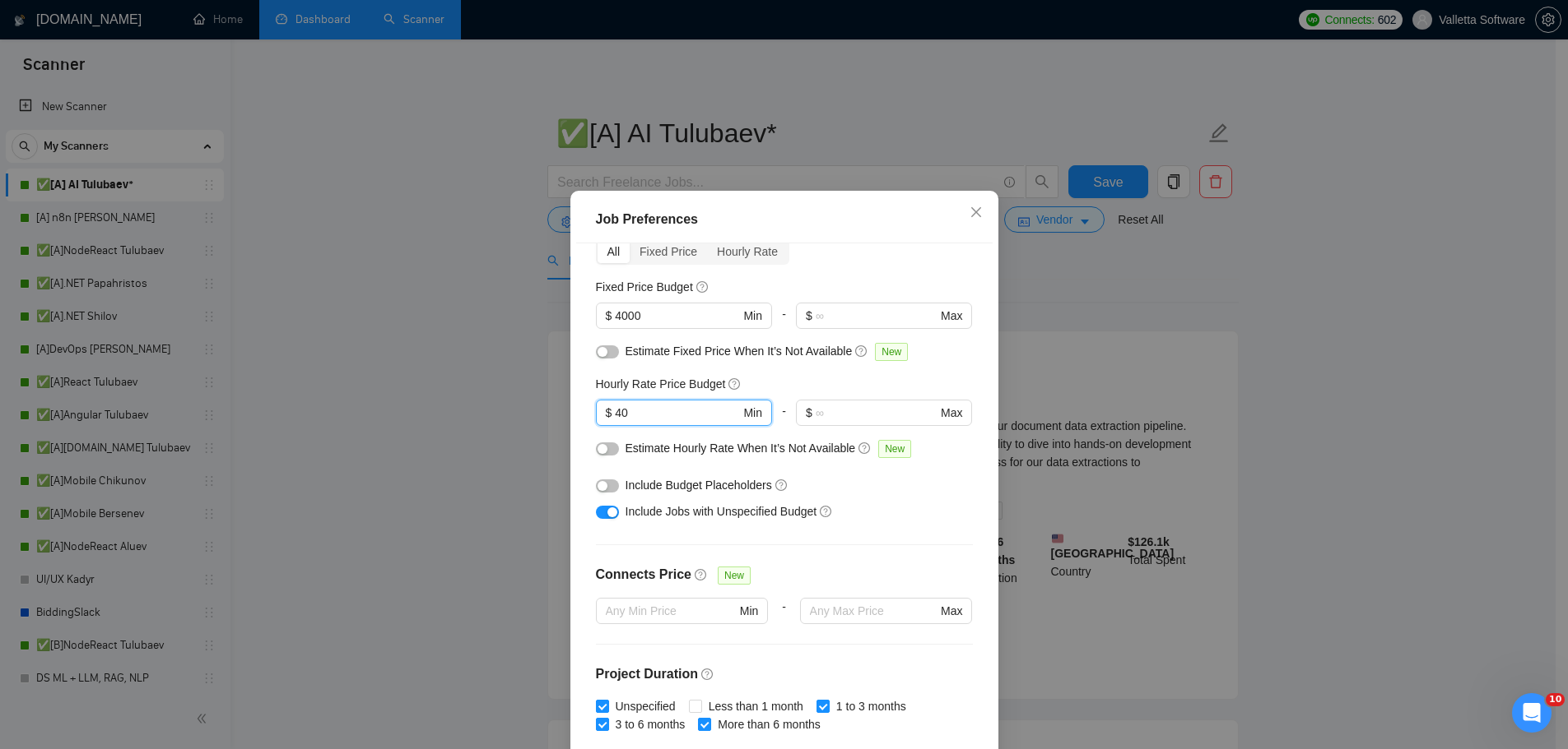
drag, startPoint x: 655, startPoint y: 416, endPoint x: 568, endPoint y: 410, distance: 87.2
click at [570, 410] on div "Job Preferences Budget Project Type All Fixed Price Hourly Rate Fixed Price Bud…" at bounding box center [784, 505] width 427 height 630
type input "35"
drag, startPoint x: 572, startPoint y: 382, endPoint x: 599, endPoint y: 371, distance: 29.2
click at [576, 381] on div "Budget Project Type All Fixed Price Hourly Rate Fixed Price Budget $ 4000 Min -…" at bounding box center [784, 506] width 416 height 525
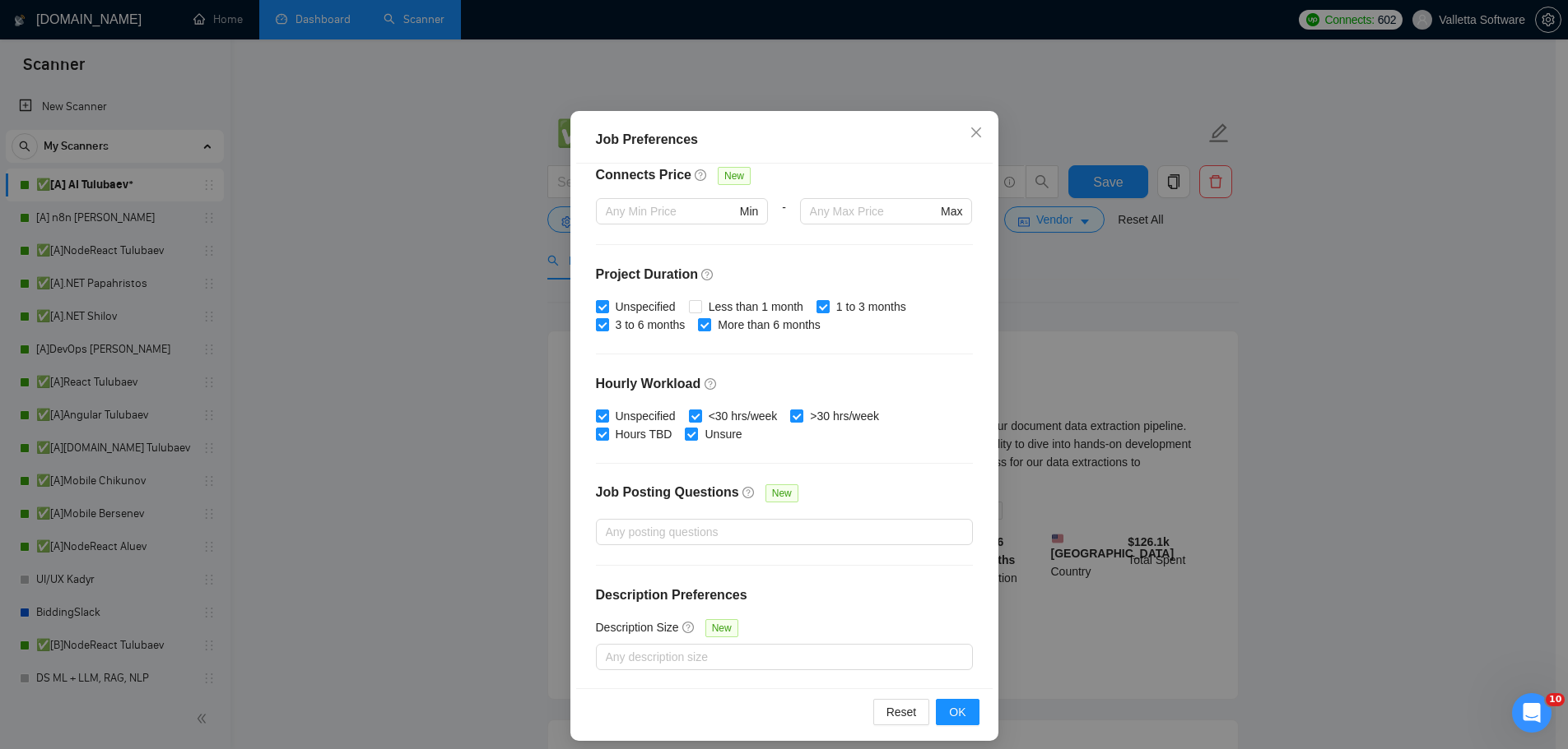
scroll to position [91, 0]
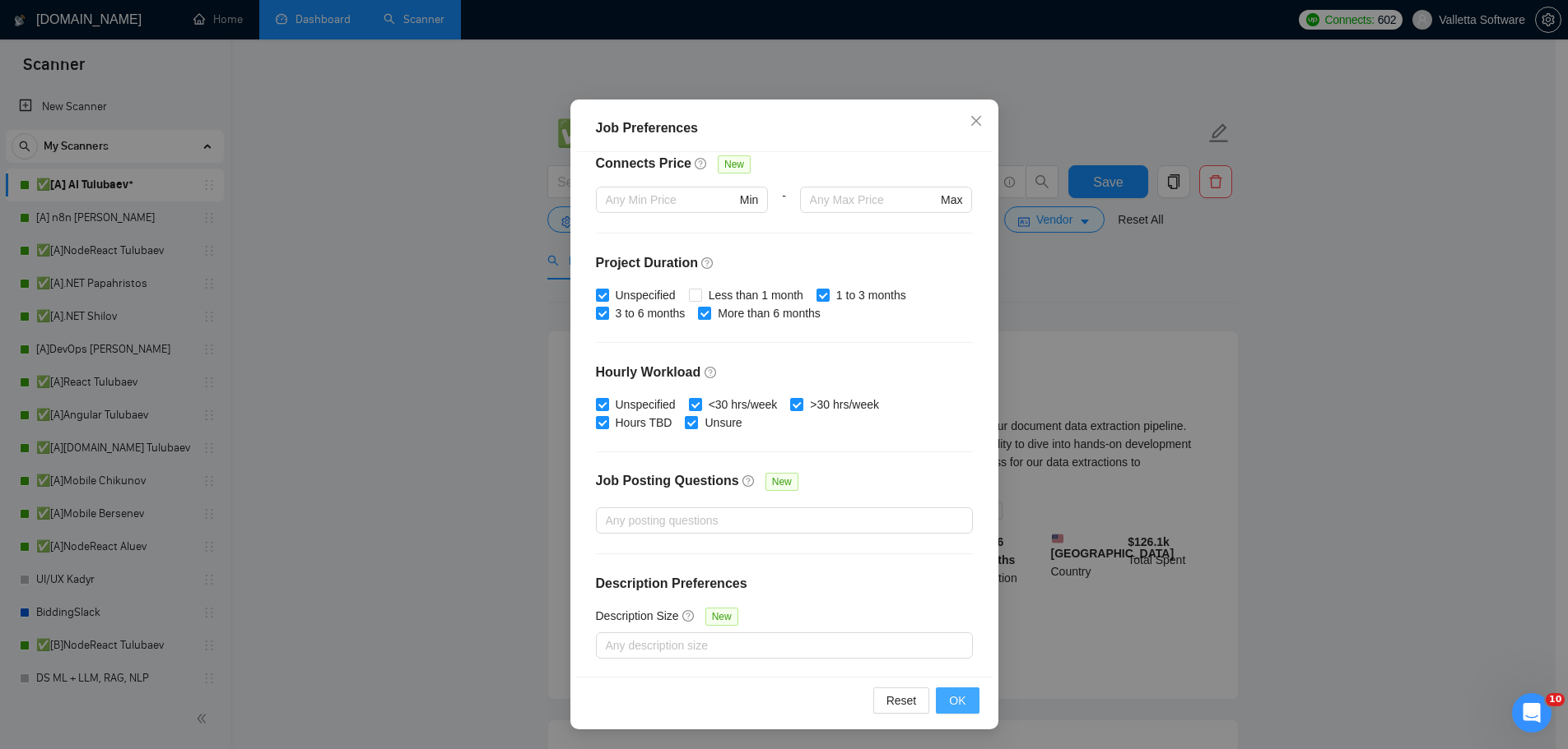
click at [961, 684] on div "Reset OK" at bounding box center [784, 700] width 416 height 47
click at [962, 700] on button "OK" at bounding box center [957, 701] width 43 height 27
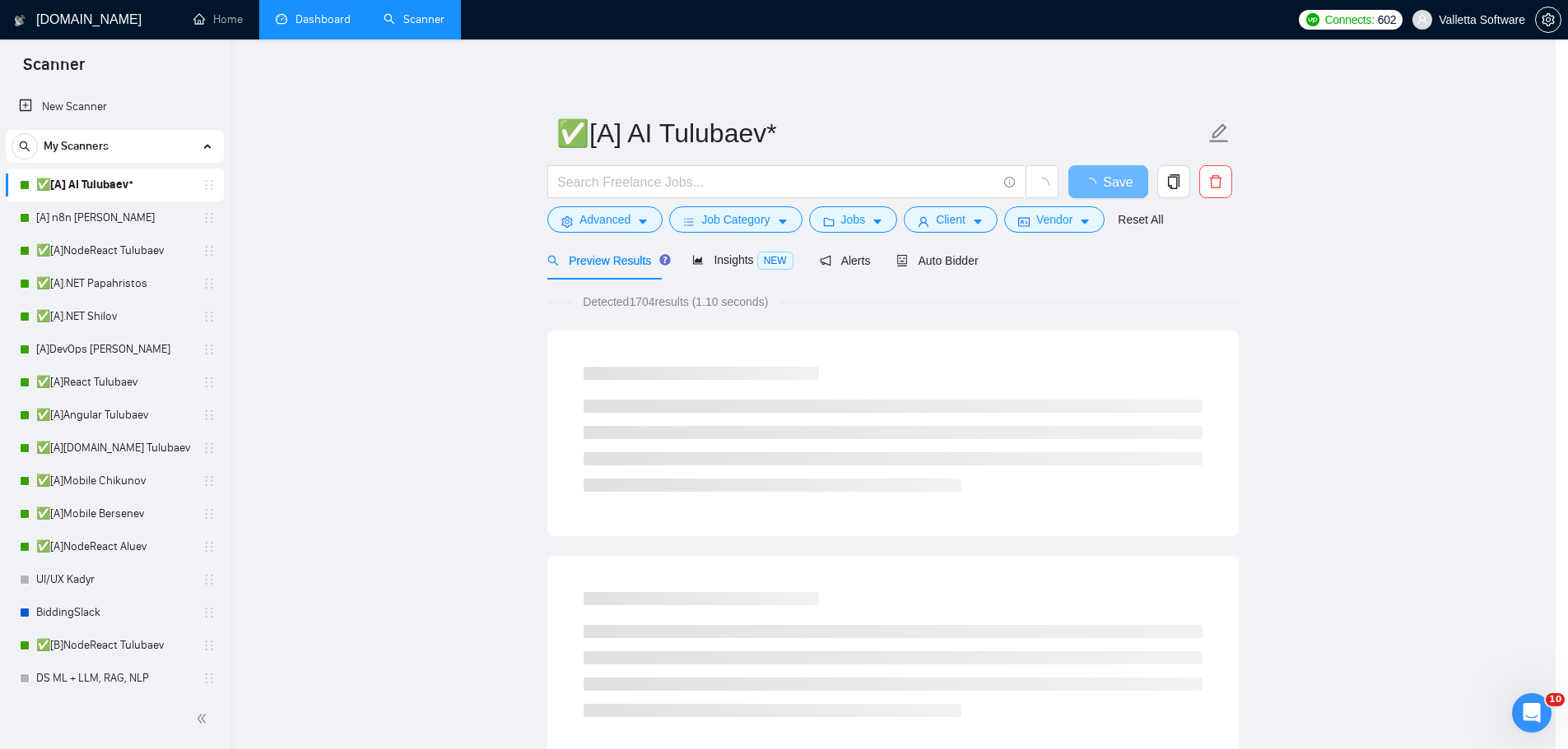
scroll to position [0, 0]
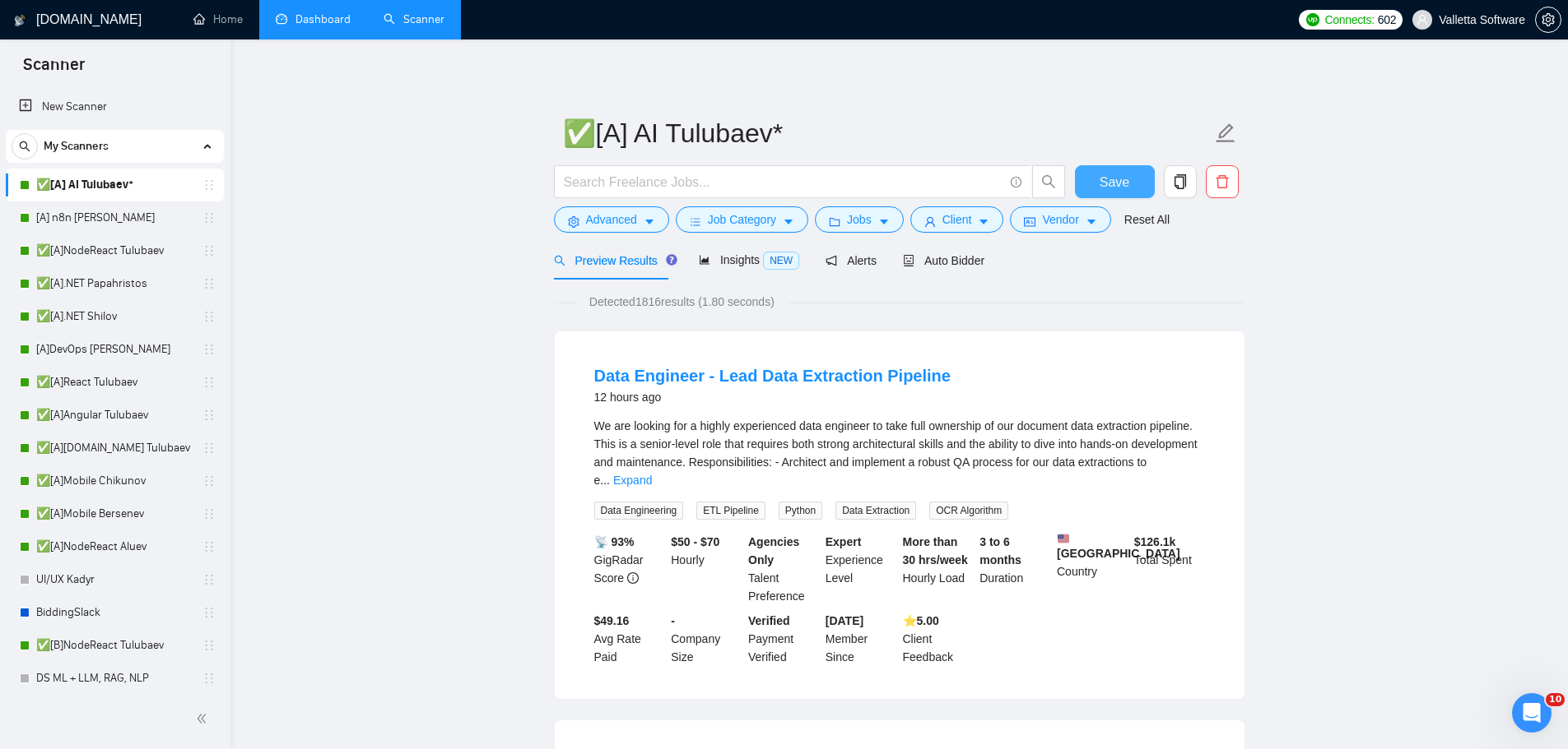
click at [1117, 169] on button "Save" at bounding box center [1115, 182] width 80 height 33
click at [982, 214] on button "Client" at bounding box center [957, 220] width 94 height 27
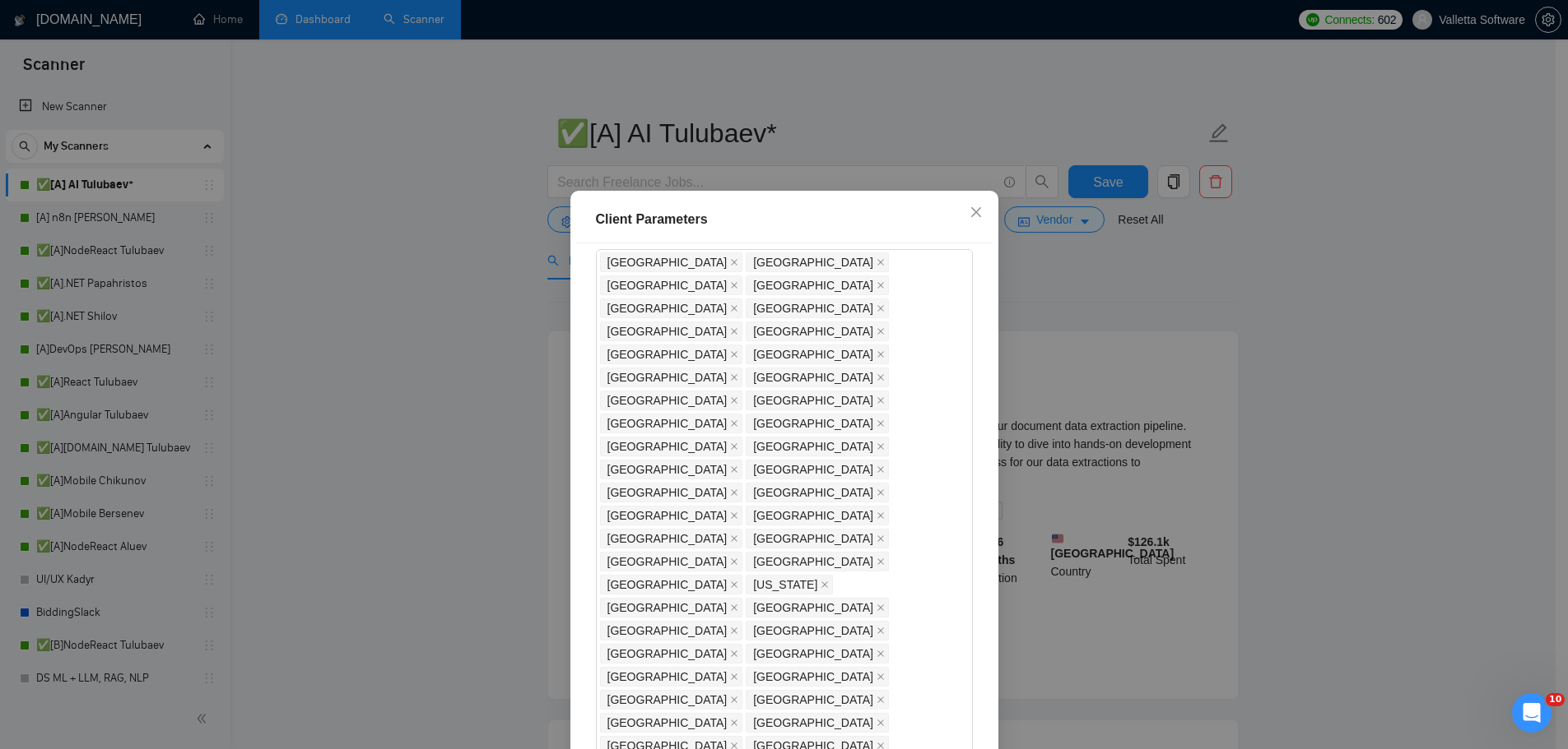
scroll to position [123, 0]
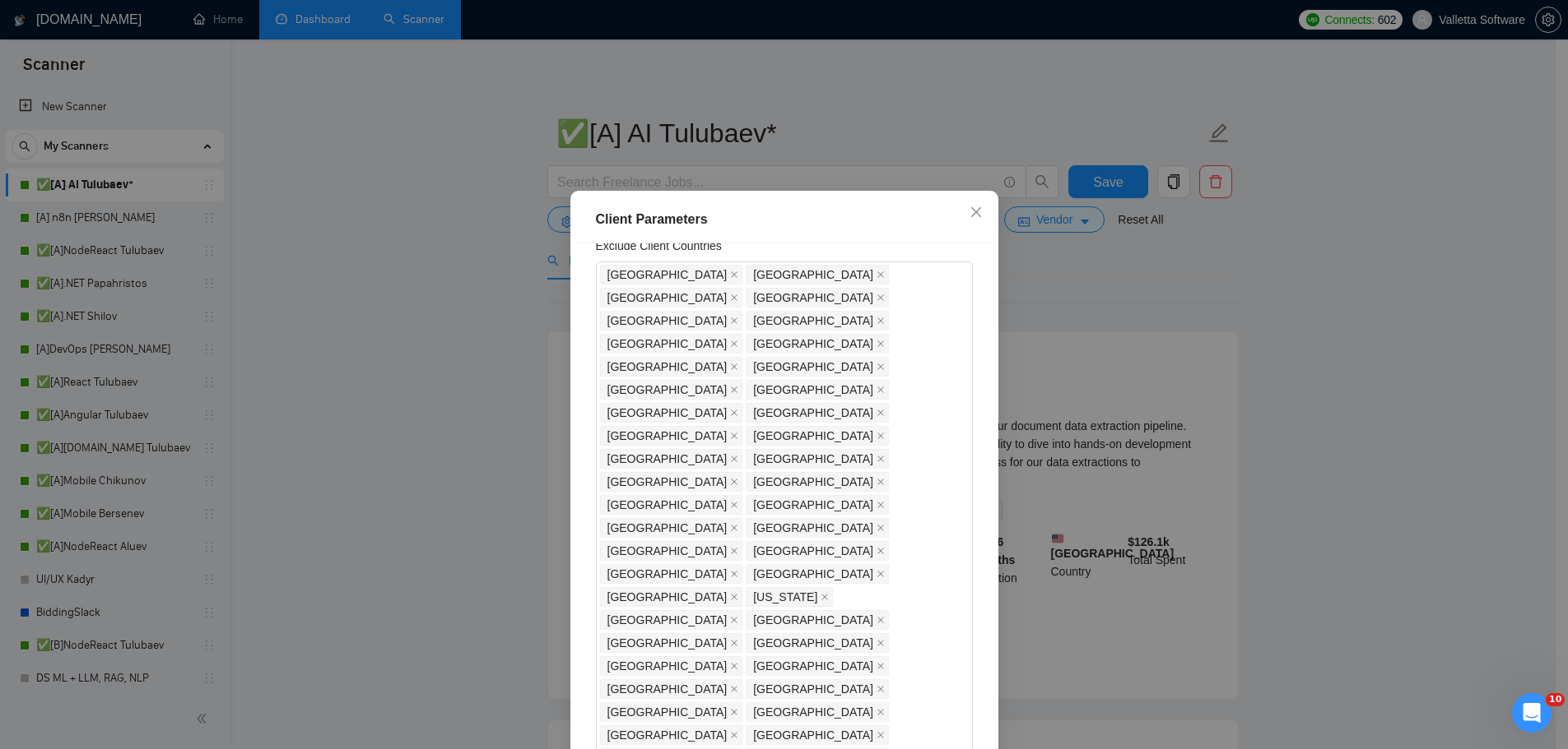
click at [1128, 377] on div "Client Parameters Client Location Include Client Countries Select Exclude Clien…" at bounding box center [784, 374] width 1568 height 749
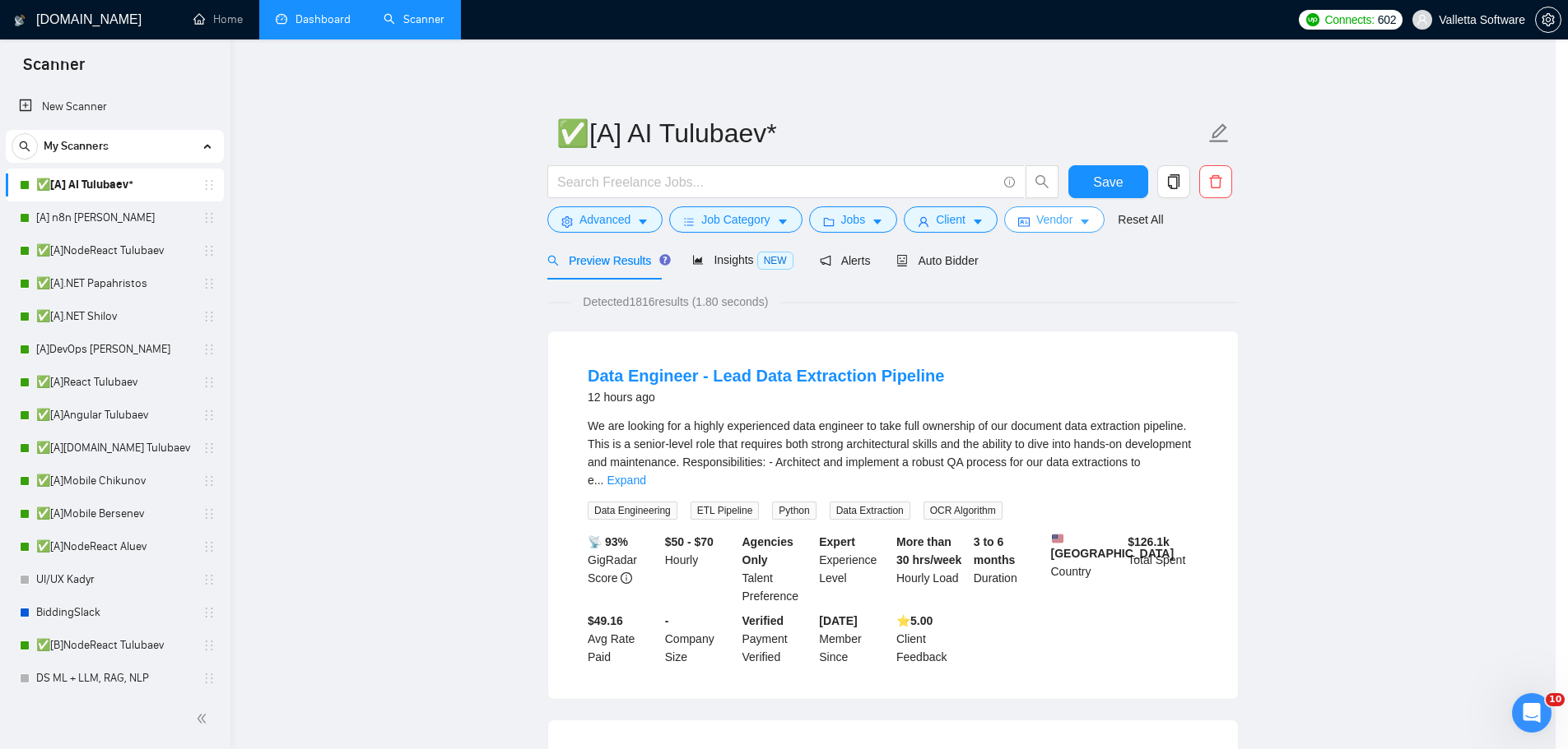
click at [1059, 208] on button "Vendor" at bounding box center [1054, 220] width 100 height 27
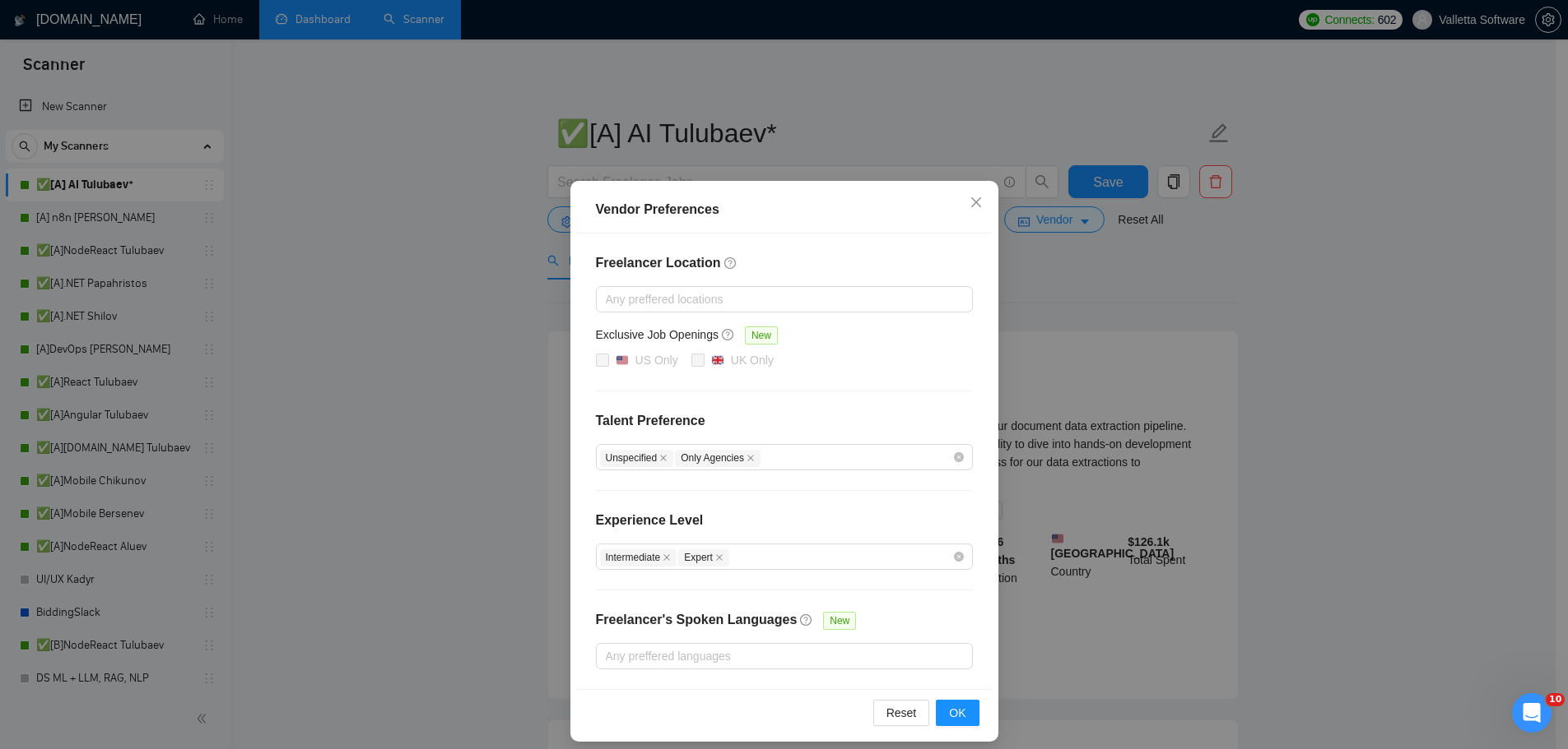
click at [1147, 378] on div "Vendor Preferences Freelancer Location Any preffered locations Exclusive Job Op…" at bounding box center [784, 374] width 1568 height 749
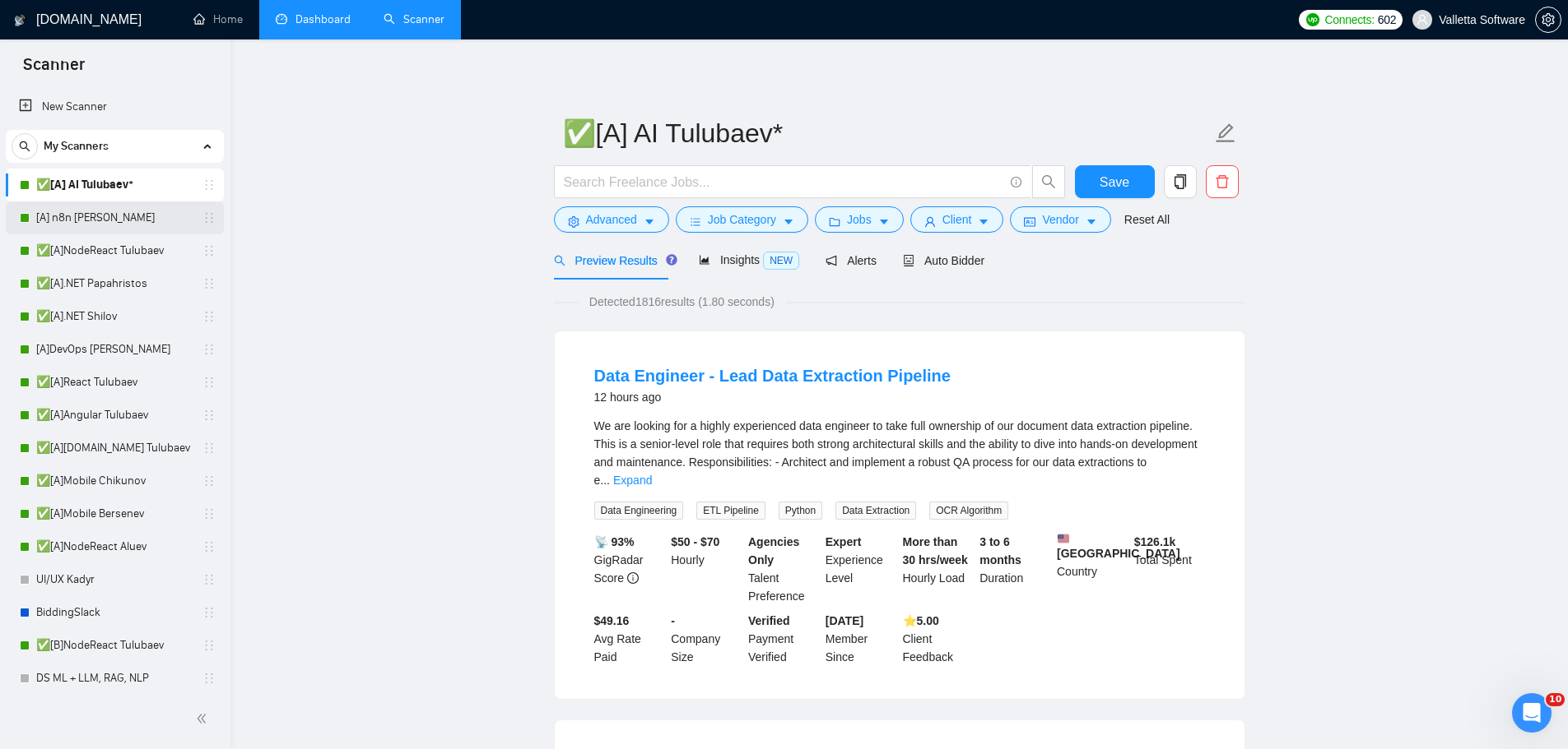
drag, startPoint x: 137, startPoint y: 211, endPoint x: 162, endPoint y: 210, distance: 25.0
click at [137, 211] on link "[A] n8n [PERSON_NAME]" at bounding box center [114, 217] width 156 height 33
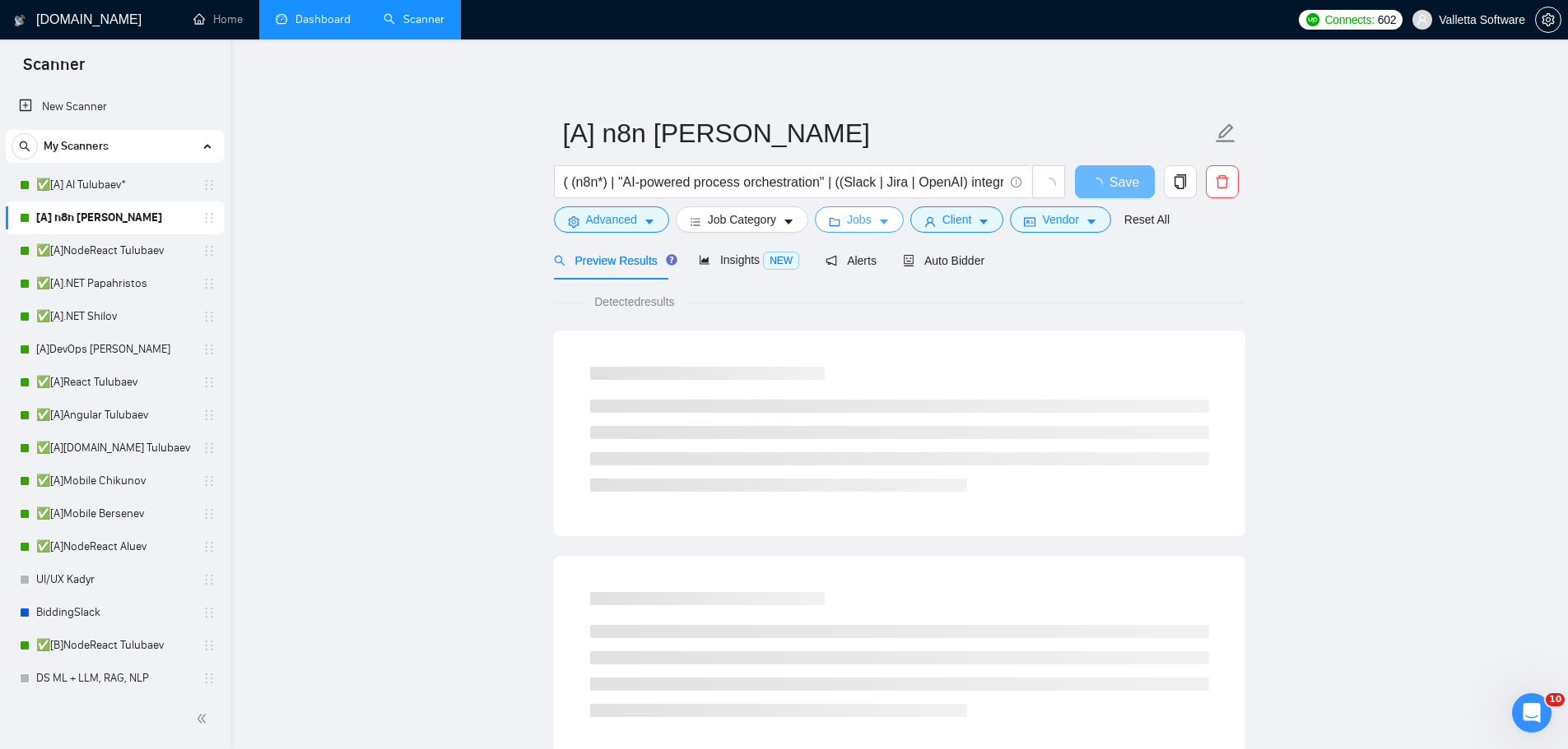
click at [884, 219] on icon "caret-down" at bounding box center [883, 222] width 12 height 12
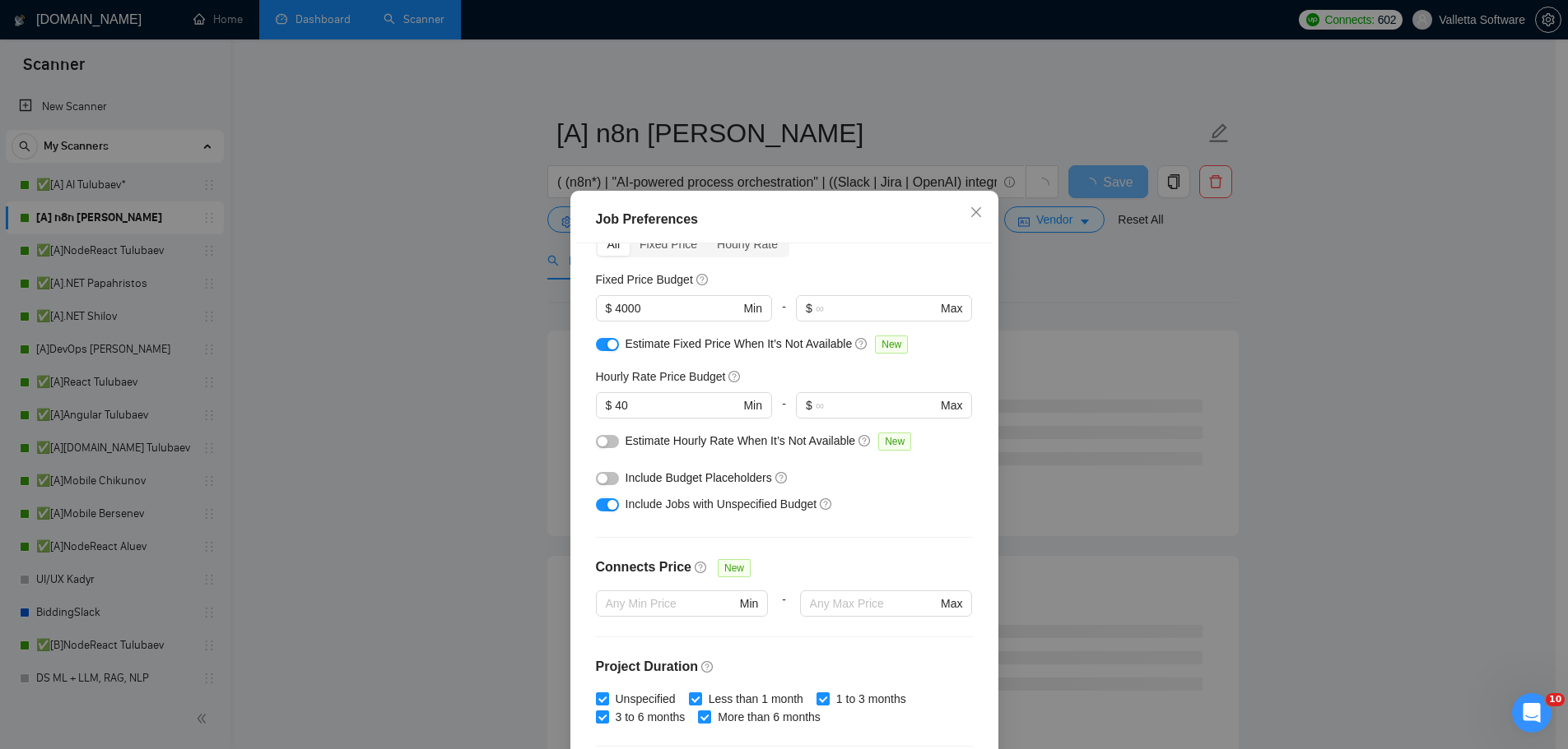
scroll to position [74, 0]
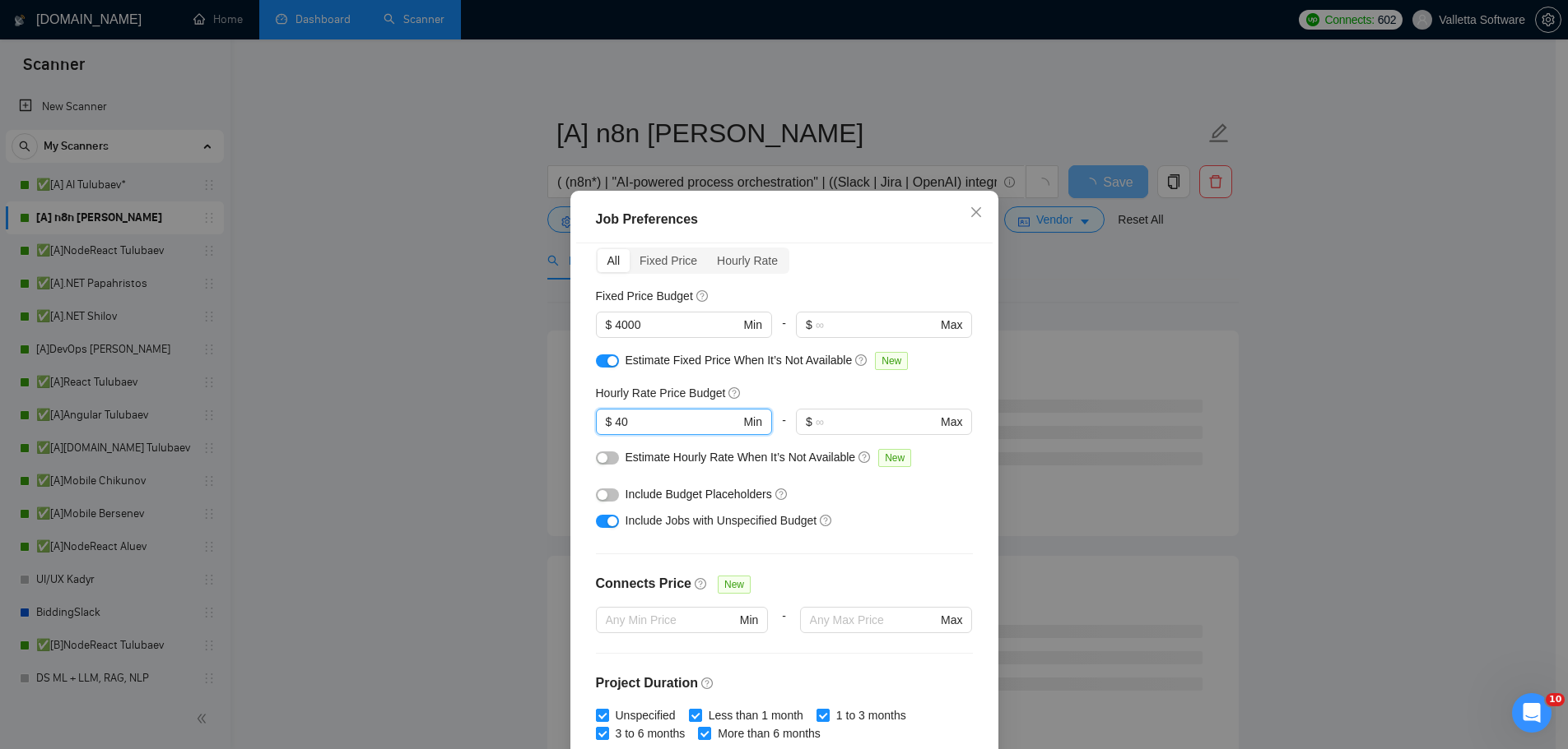
drag, startPoint x: 643, startPoint y: 425, endPoint x: 542, endPoint y: 427, distance: 101.0
click at [546, 425] on div "Job Preferences Budget Project Type All Fixed Price Hourly Rate Fixed Price Bud…" at bounding box center [784, 374] width 1568 height 749
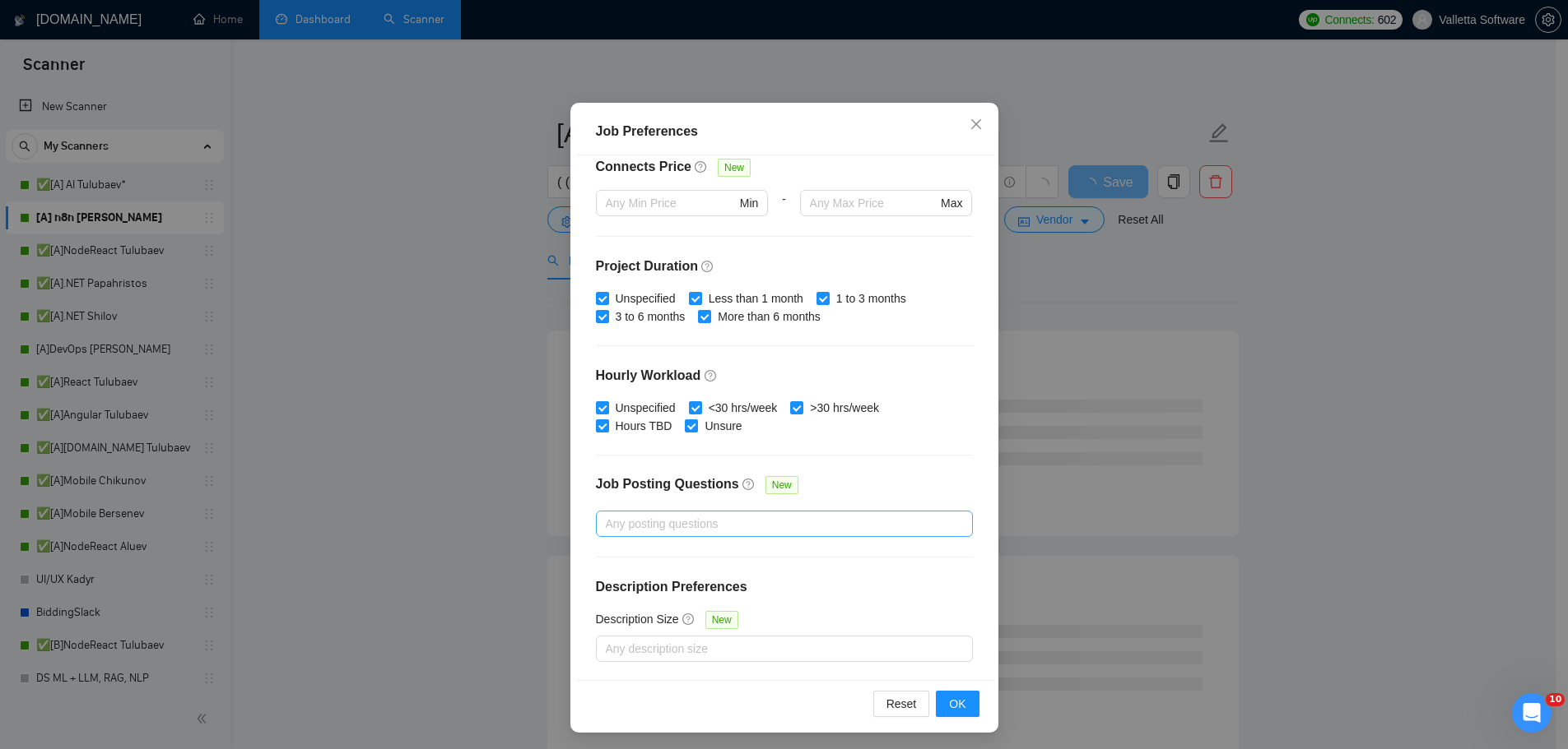
scroll to position [91, 0]
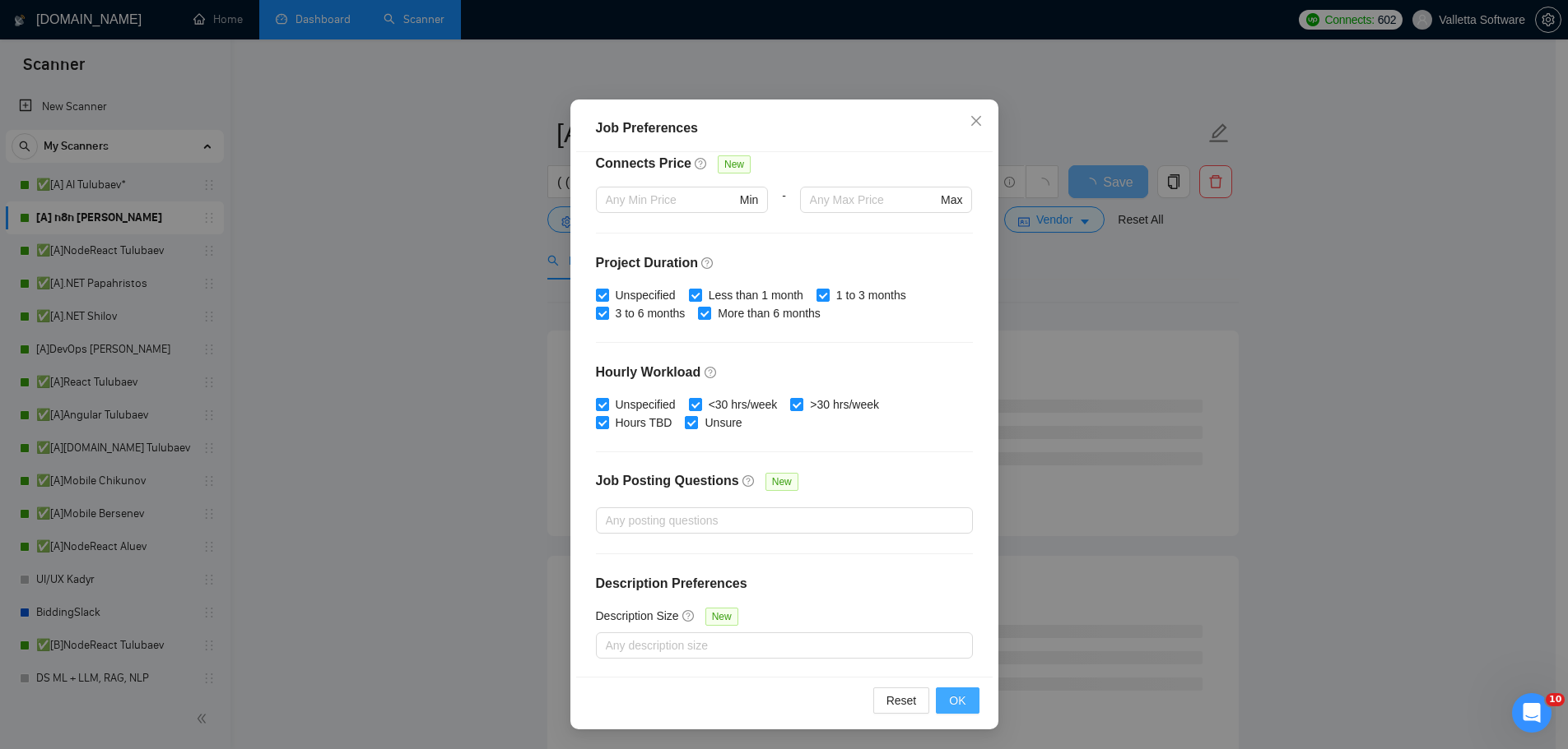
type input "35"
click at [965, 701] on button "OK" at bounding box center [957, 701] width 43 height 27
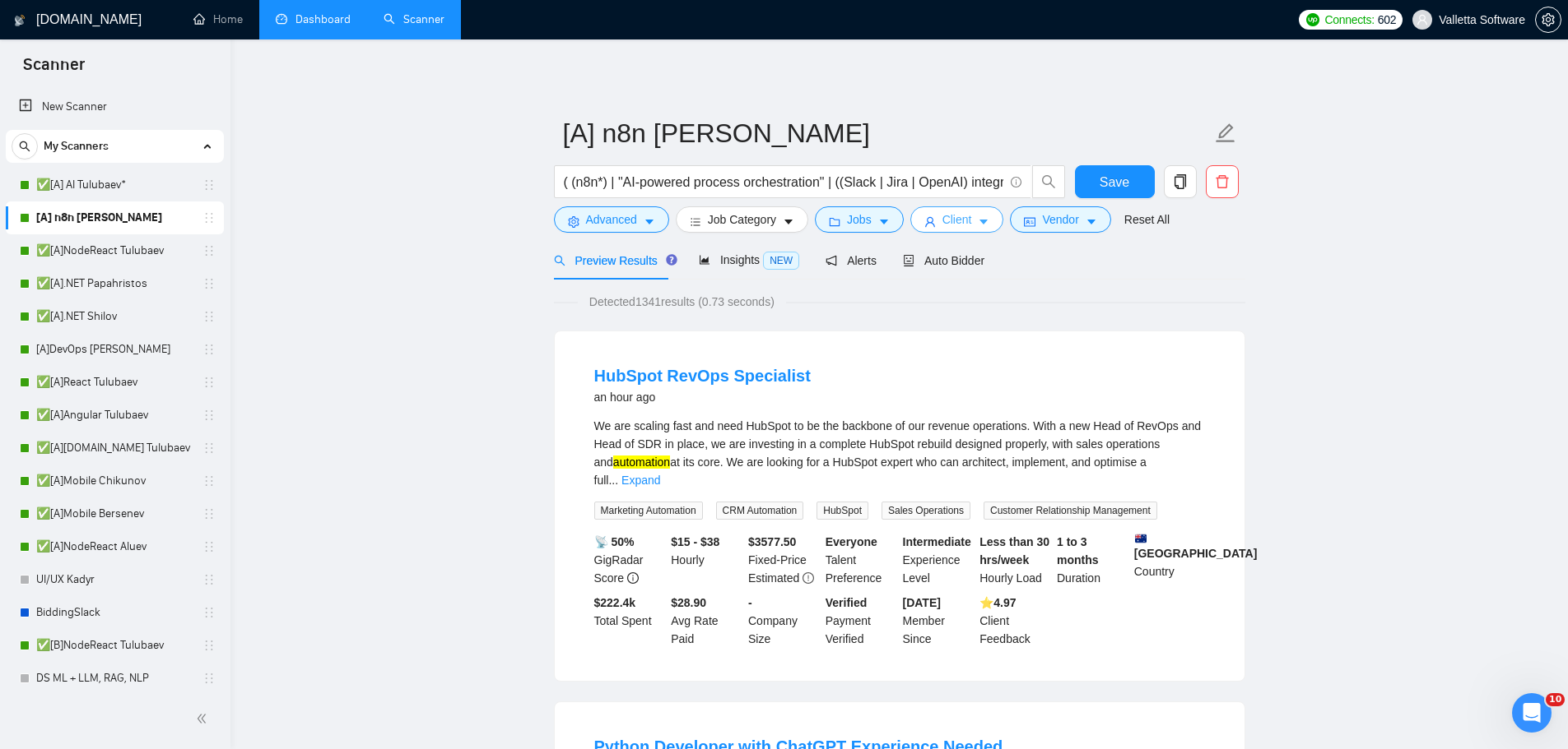
click at [949, 222] on span "Client" at bounding box center [956, 220] width 29 height 18
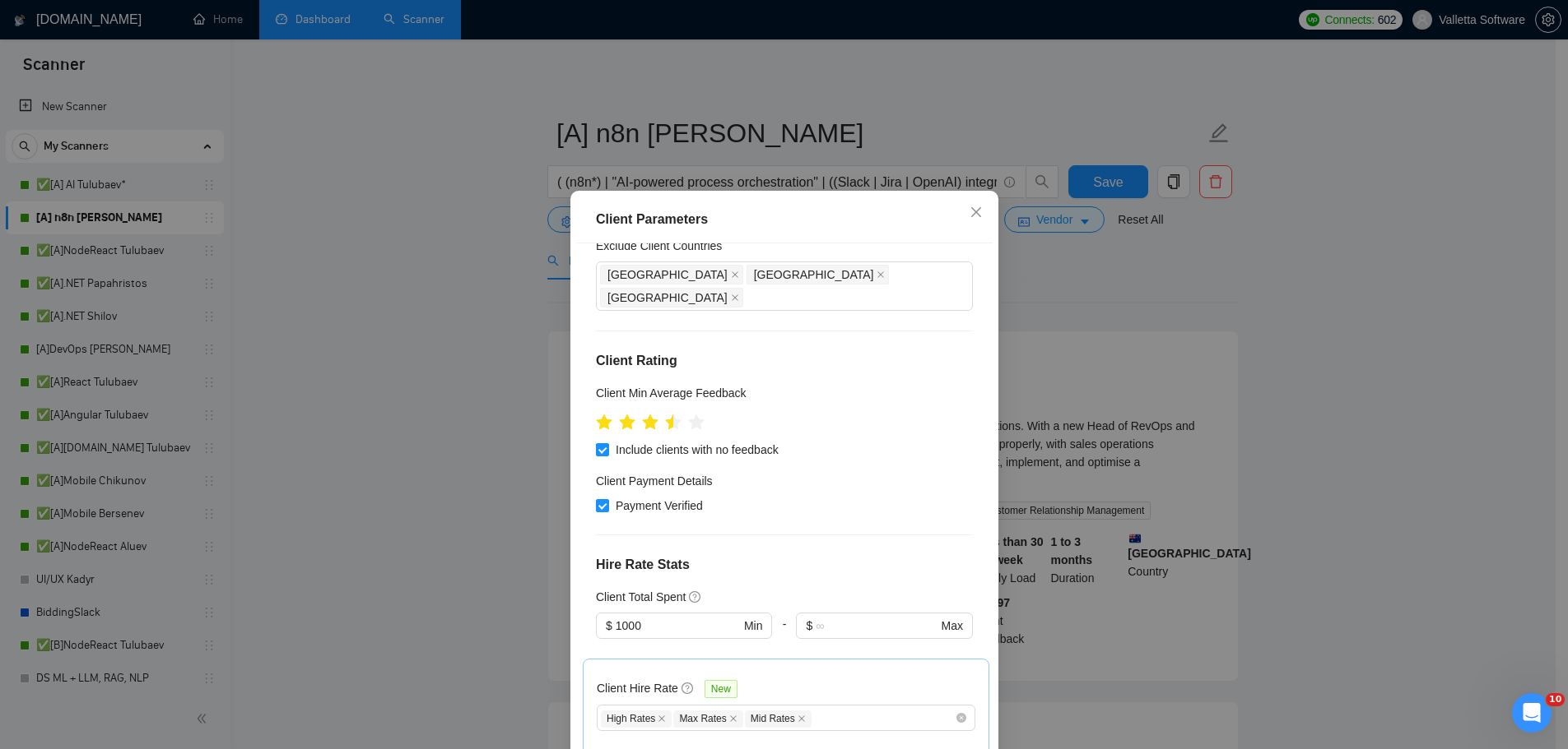
click at [1149, 301] on div "Client Parameters Client Location Include Client Countries Select Exclude Clien…" at bounding box center [784, 374] width 1568 height 749
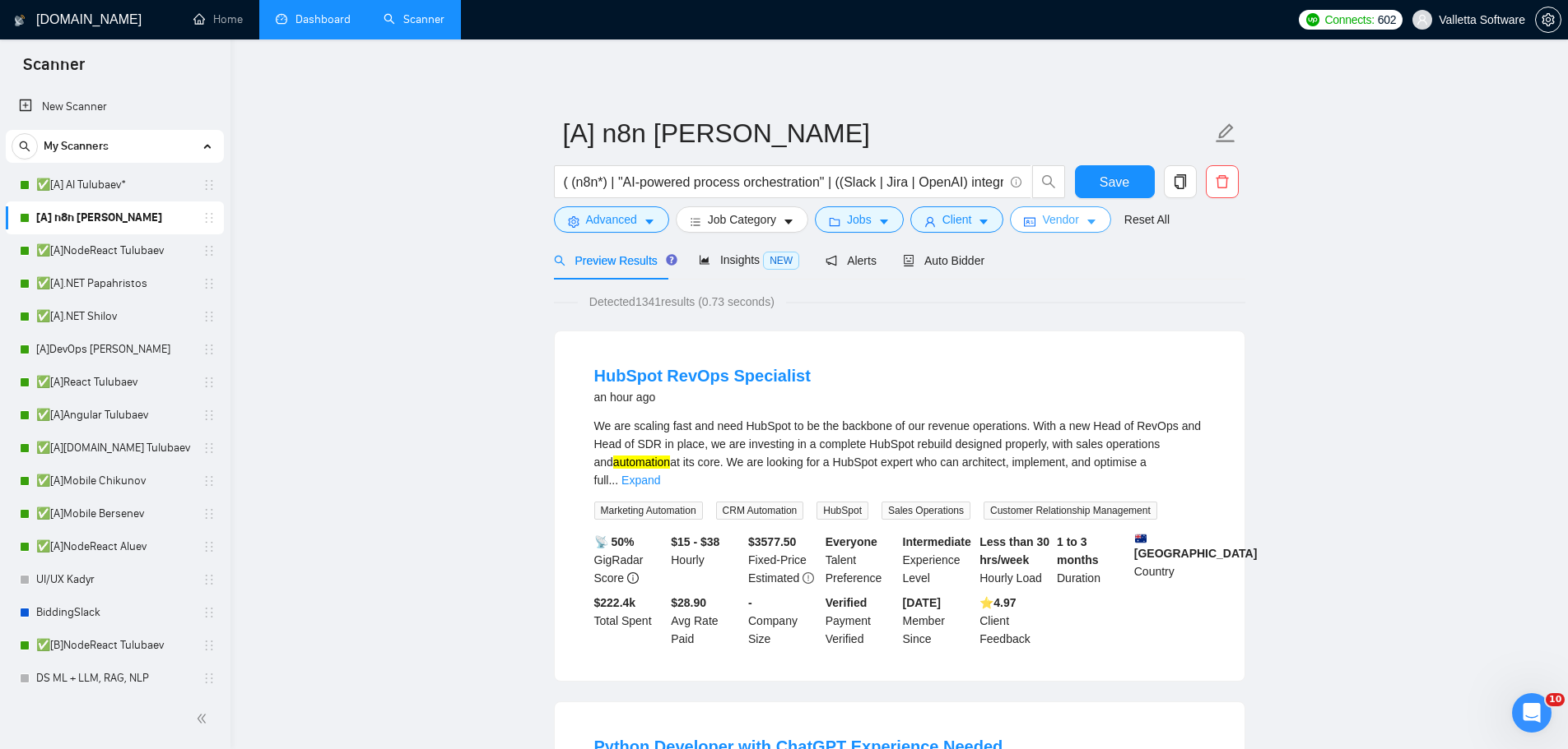
click at [1067, 223] on span "Vendor" at bounding box center [1060, 220] width 36 height 18
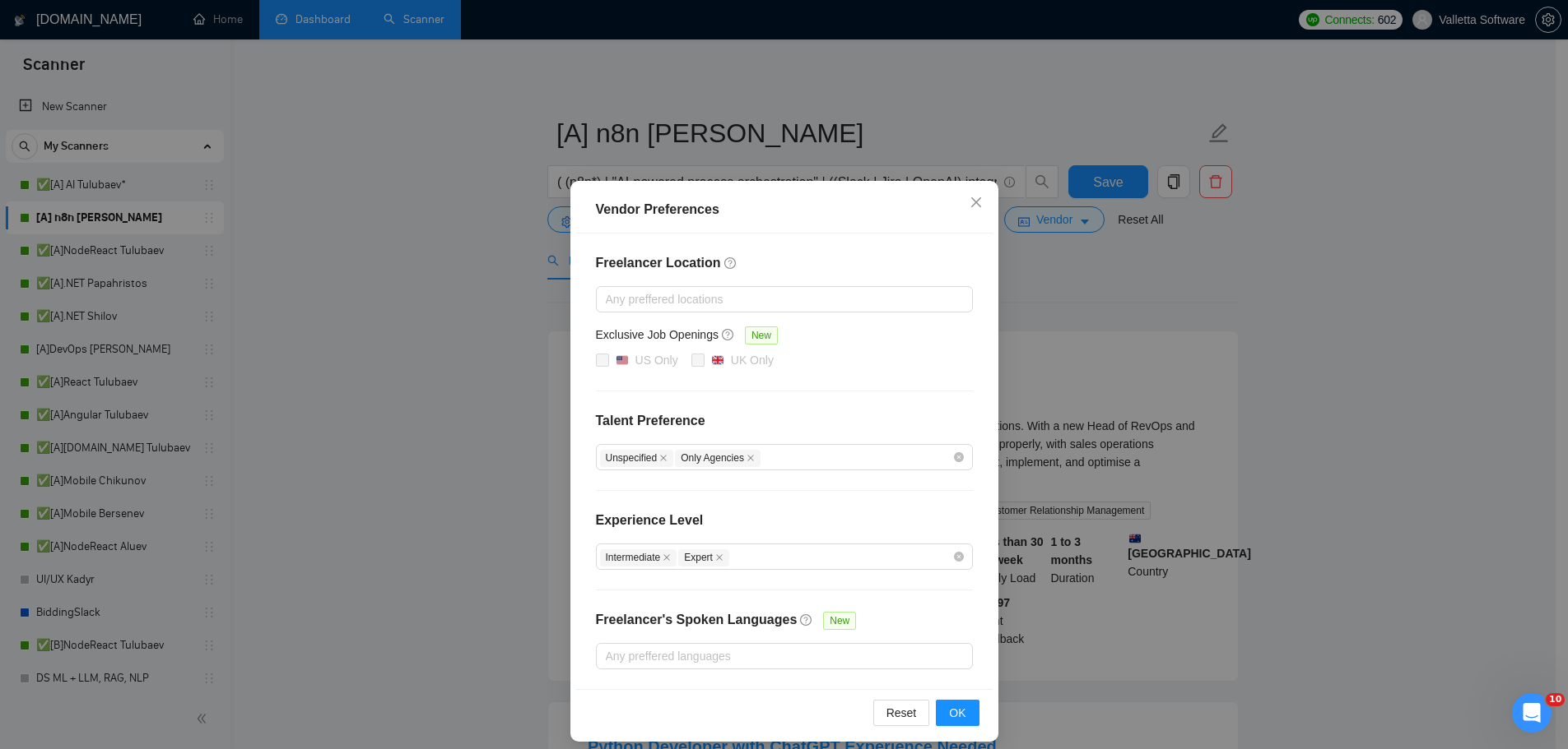
click at [1087, 343] on div "Vendor Preferences Freelancer Location Any preffered locations Exclusive Job Op…" at bounding box center [784, 374] width 1568 height 749
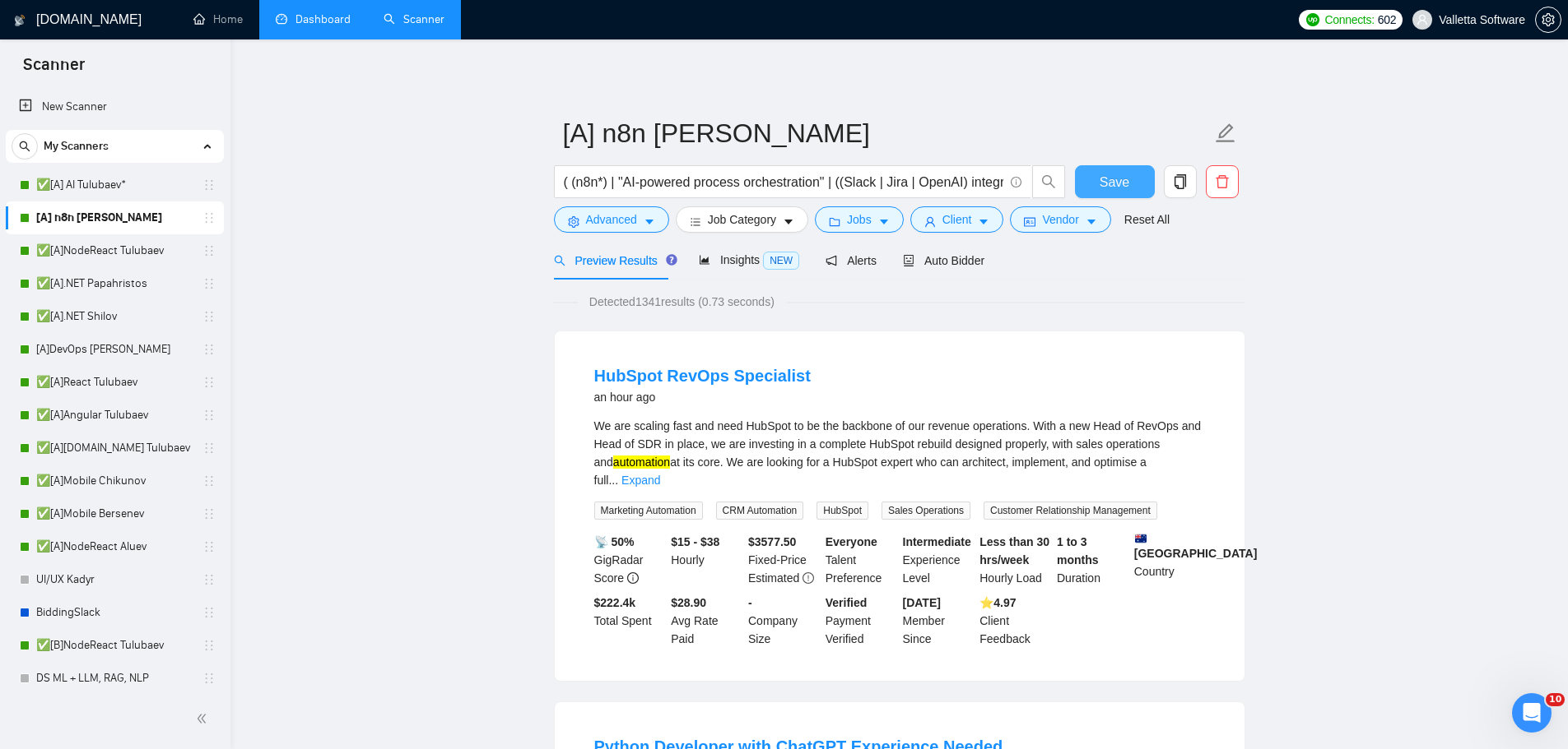
click at [1103, 179] on span "Save" at bounding box center [1114, 182] width 29 height 20
drag, startPoint x: 116, startPoint y: 248, endPoint x: 936, endPoint y: 70, distance: 839.1
click at [116, 248] on link "✅[A]NodeReact Tulubaev" at bounding box center [114, 250] width 156 height 33
click at [106, 245] on link "✅[A]NodeReact Tulubaev" at bounding box center [114, 250] width 156 height 33
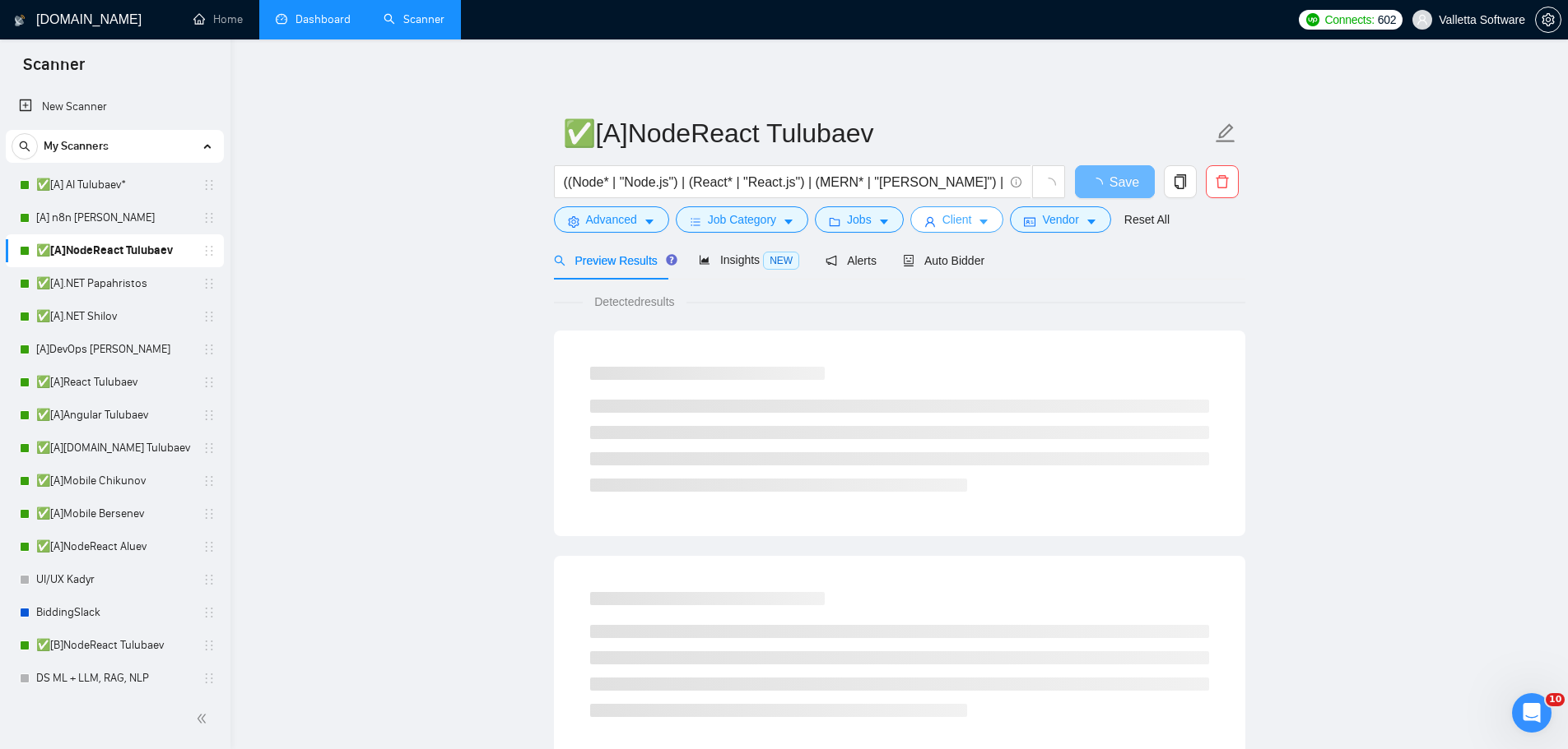
click at [953, 220] on span "Client" at bounding box center [956, 220] width 29 height 18
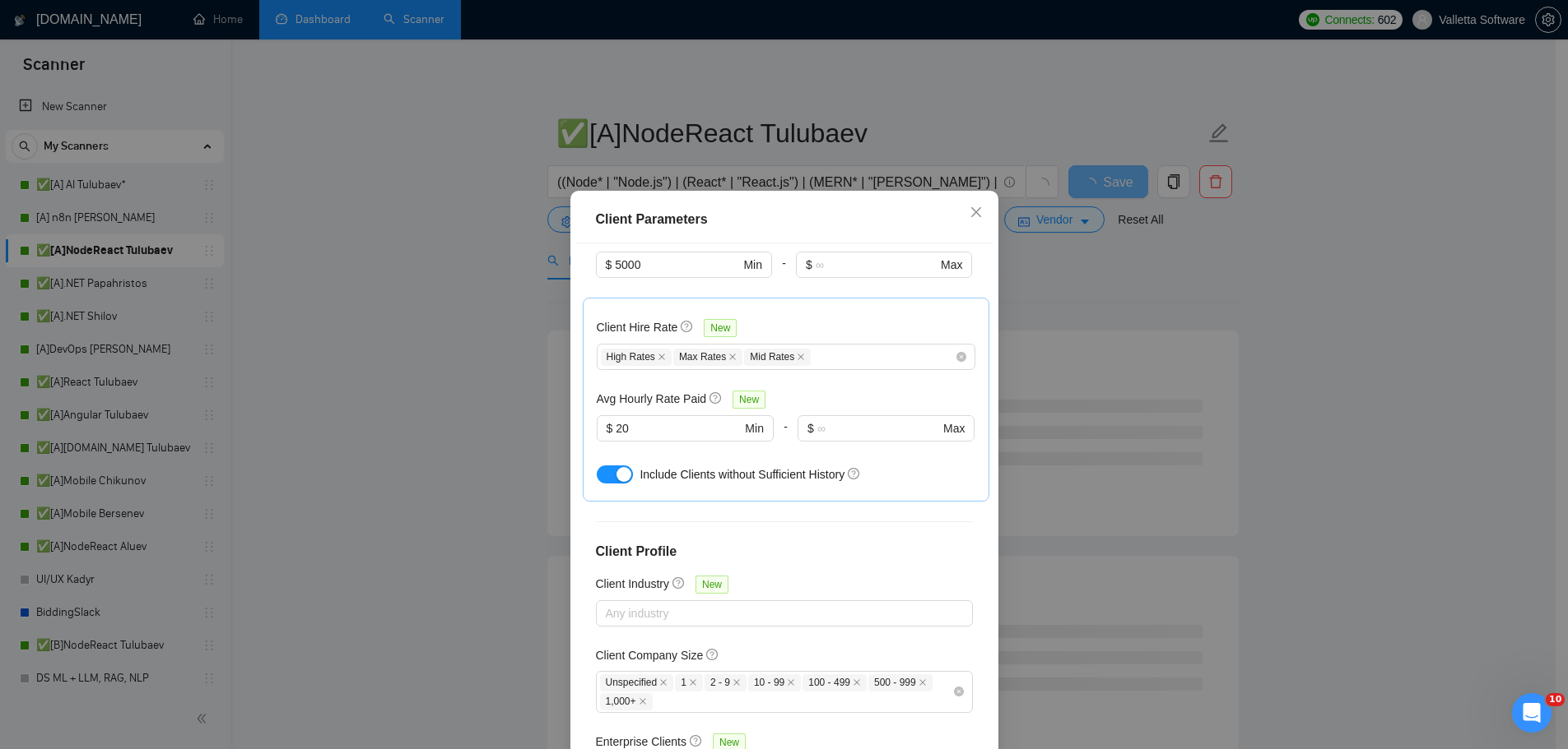
scroll to position [536, 0]
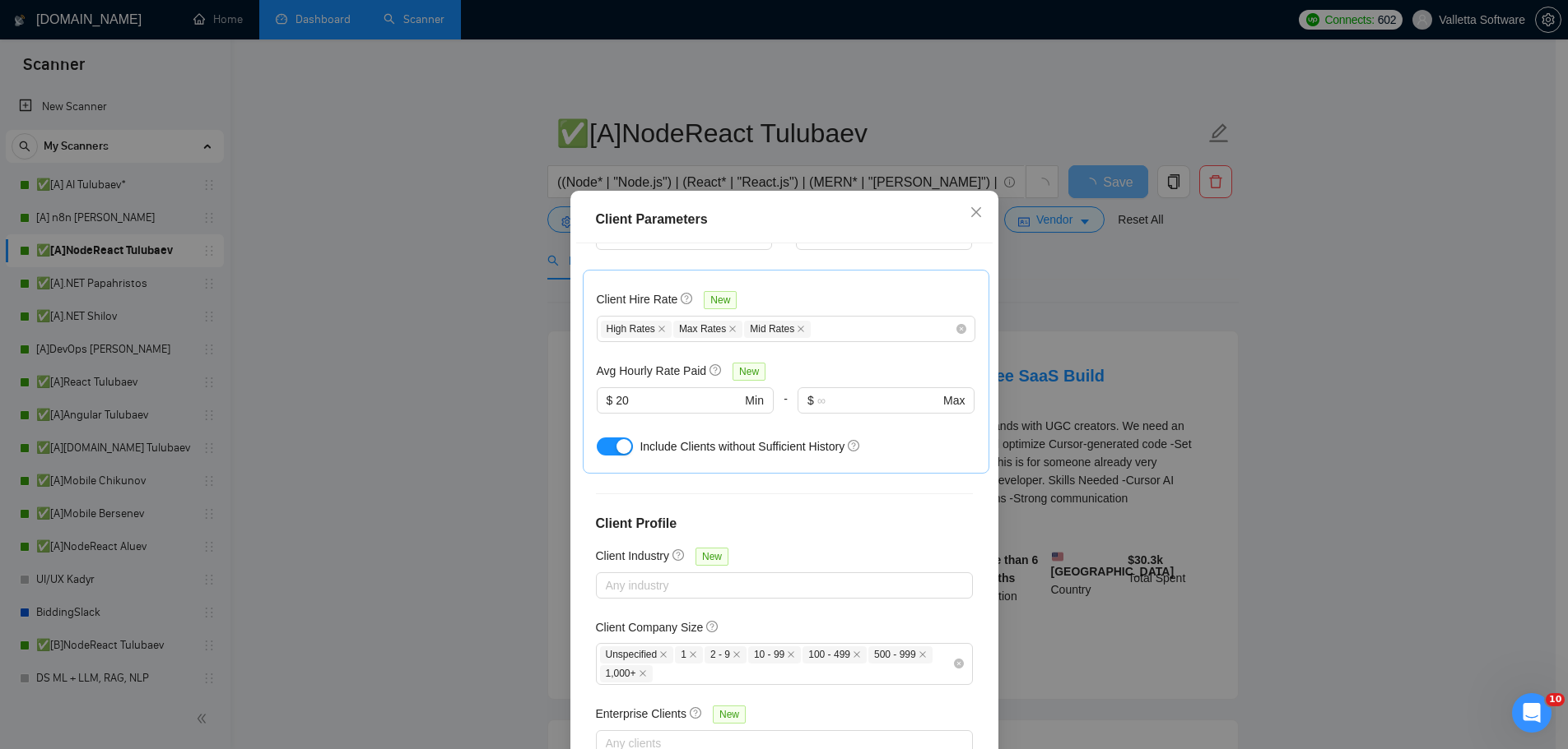
click at [1164, 405] on div "Client Parameters Client Location Include Client Countries Select Exclude Clien…" at bounding box center [784, 374] width 1568 height 749
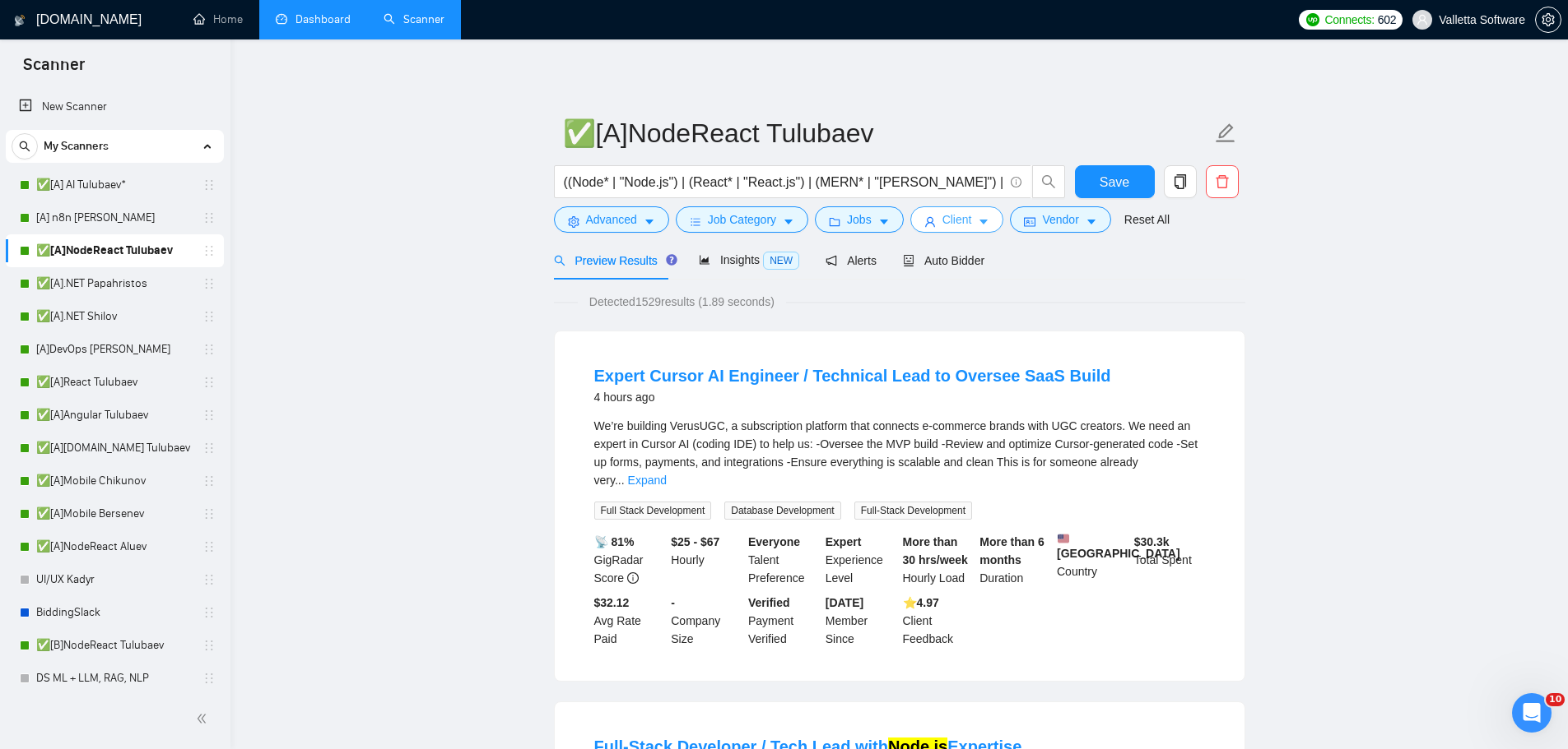
click at [1068, 216] on body "Scanner New Scanner My Scanners ✅[A] AI Tulubaev* [A] n8n Chizhevskii ✅[A]NodeR…" at bounding box center [784, 374] width 1568 height 749
click at [1067, 219] on span "Vendor" at bounding box center [1060, 220] width 36 height 18
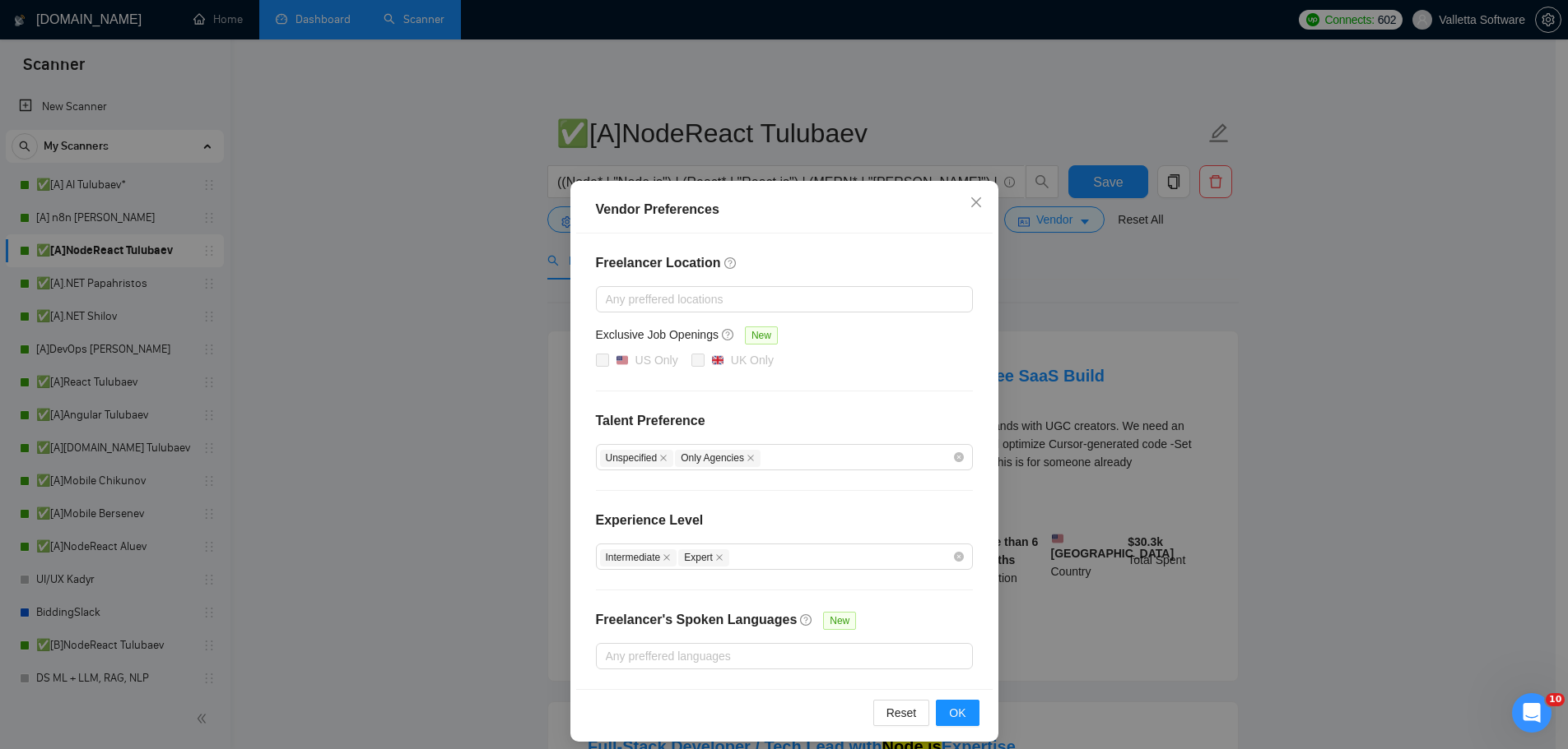
click at [1100, 352] on div "Vendor Preferences Freelancer Location Any preffered locations Exclusive Job Op…" at bounding box center [784, 374] width 1568 height 749
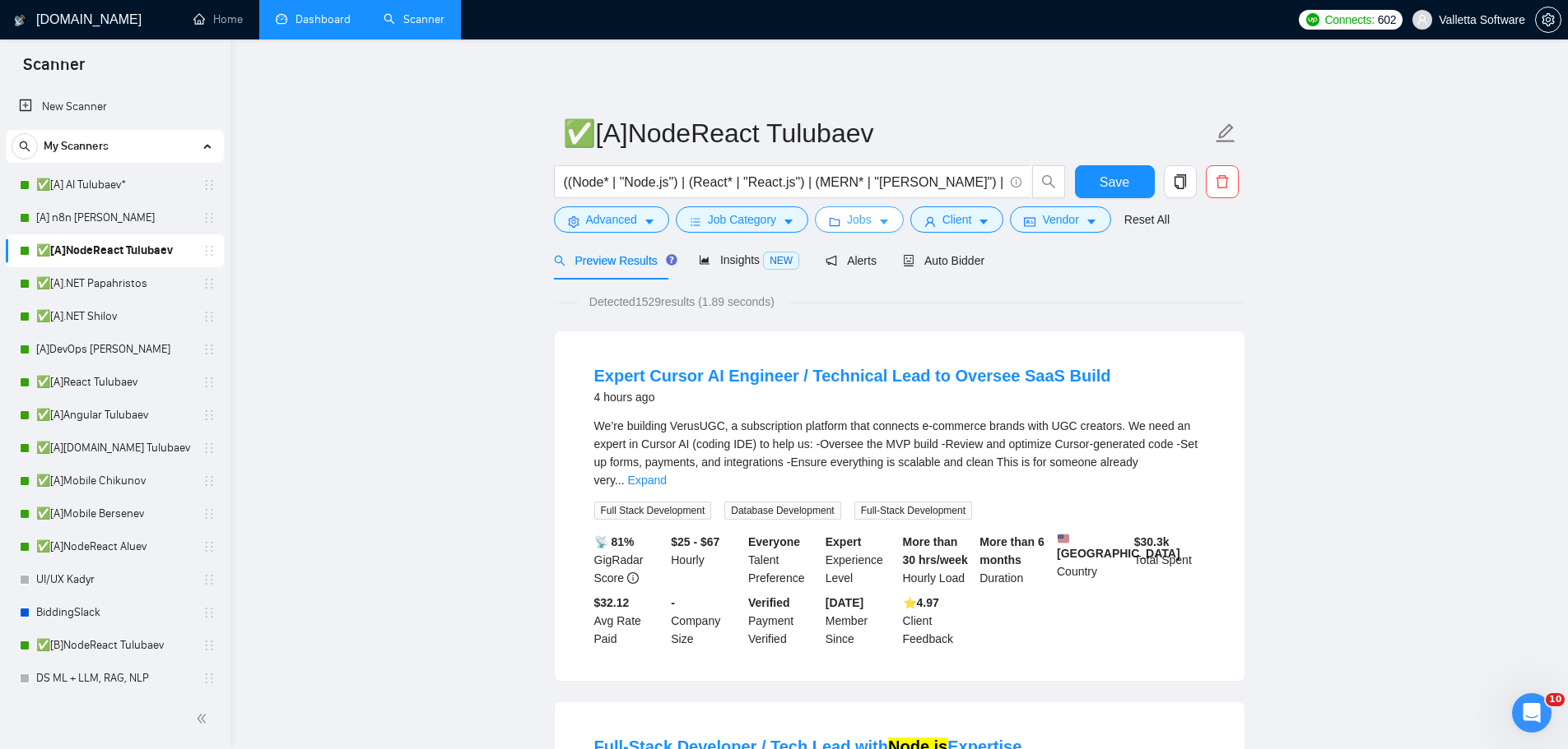
click at [848, 220] on span "Jobs" at bounding box center [859, 220] width 25 height 18
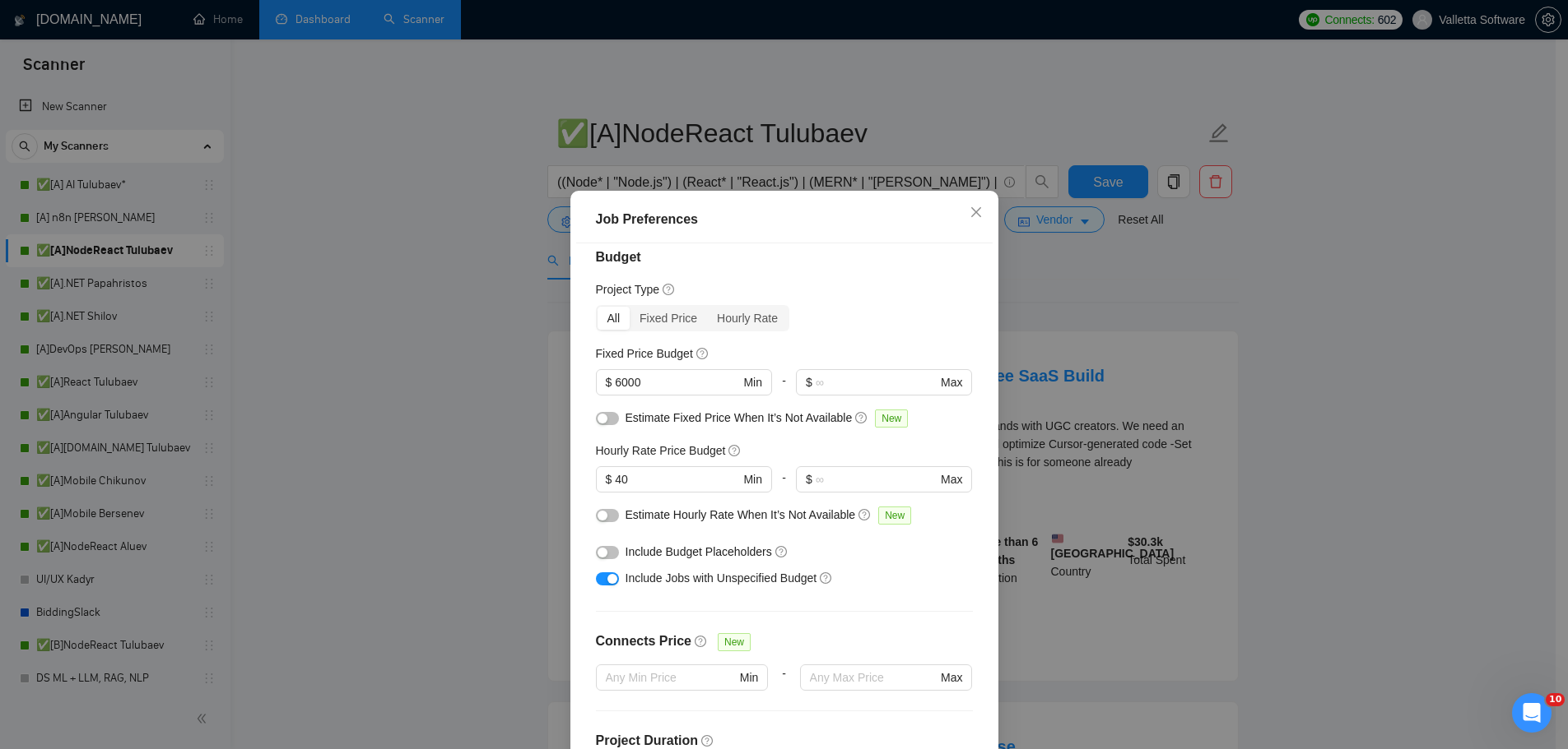
scroll to position [0, 0]
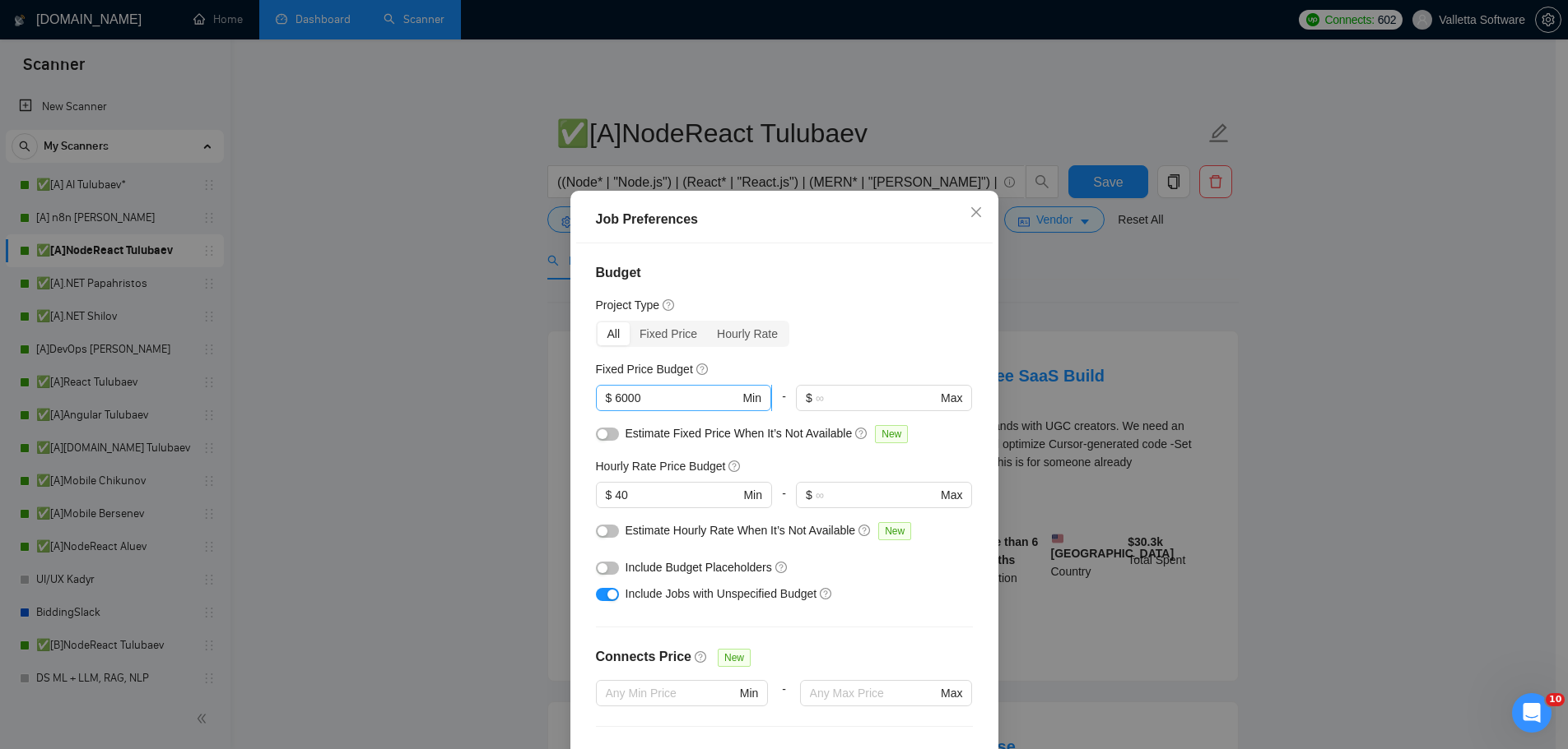
click at [615, 394] on input "6000" at bounding box center [677, 398] width 124 height 18
type input "5000"
click at [615, 494] on input "40" at bounding box center [677, 495] width 124 height 18
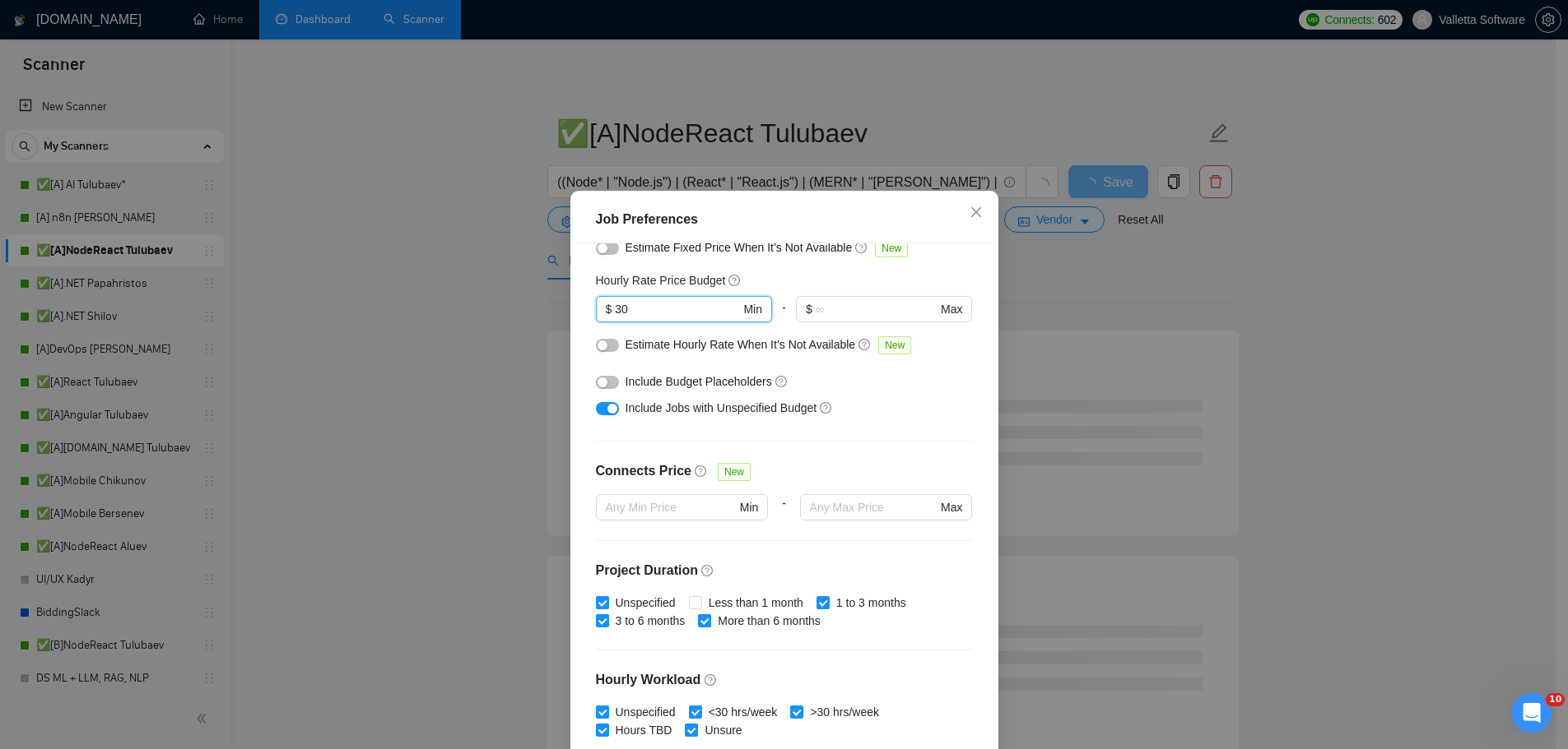
scroll to position [155, 0]
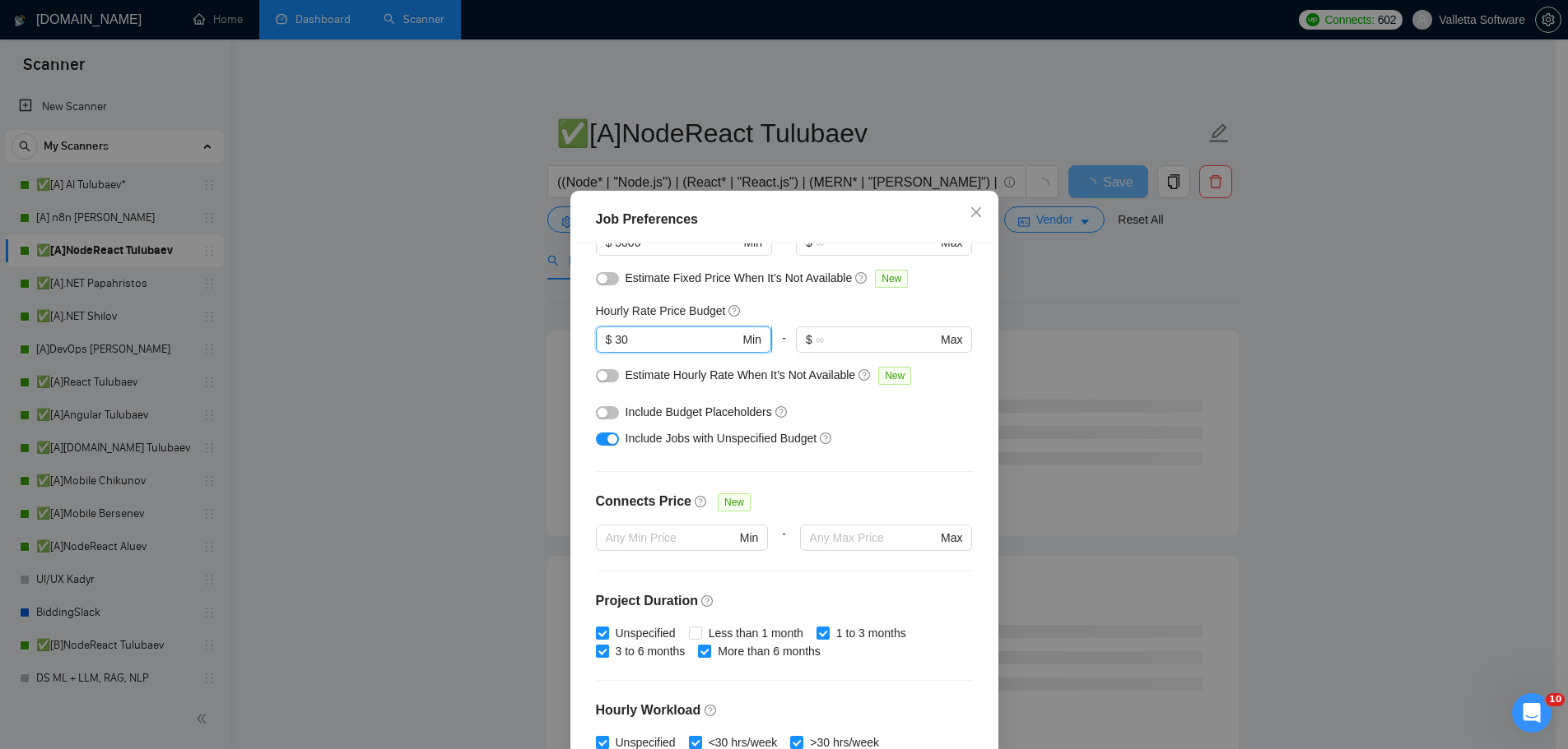
click at [646, 346] on input "30" at bounding box center [677, 339] width 124 height 18
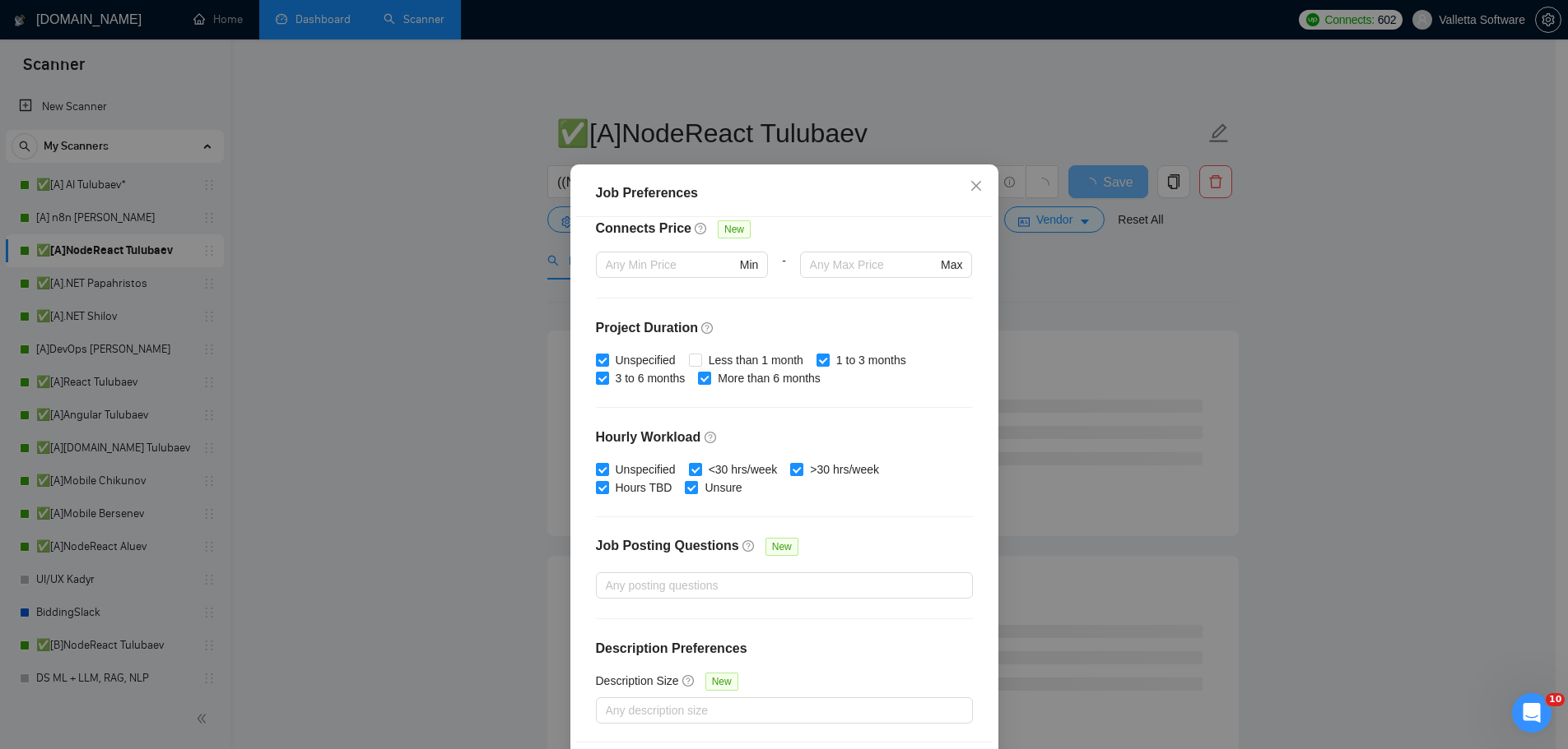
scroll to position [91, 0]
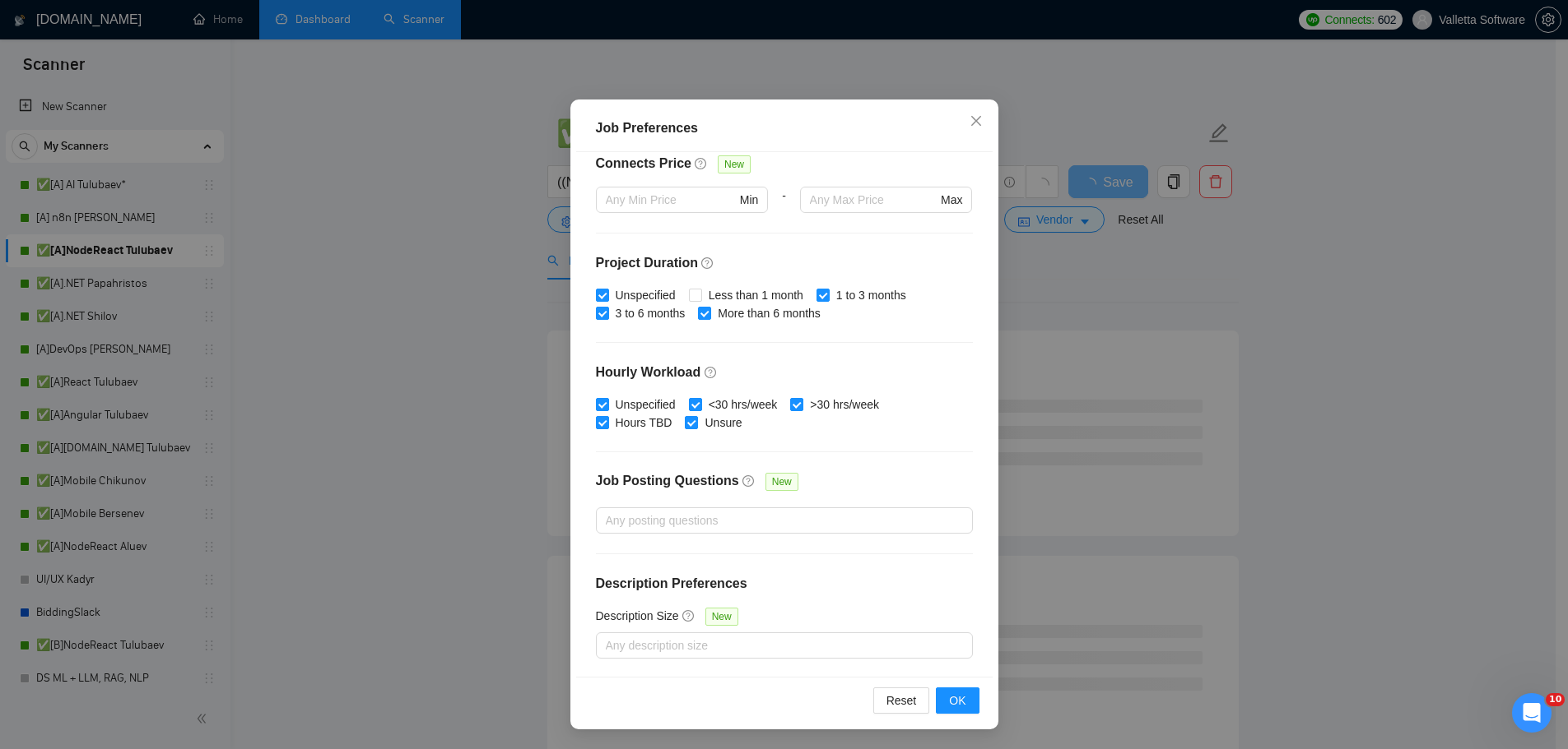
type input "35"
click at [961, 686] on div "Reset OK" at bounding box center [784, 700] width 416 height 47
click at [957, 698] on span "OK" at bounding box center [957, 700] width 17 height 18
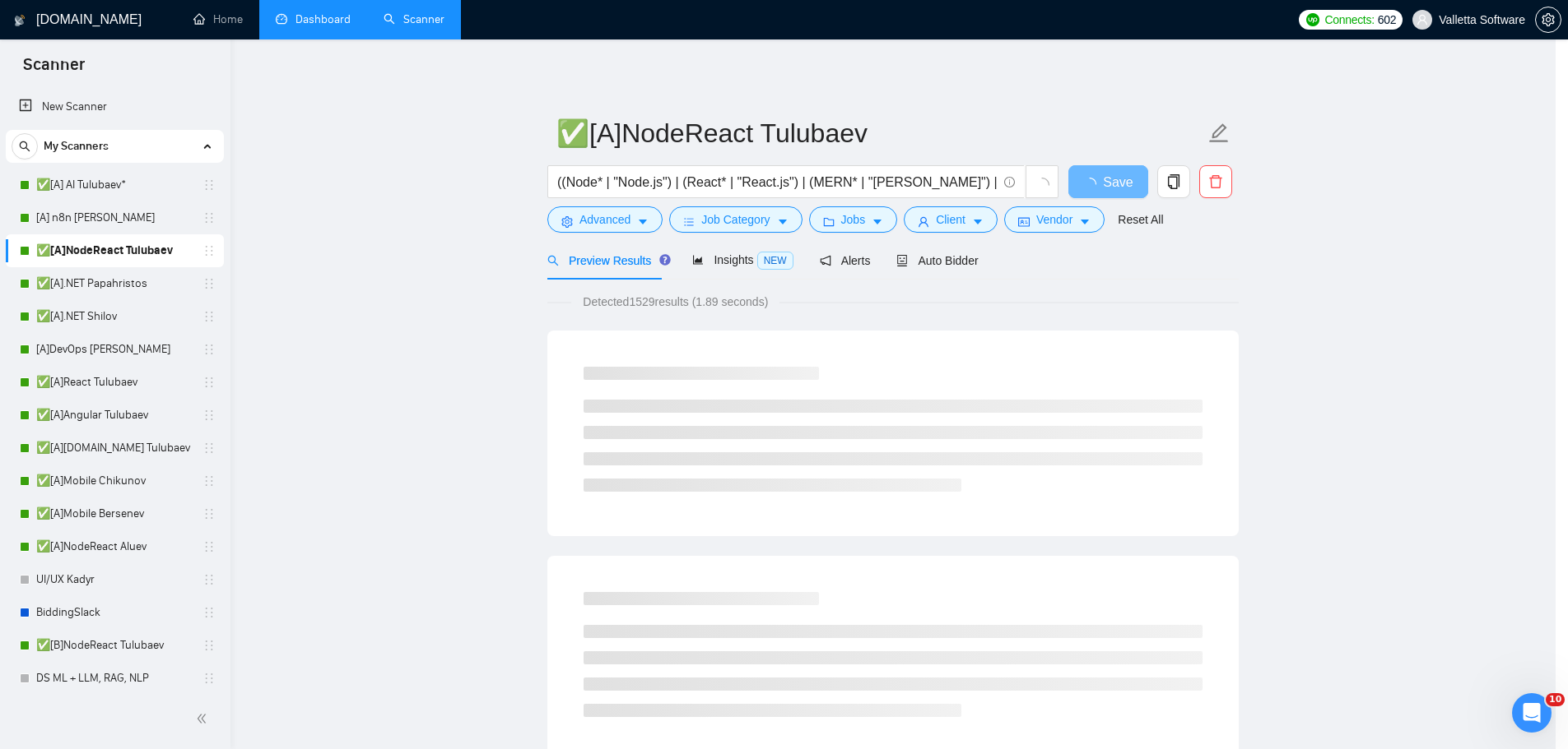
scroll to position [0, 0]
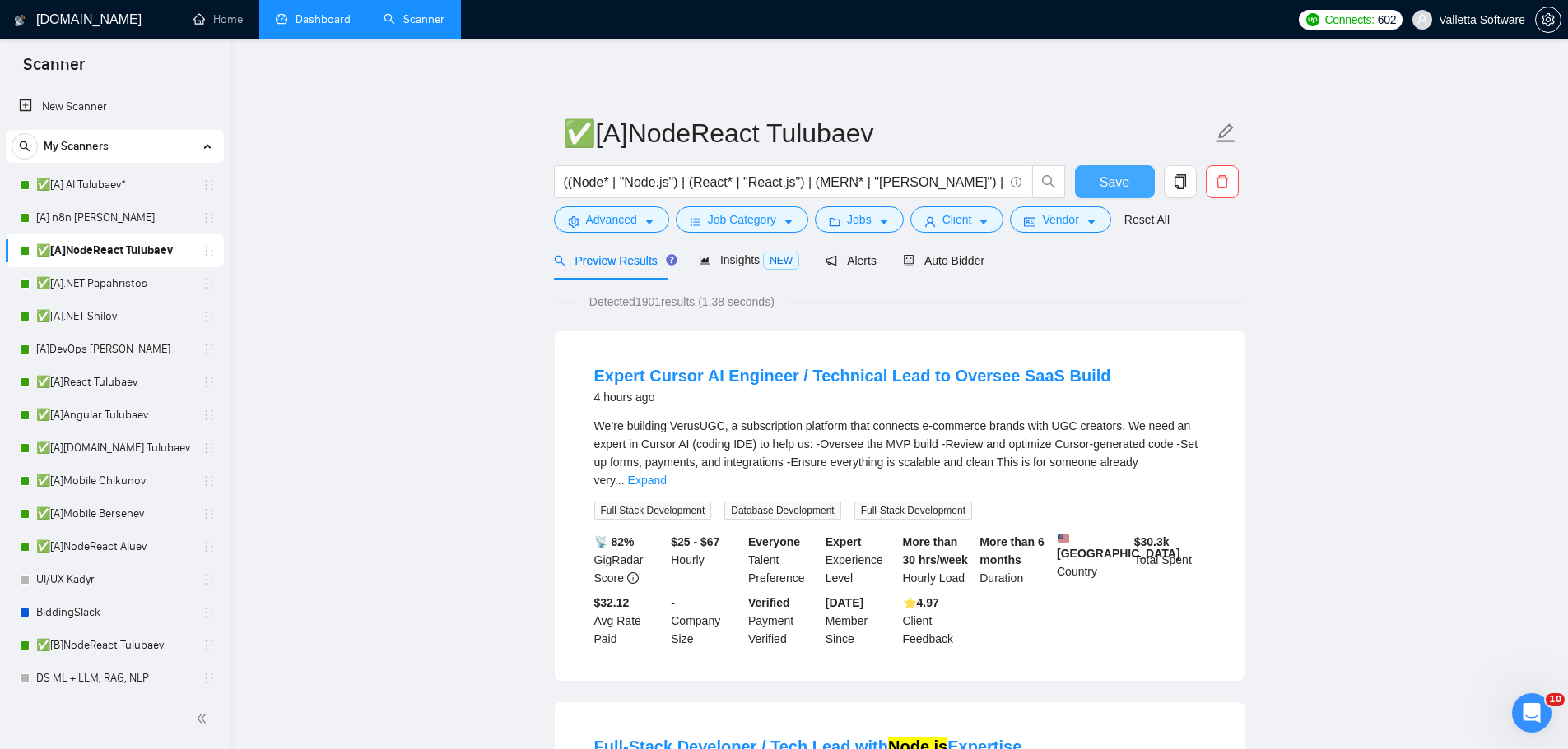
click at [1125, 188] on span "Save" at bounding box center [1114, 182] width 29 height 20
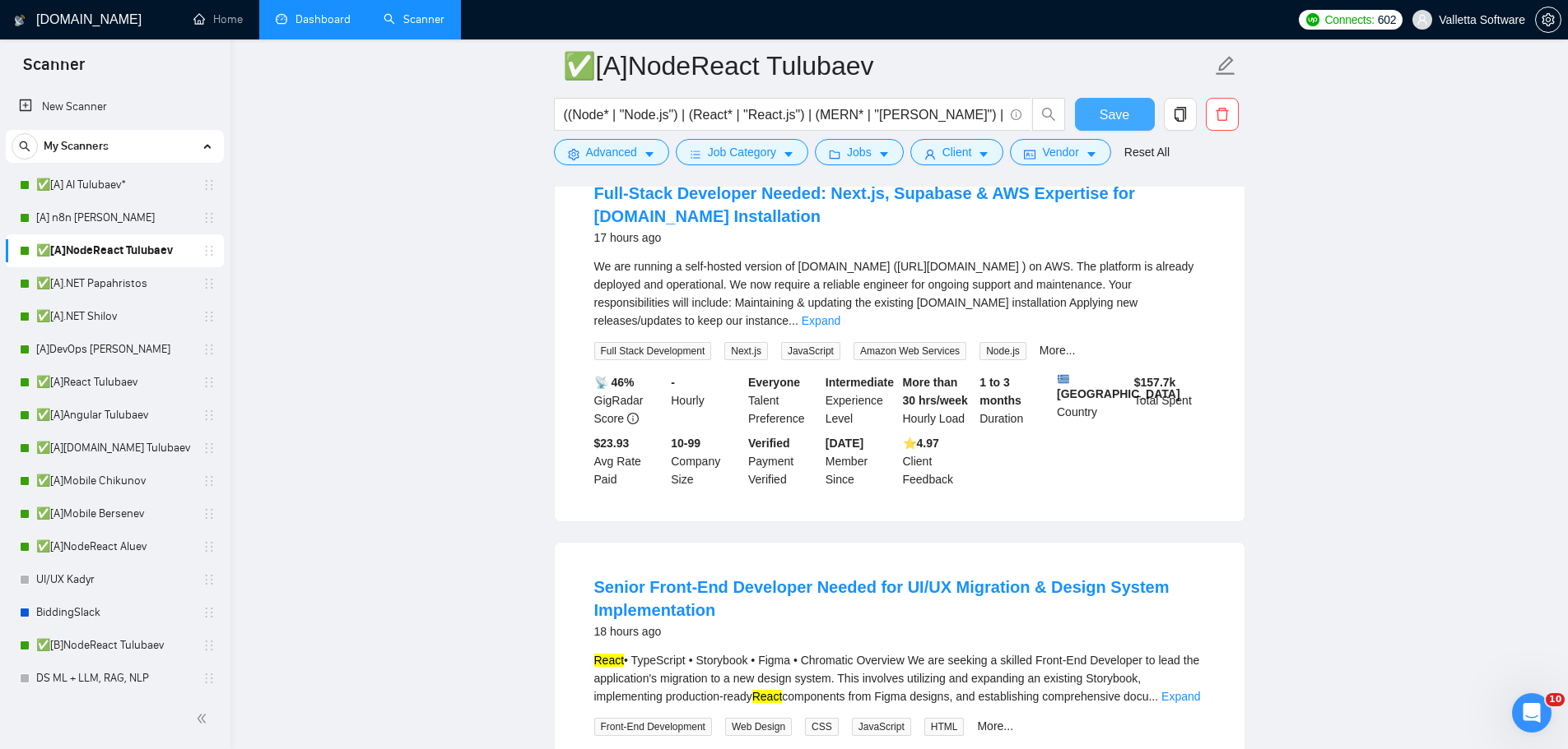
scroll to position [1398, 0]
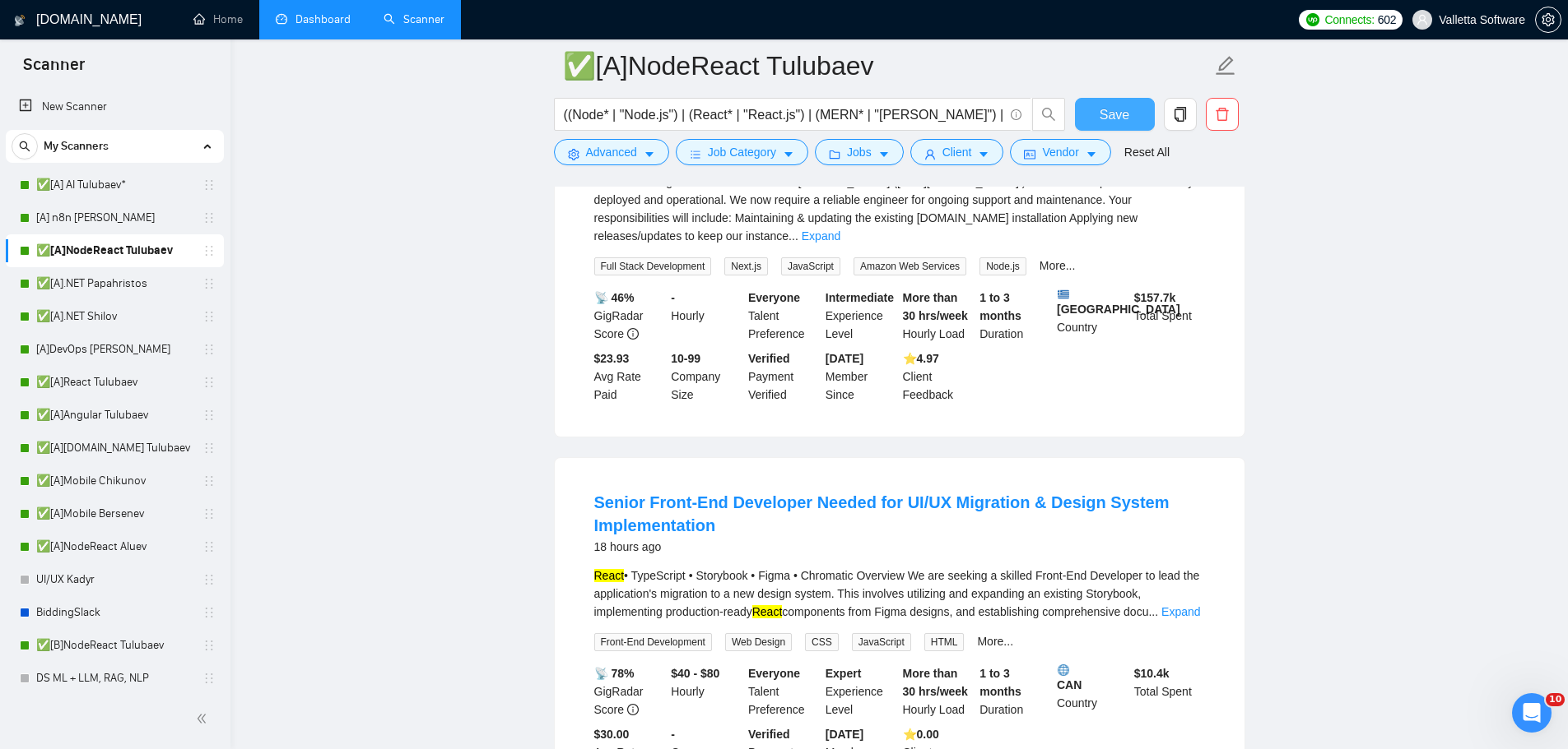
click at [1125, 109] on span "Save" at bounding box center [1114, 114] width 29 height 20
